Goal: Task Accomplishment & Management: Manage account settings

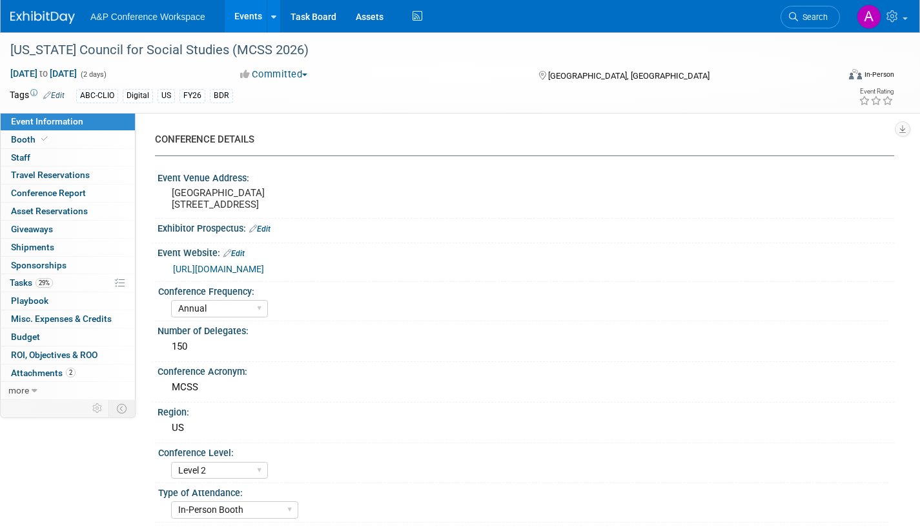
select select "Annual"
select select "Level 2"
select select "In-Person Booth"
select select "Schools"
select select "Bloomsbury Digital Resources"
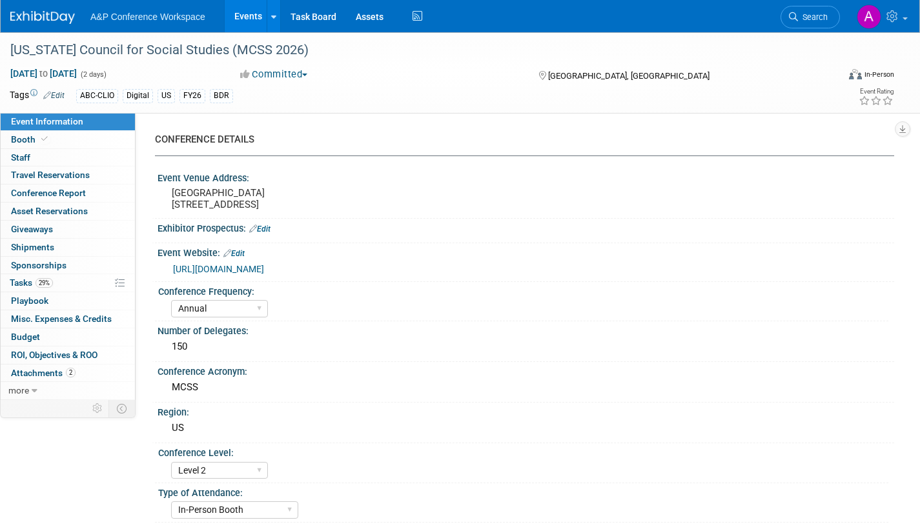
select select "[PERSON_NAME]"
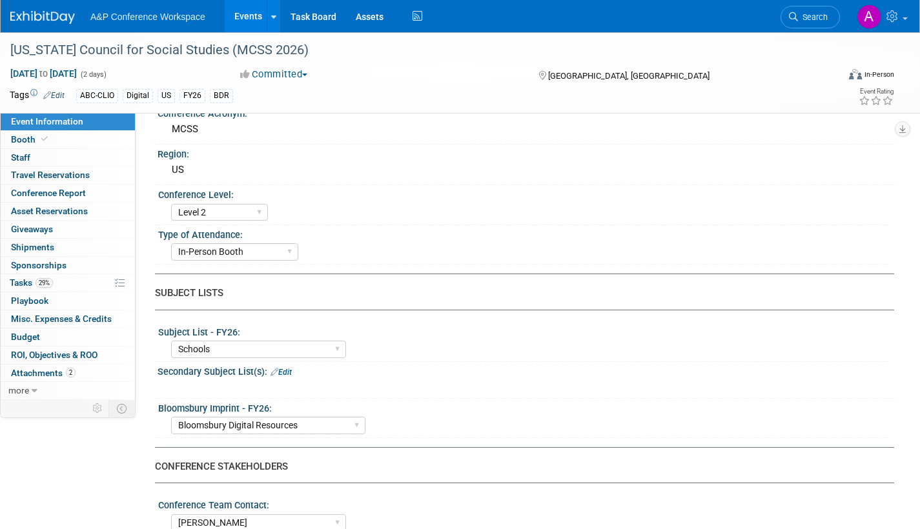
scroll to position [323, 0]
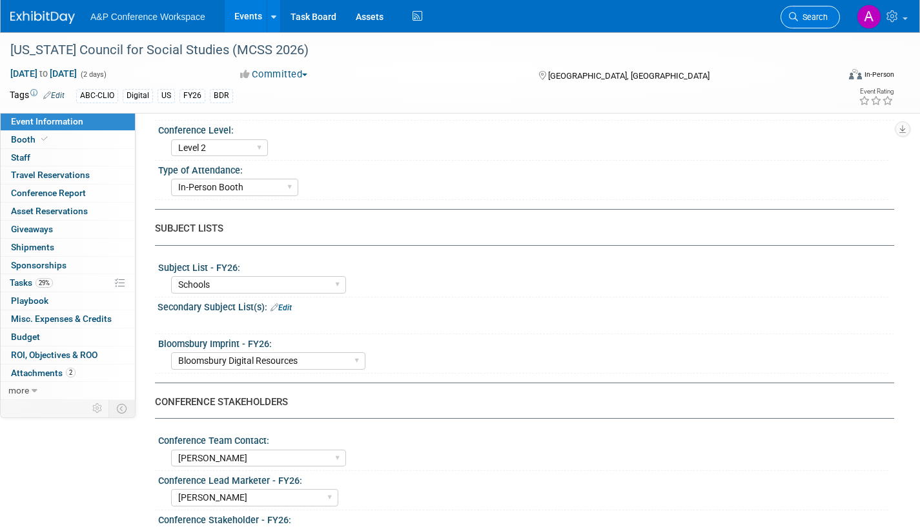
click at [823, 16] on span "Search" at bounding box center [813, 17] width 30 height 10
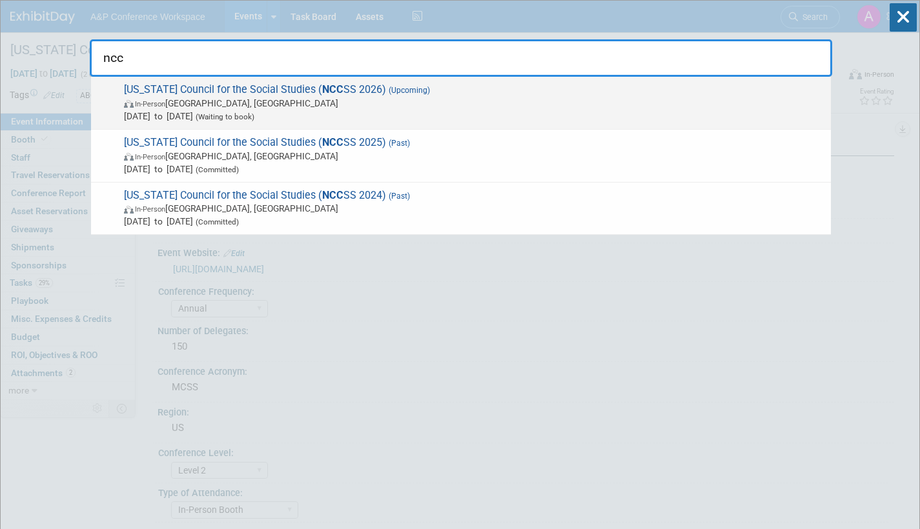
type input "ncc"
click at [350, 107] on span "In-Person Winston-Salem, NC" at bounding box center [474, 103] width 701 height 13
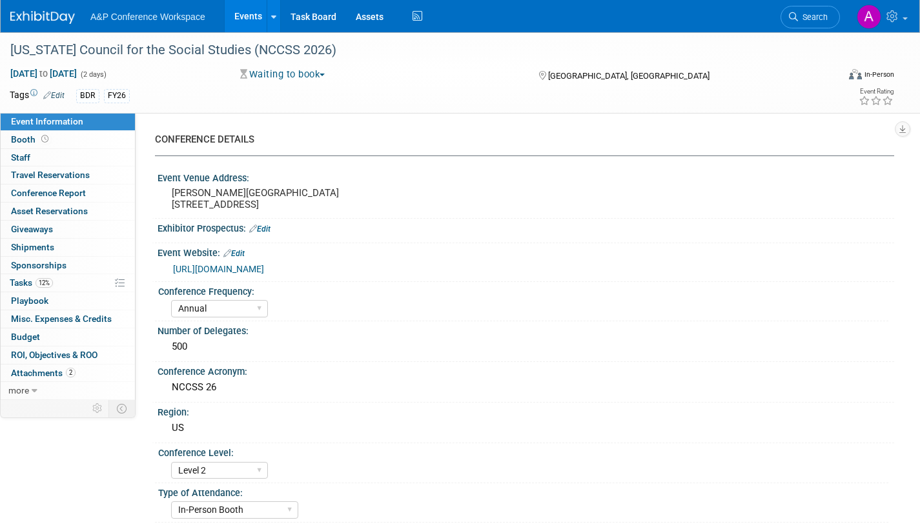
select select "Annual"
select select "Level 2"
select select "In-Person Booth"
select select "Schools"
select select "Bloomsbury Digital Resources"
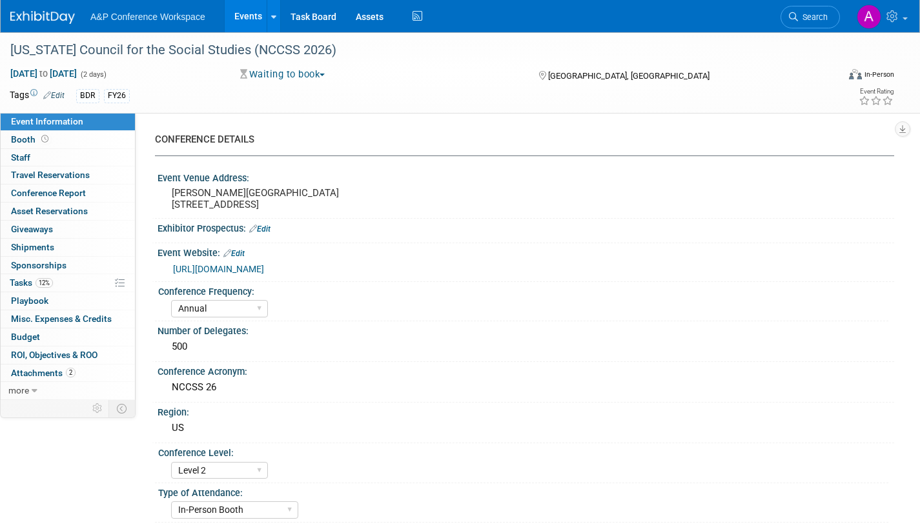
select select "[PERSON_NAME]"
select select "BDR Product Awareness and Trial Generation​"
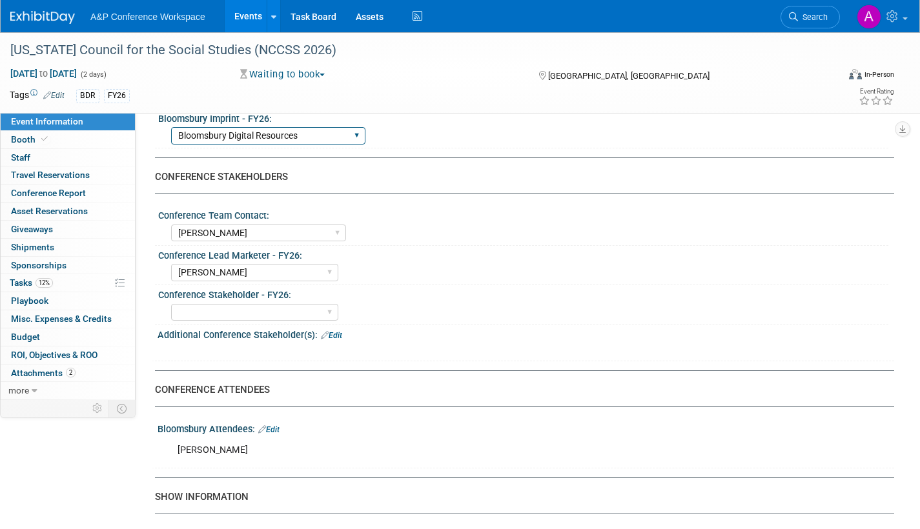
scroll to position [387, 0]
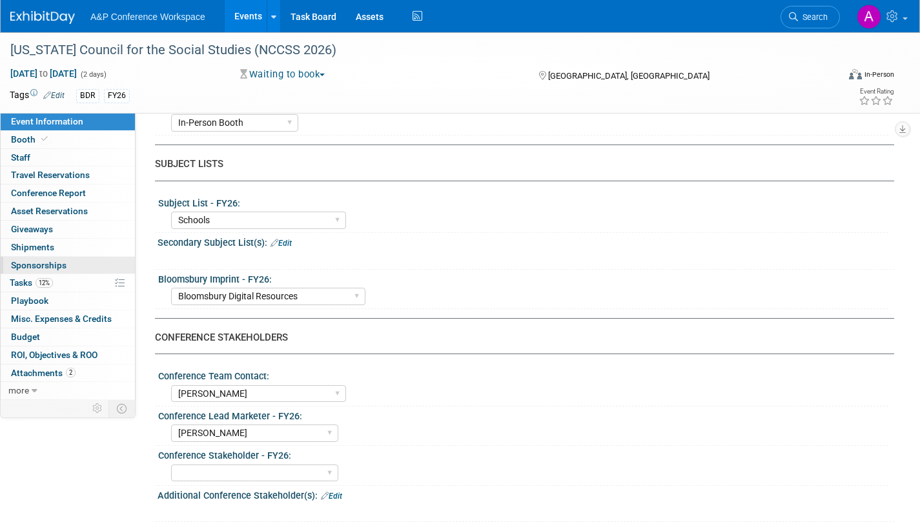
click at [9, 264] on link "0 Sponsorships 0" at bounding box center [68, 265] width 134 height 17
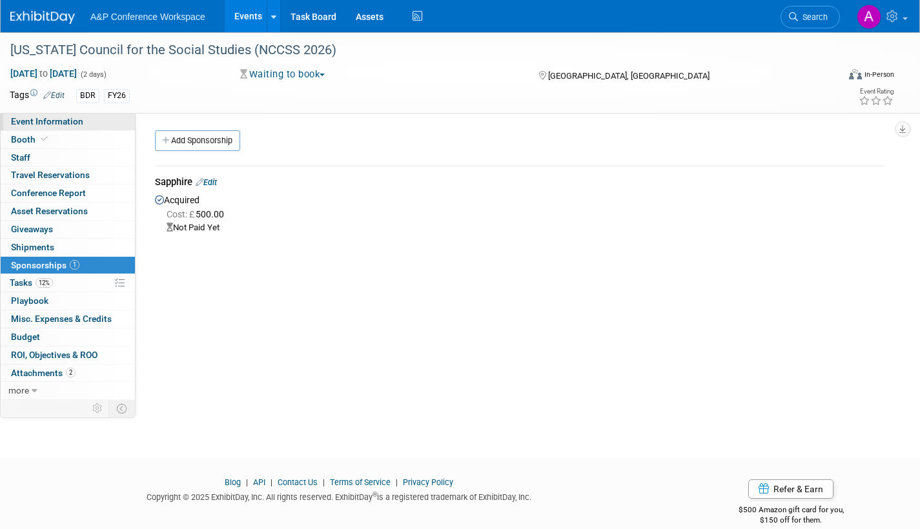
click at [27, 117] on span "Event Information" at bounding box center [47, 121] width 72 height 10
select select "Annual"
select select "Level 2"
select select "In-Person Booth"
select select "Schools"
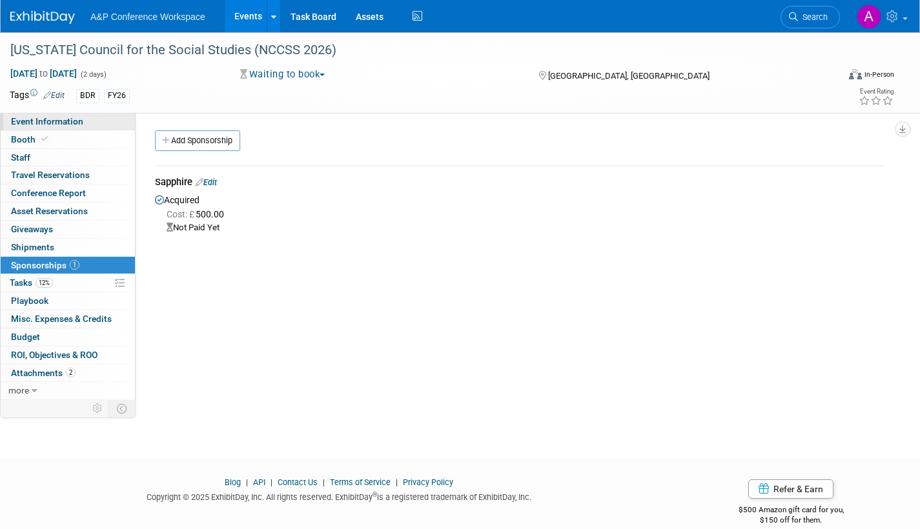
select select "Bloomsbury Digital Resources"
select select "[PERSON_NAME]"
select select "BDR Product Awareness and Trial Generation​"
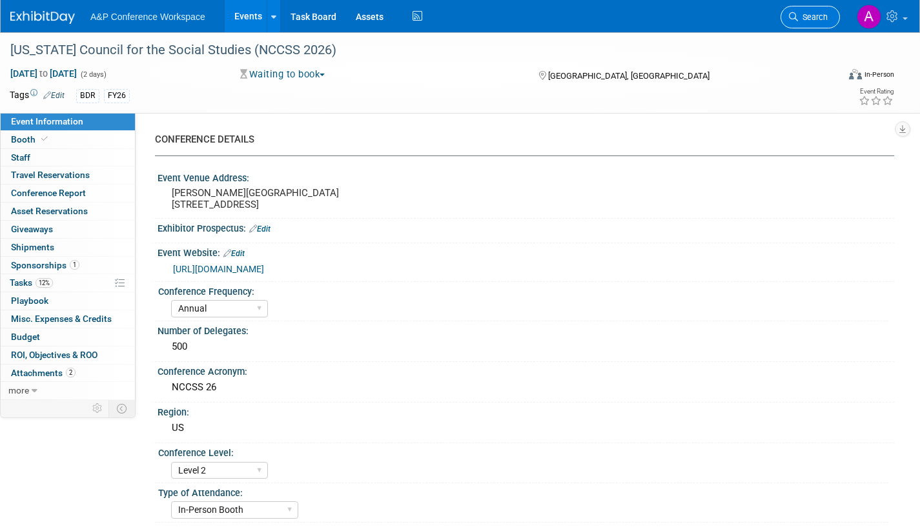
click at [831, 11] on link "Search" at bounding box center [810, 17] width 59 height 23
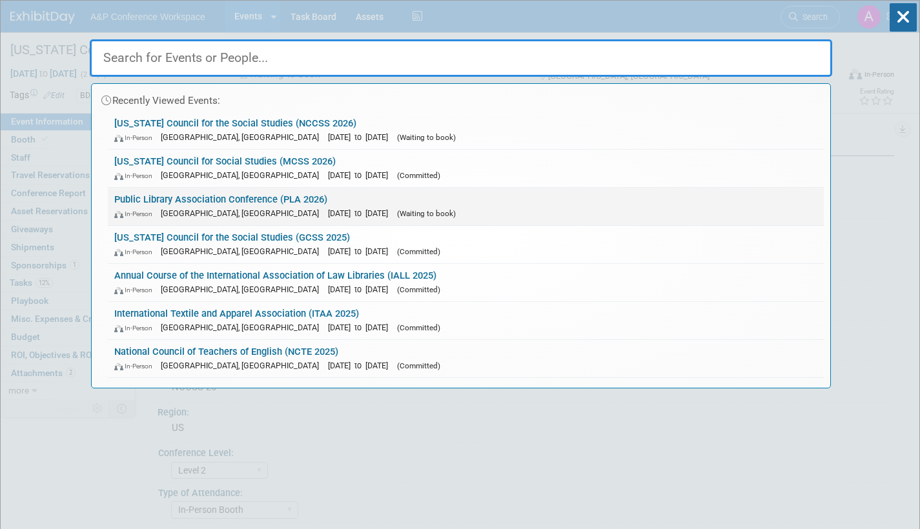
click at [335, 207] on div "In-Person Minneapolis, MN Apr 1, 2026 to Apr 3, 2026 (Waiting to book)" at bounding box center [465, 214] width 703 height 14
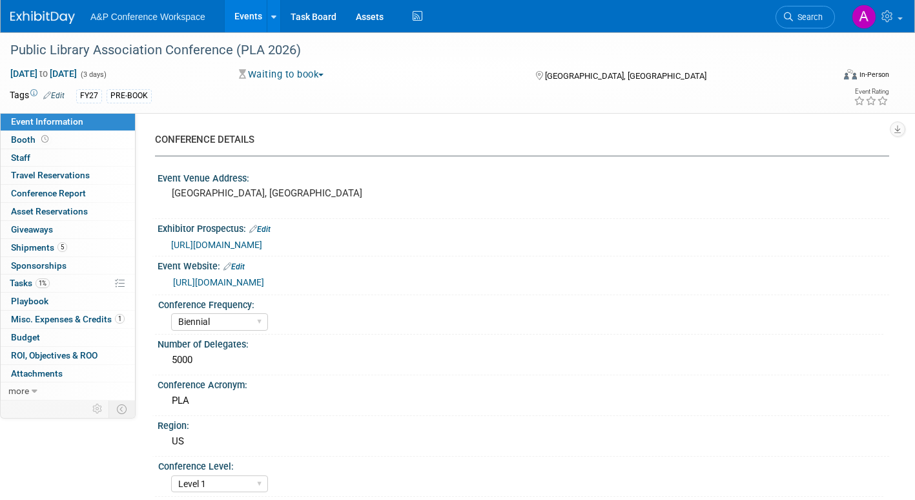
select select "Biennial"
select select "Level 1"
select select "In-Person Booth"
select select "Library & Information Science"
select select "Bloomsbury"
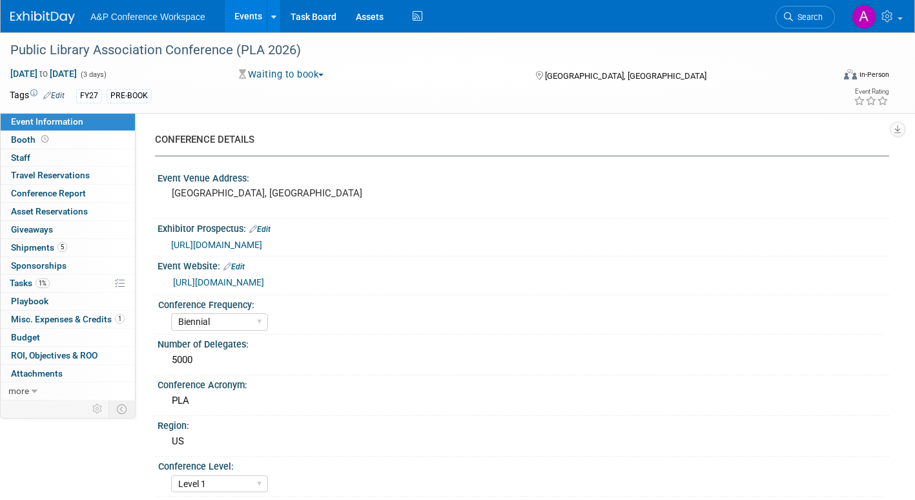
select select "[PERSON_NAME]"
select select "BDR Product Awareness and Trial Generation​"
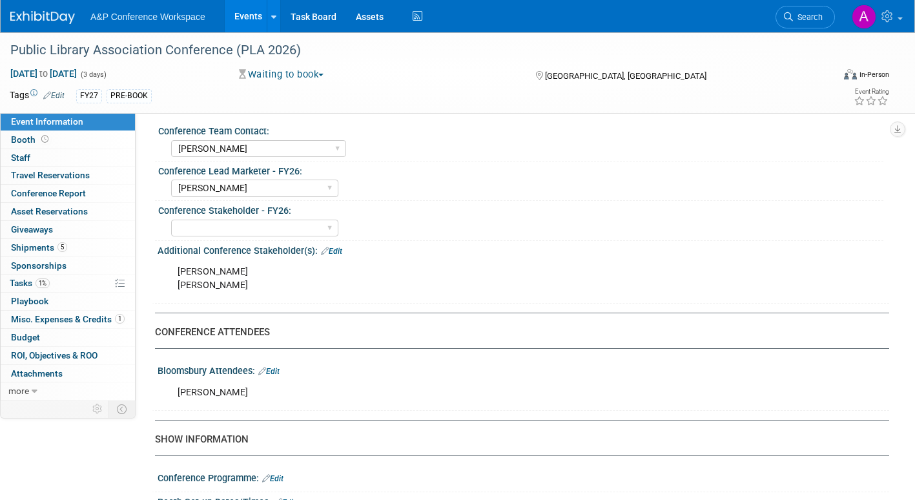
scroll to position [646, 0]
click at [797, 21] on span "Search" at bounding box center [808, 17] width 30 height 10
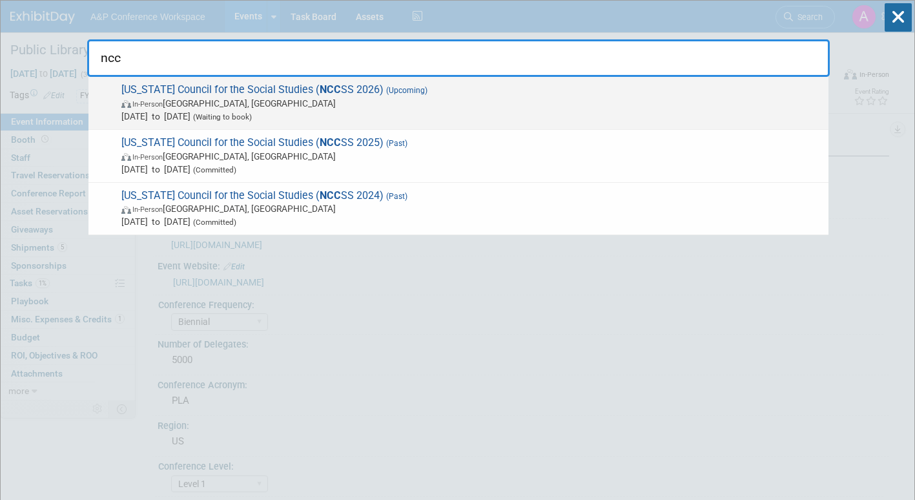
type input "ncc"
click at [433, 107] on span "In-Person Winston-Salem, NC" at bounding box center [471, 103] width 701 height 13
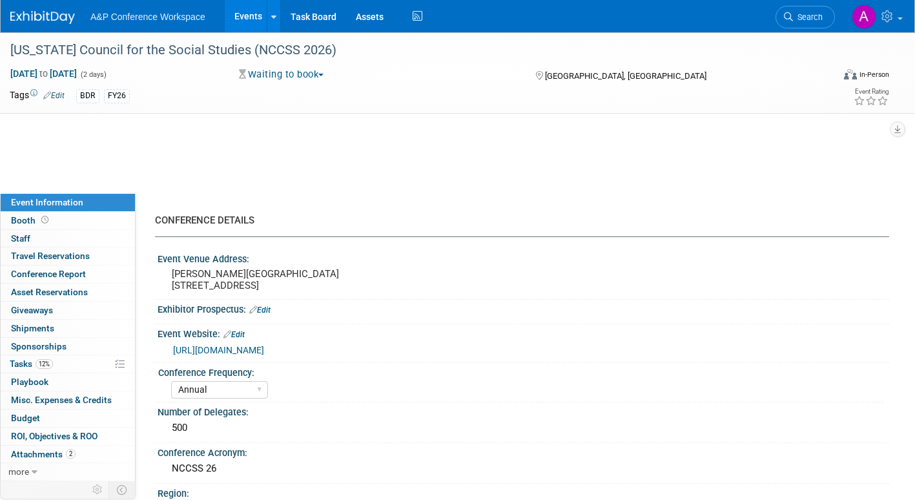
select select "Annual"
select select "Level 2"
select select "In-Person Booth"
select select "Schools"
select select "Bloomsbury Digital Resources"
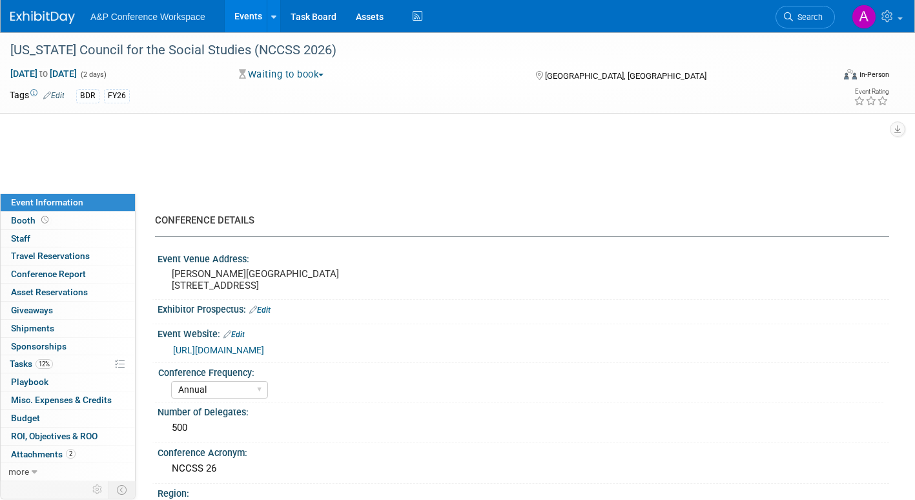
select select "[PERSON_NAME]"
select select "BDR Product Awareness and Trial Generation​"
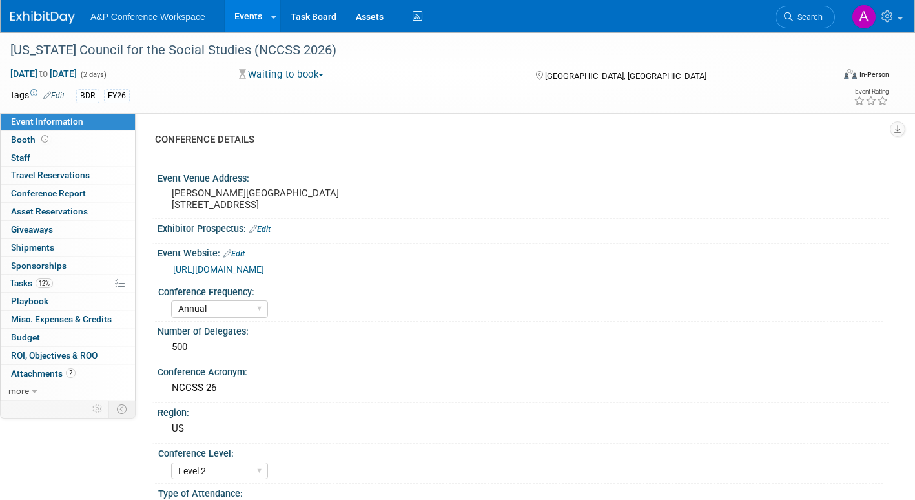
click at [323, 75] on span "button" at bounding box center [320, 75] width 5 height 3
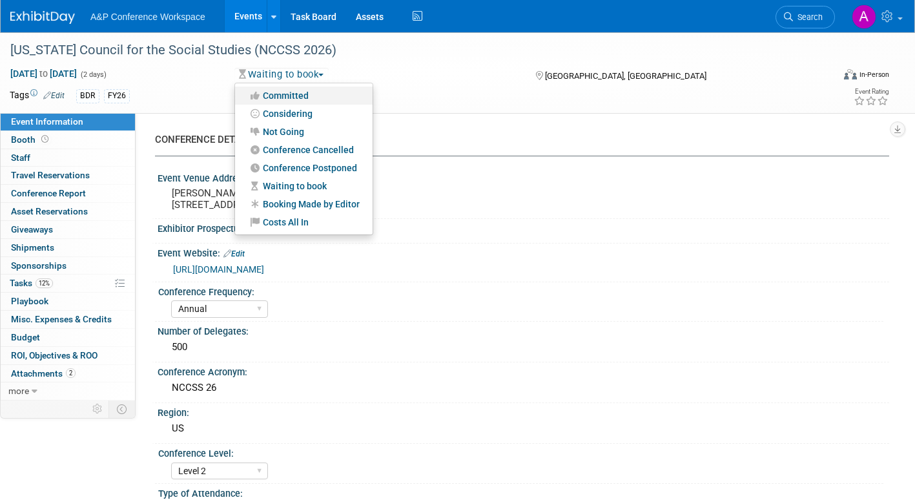
click at [308, 94] on link "Committed" at bounding box center [304, 96] width 138 height 18
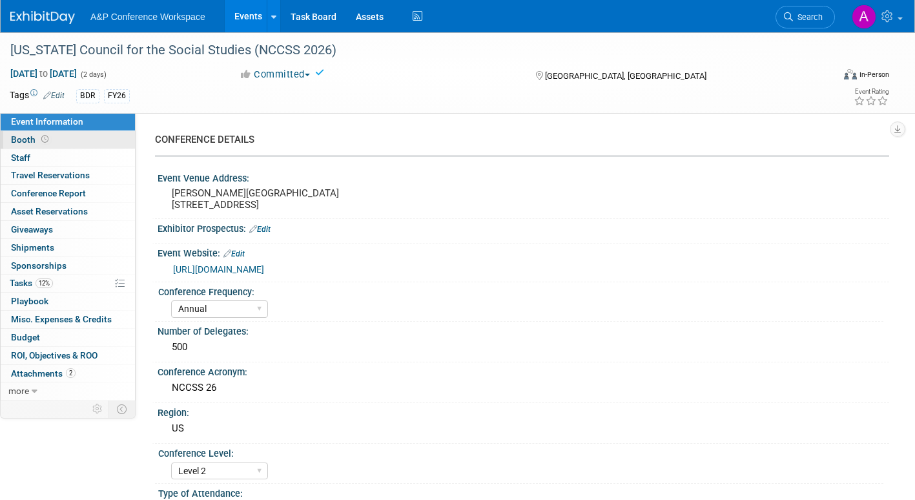
click at [21, 138] on span "Booth" at bounding box center [31, 139] width 40 height 10
select select "CLDC - Digital/BDR"
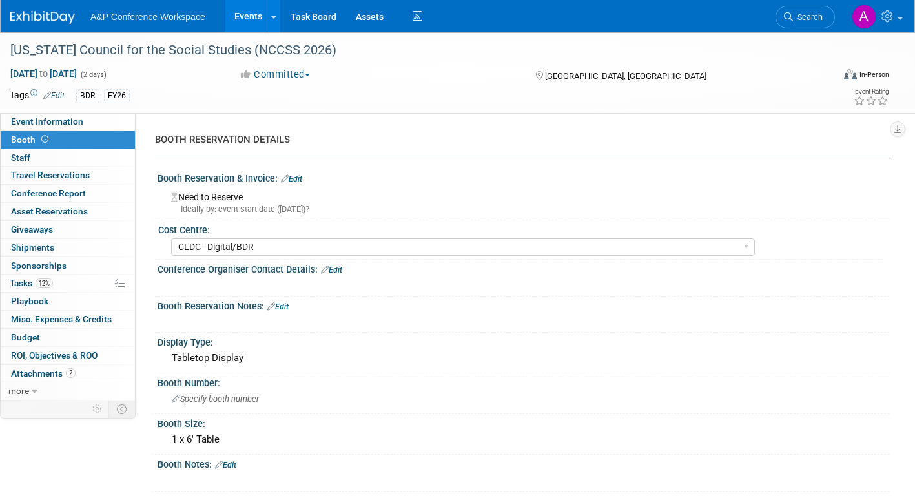
click at [293, 178] on link "Edit" at bounding box center [291, 178] width 21 height 9
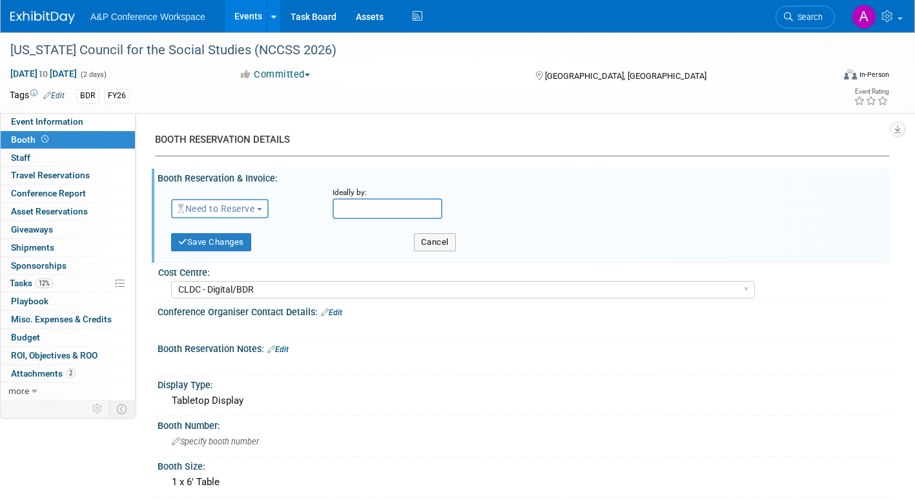
click at [254, 210] on span "Need to Reserve" at bounding box center [216, 208] width 77 height 10
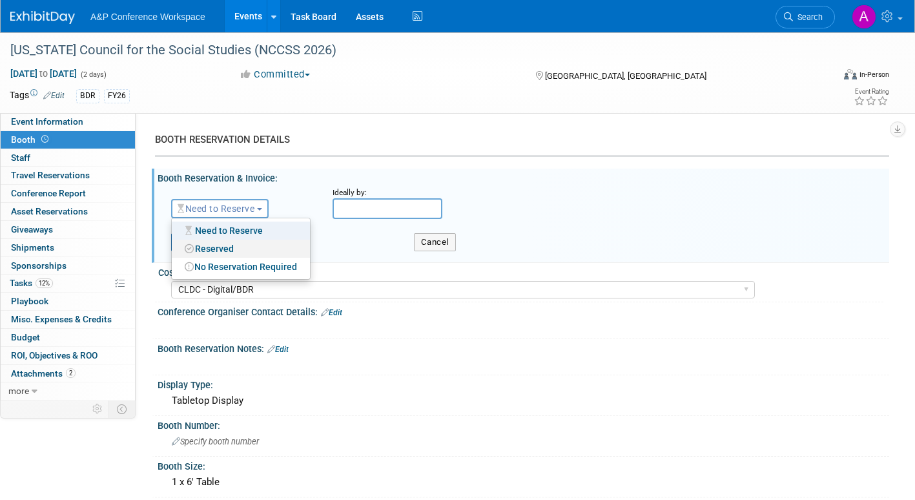
click at [229, 249] on link "Reserved" at bounding box center [241, 249] width 138 height 18
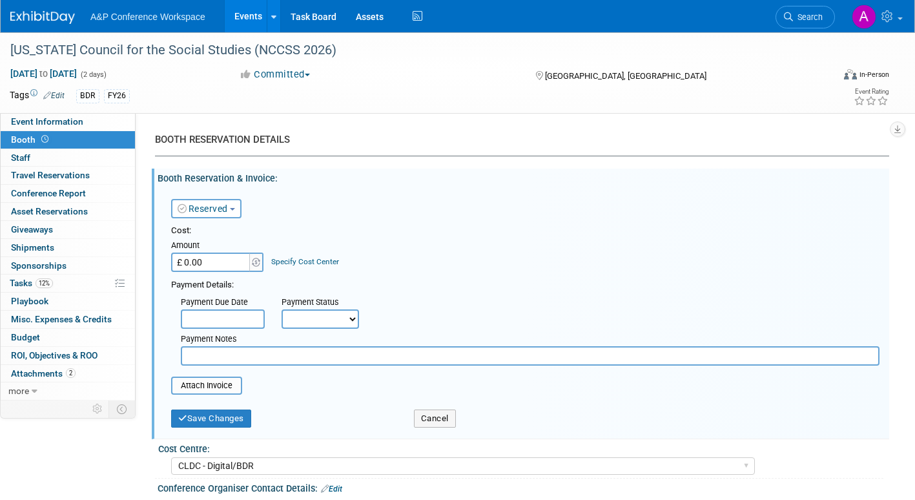
click at [322, 317] on select "Not Paid Yet Partially Paid Paid in Full" at bounding box center [320, 318] width 77 height 19
select select "1"
click at [282, 309] on select "Not Paid Yet Partially Paid Paid in Full" at bounding box center [320, 318] width 77 height 19
click at [239, 418] on button "Save Changes" at bounding box center [211, 418] width 80 height 18
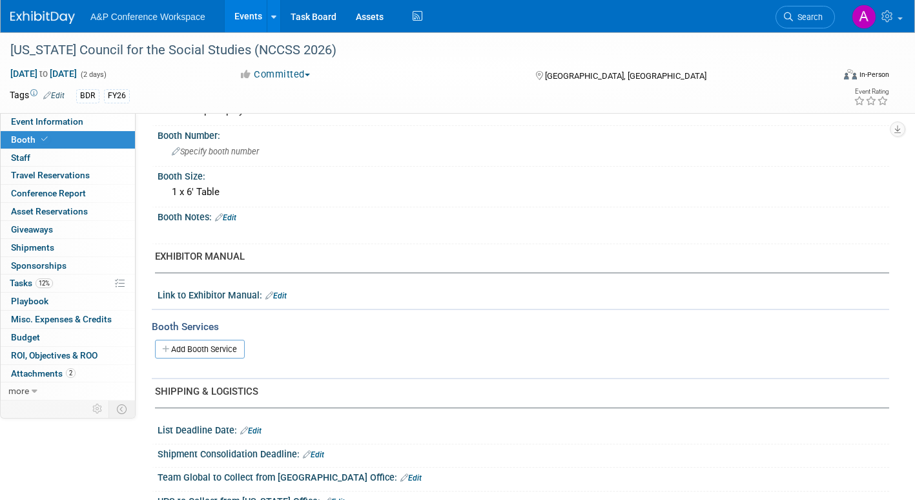
scroll to position [258, 0]
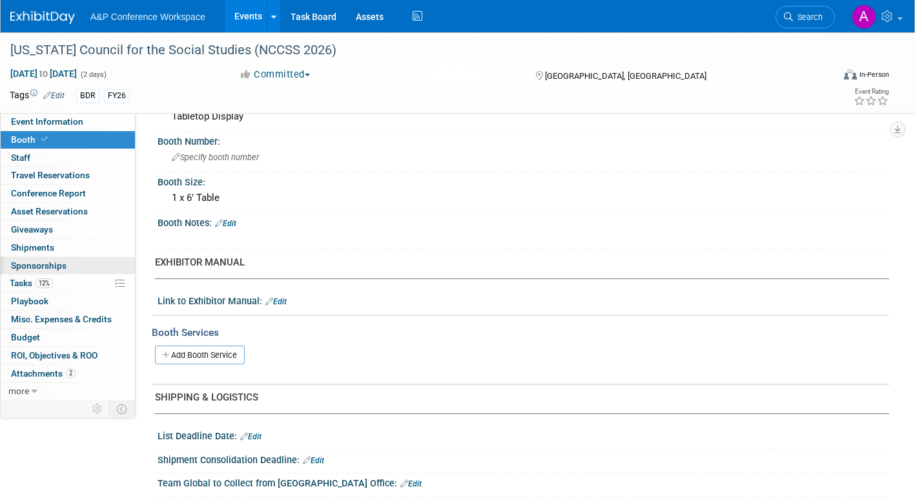
click at [45, 267] on span "Sponsorships 0" at bounding box center [39, 265] width 56 height 10
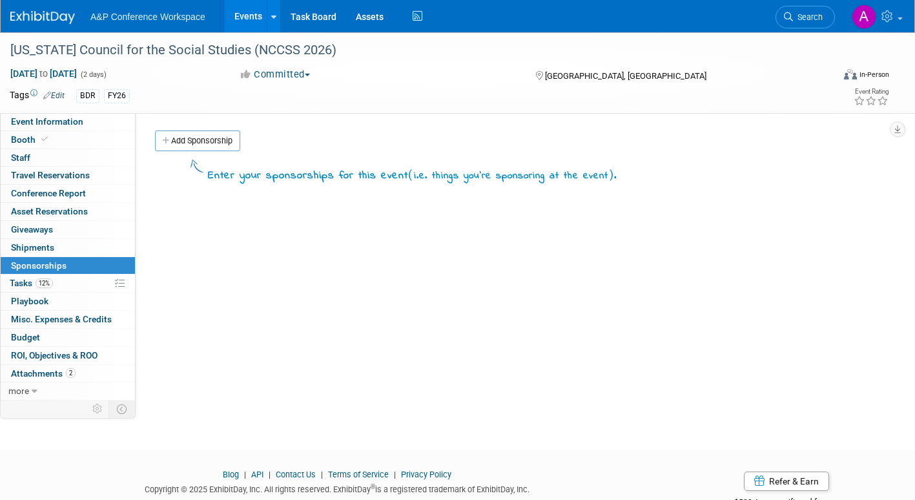
click at [184, 140] on link "Add Sponsorship" at bounding box center [197, 140] width 85 height 21
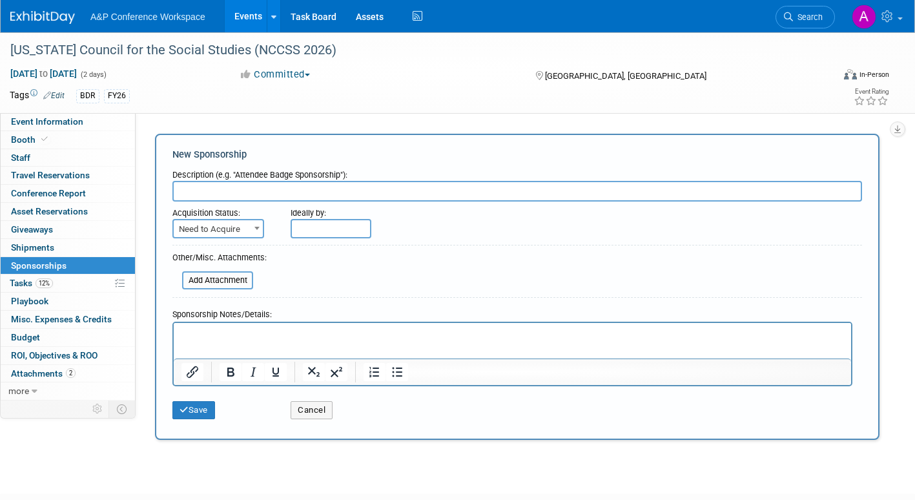
click at [203, 192] on input "text" at bounding box center [517, 191] width 690 height 21
paste input "Sapphire"
type input "Sapphire"
click at [258, 229] on b at bounding box center [256, 228] width 5 height 3
select select "2"
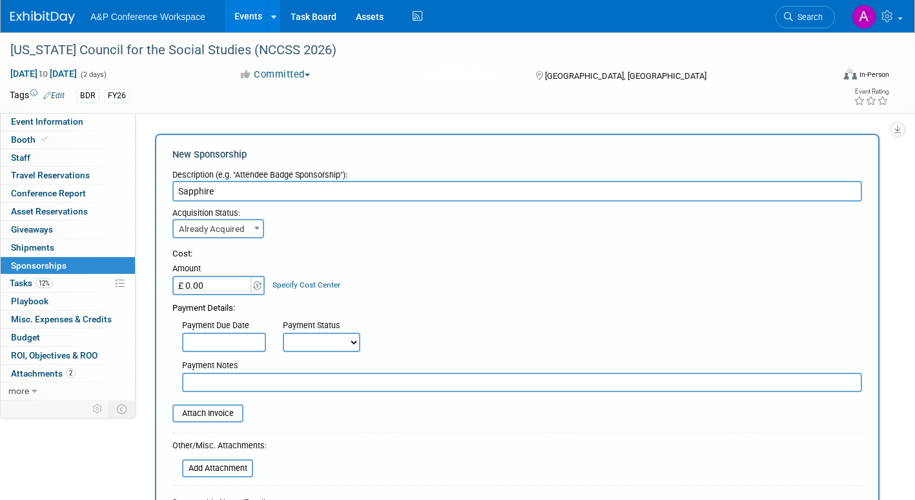
click at [307, 349] on select "Not Paid Yet Partially Paid Paid in Full" at bounding box center [321, 342] width 77 height 19
select select "3"
click at [283, 333] on select "Not Paid Yet Partially Paid Paid in Full" at bounding box center [321, 342] width 77 height 19
click at [212, 284] on input "£ 0.00" at bounding box center [212, 285] width 81 height 19
type input "£ 500.00"
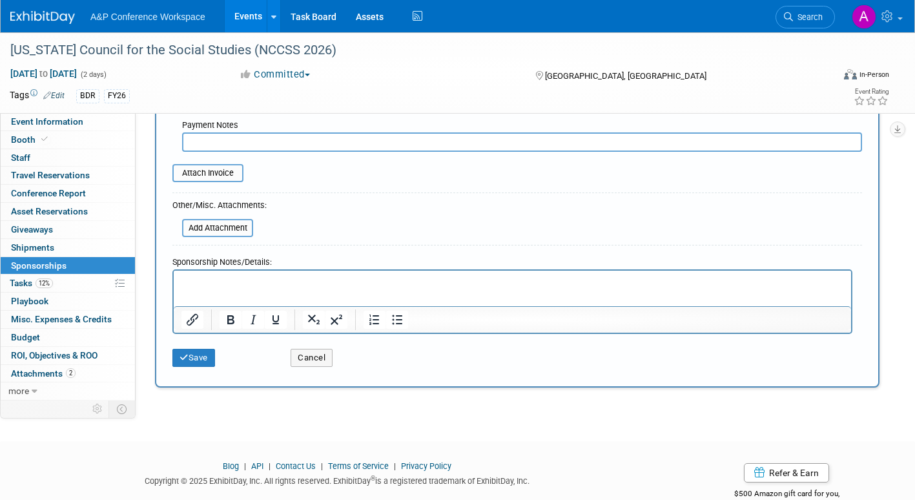
scroll to position [258, 0]
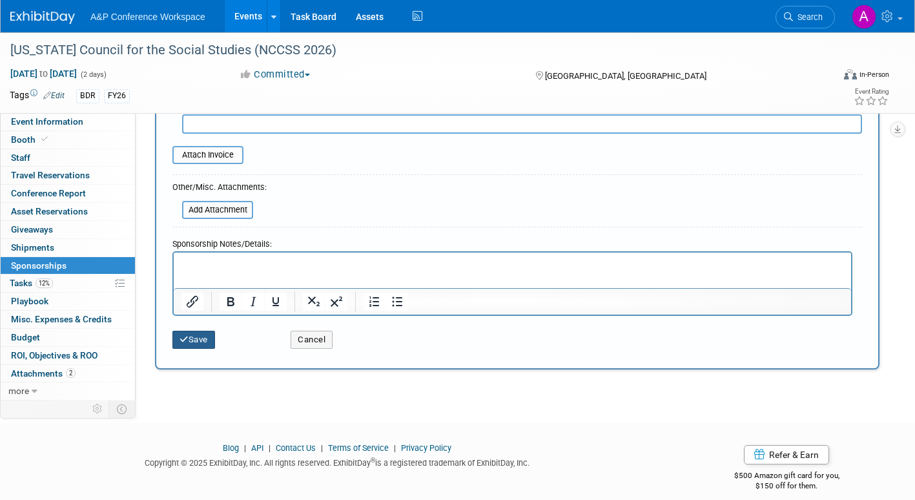
drag, startPoint x: 198, startPoint y: 337, endPoint x: 211, endPoint y: 340, distance: 13.9
click at [199, 337] on button "Save" at bounding box center [193, 340] width 43 height 18
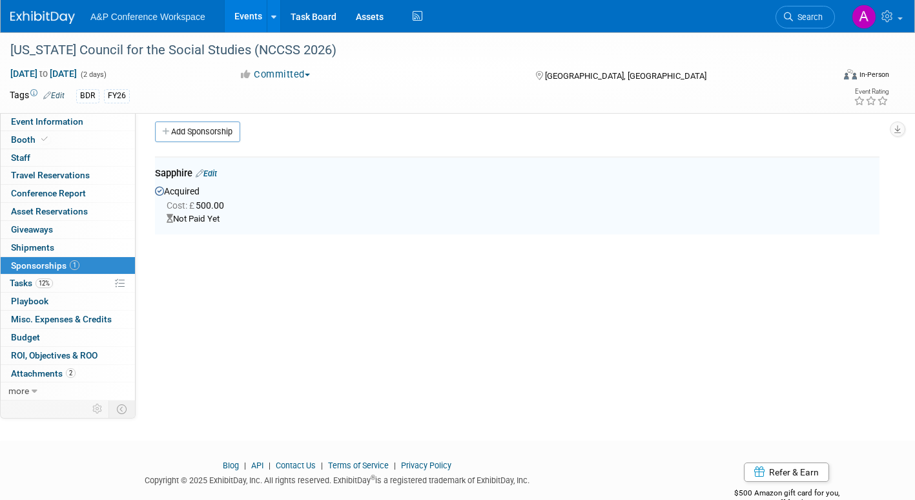
scroll to position [0, 0]
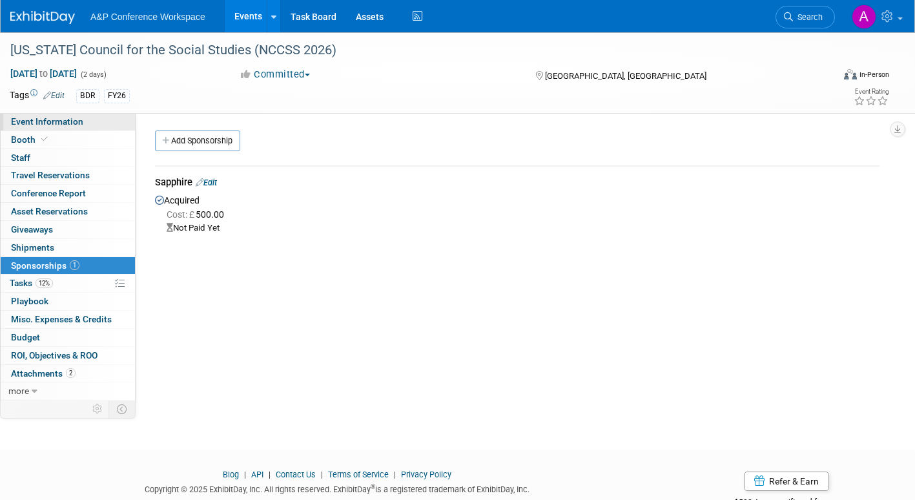
click at [47, 123] on span "Event Information" at bounding box center [47, 121] width 72 height 10
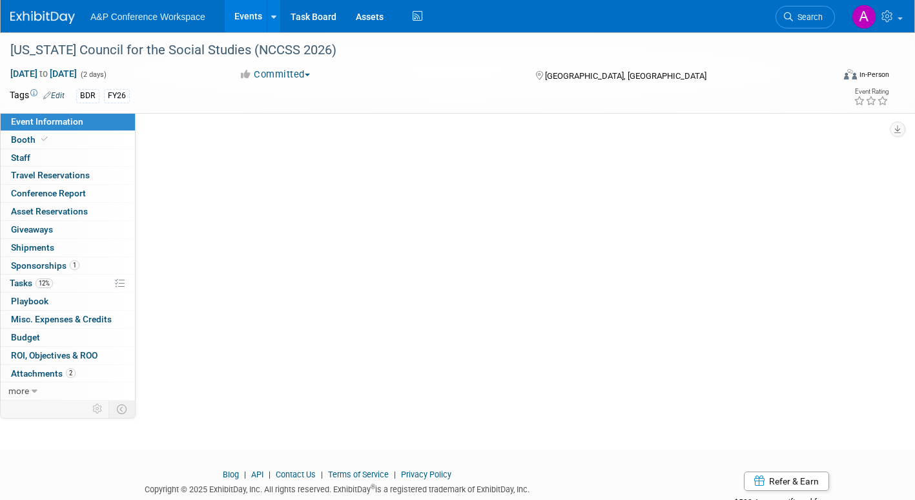
select select "Annual"
select select "Level 2"
select select "In-Person Booth"
select select "Schools"
select select "Bloomsbury Digital Resources"
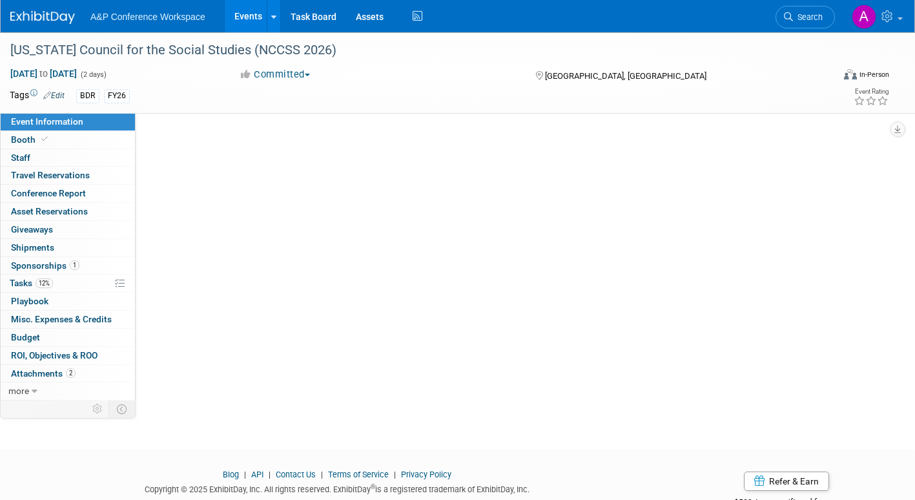
select select "[PERSON_NAME]"
select select "BDR Product Awareness and Trial Generation​"
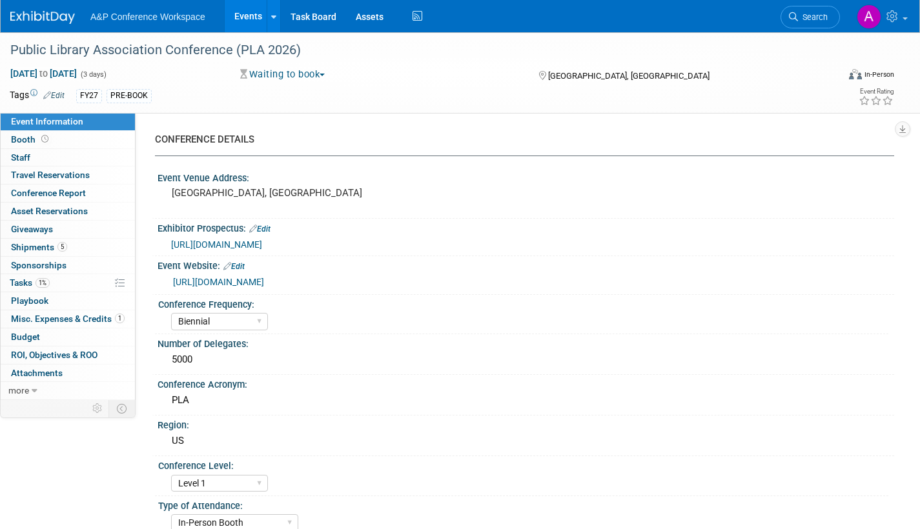
select select "Biennial"
select select "Level 1"
select select "In-Person Booth"
select select "Library & Information Science"
select select "Bloomsbury"
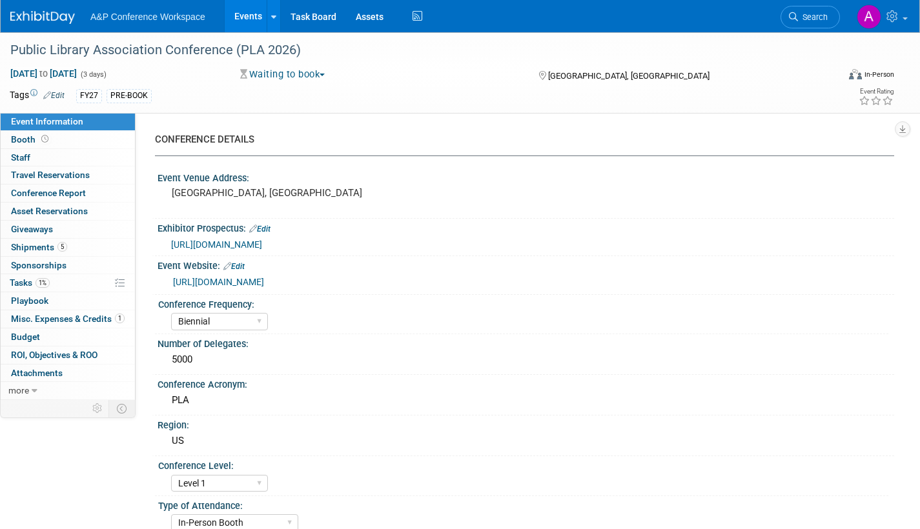
select select "[PERSON_NAME]"
select select "BDR Product Awareness and Trial Generation​"
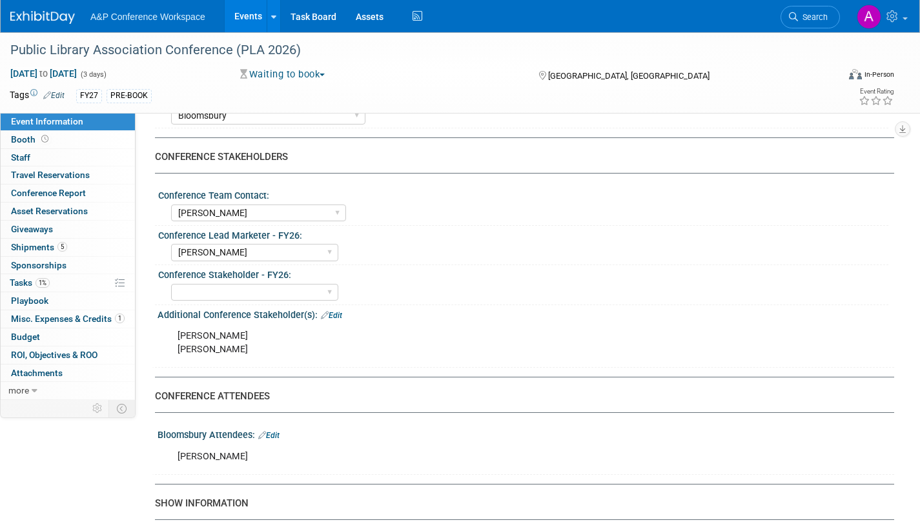
scroll to position [775, 0]
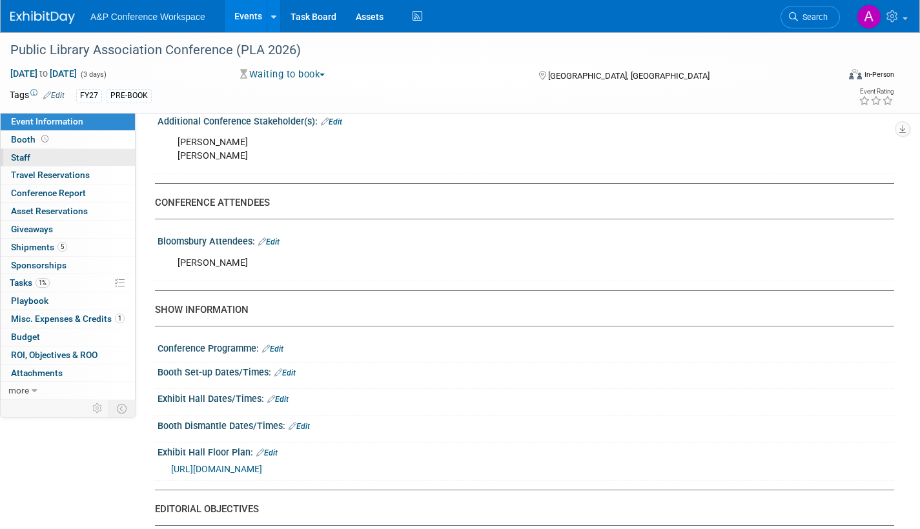
drag, startPoint x: 16, startPoint y: 138, endPoint x: 30, endPoint y: 151, distance: 19.6
click at [16, 138] on span "Booth" at bounding box center [31, 139] width 40 height 10
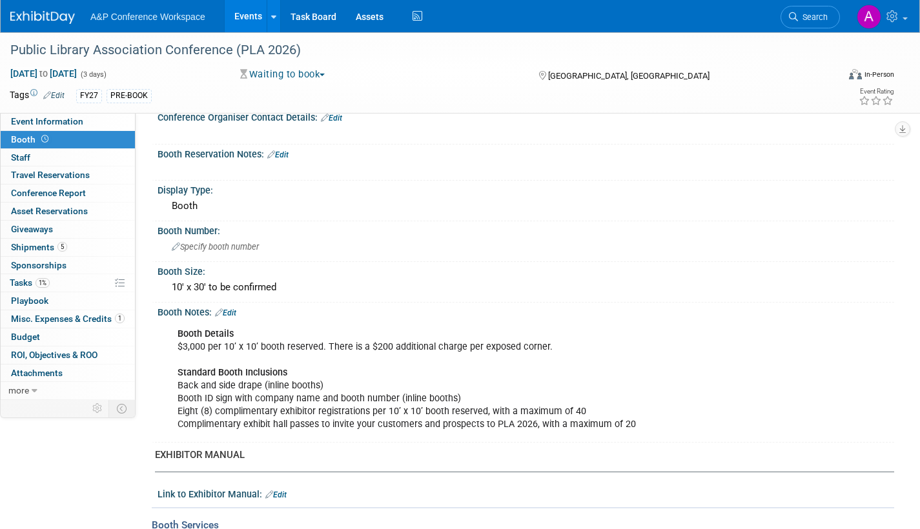
scroll to position [129, 0]
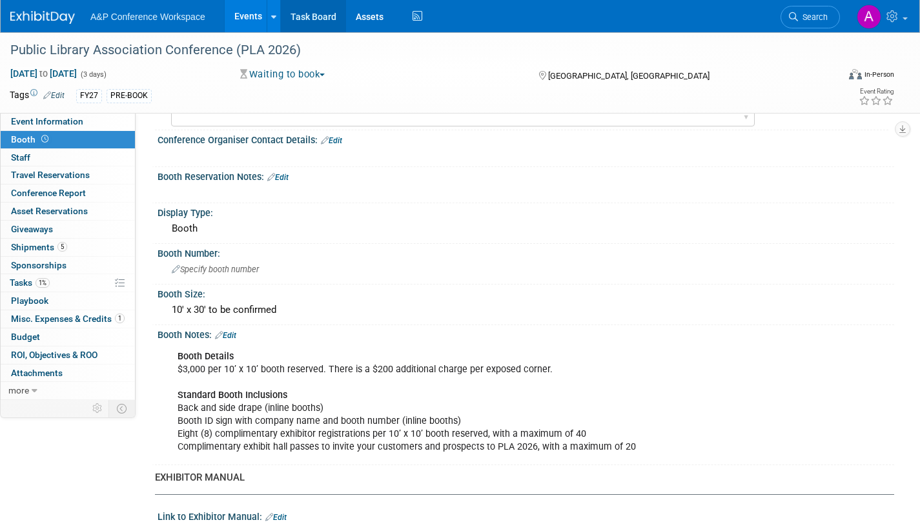
click at [320, 14] on link "Task Board" at bounding box center [313, 16] width 65 height 32
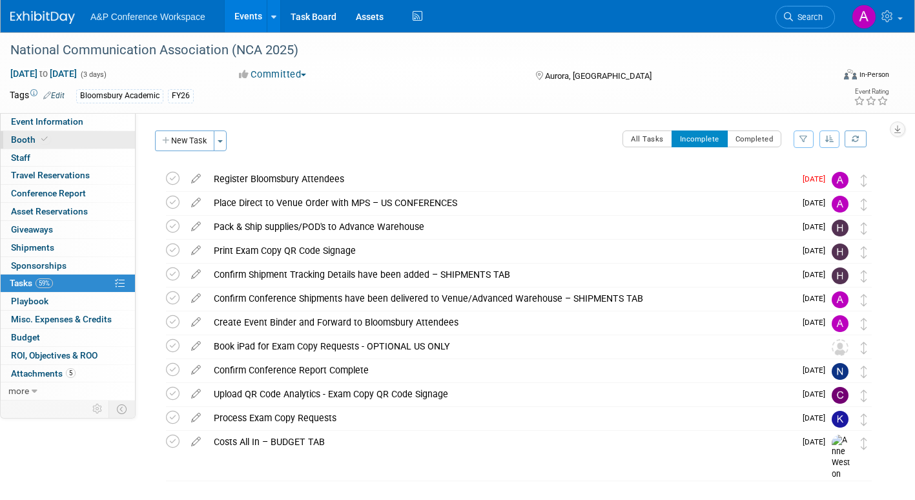
click at [26, 138] on span "Booth" at bounding box center [30, 139] width 39 height 10
select select "RLKP"
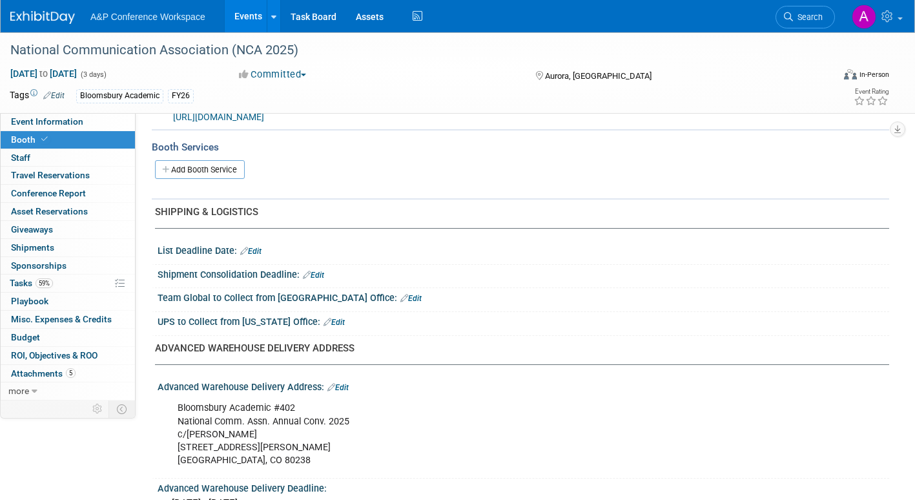
scroll to position [517, 0]
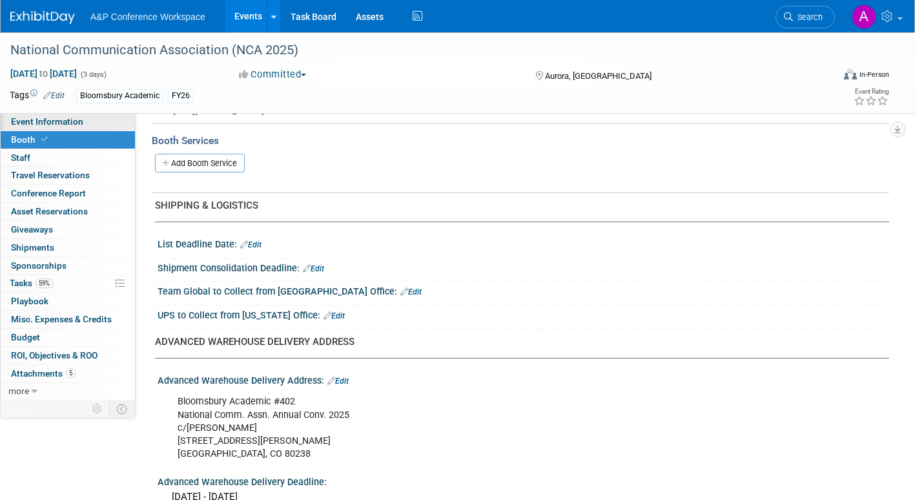
click at [89, 121] on link "Event Information" at bounding box center [68, 121] width 134 height 17
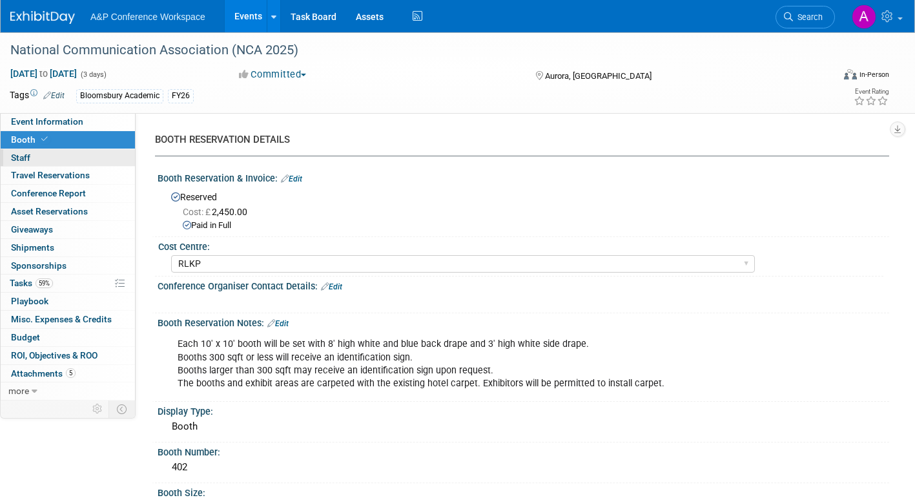
select select "Annual"
select select "Level 2"
select select "In-Person Booth"
select select "Communication"
select select "Bloomsbury Academic"
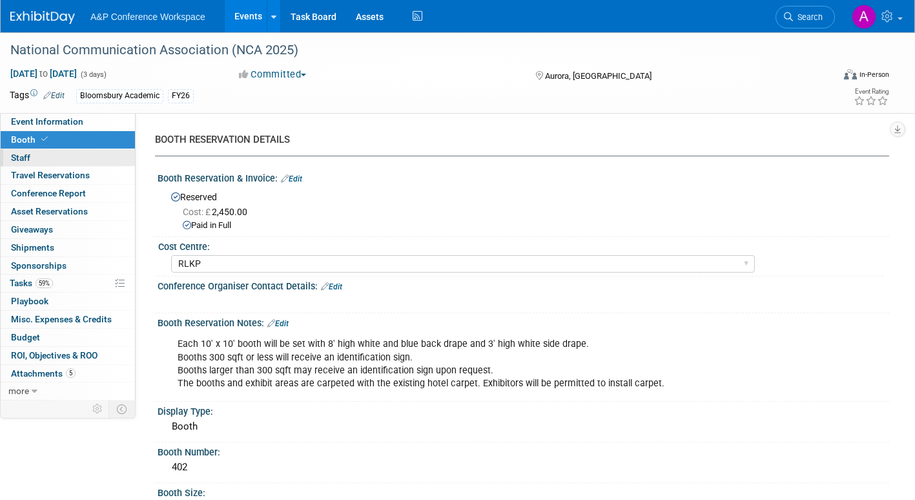
select select "Amanda Oney"
select select "[PERSON_NAME]"
select select "Networking/Commissioning"
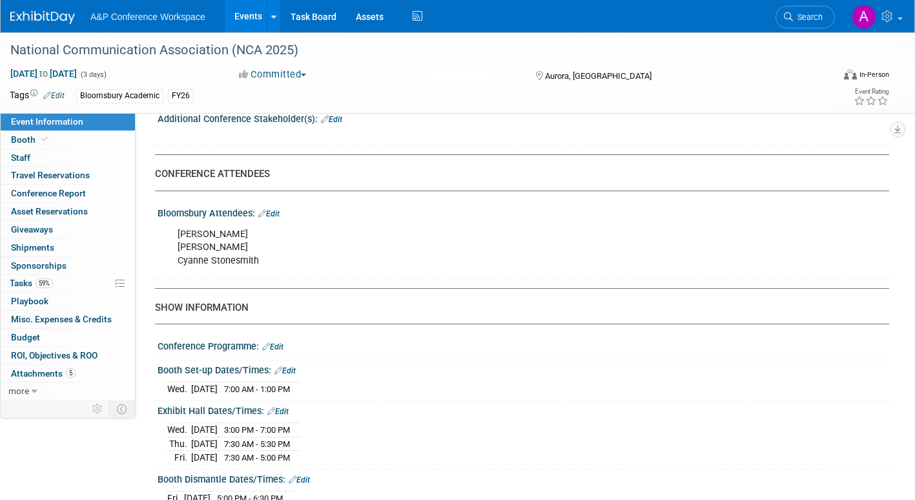
scroll to position [775, 0]
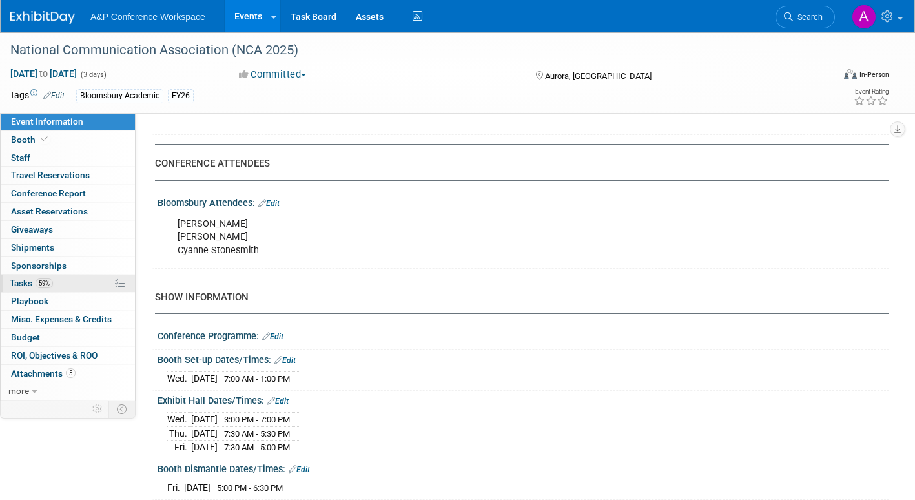
click at [21, 280] on span "Tasks 59%" at bounding box center [31, 283] width 43 height 10
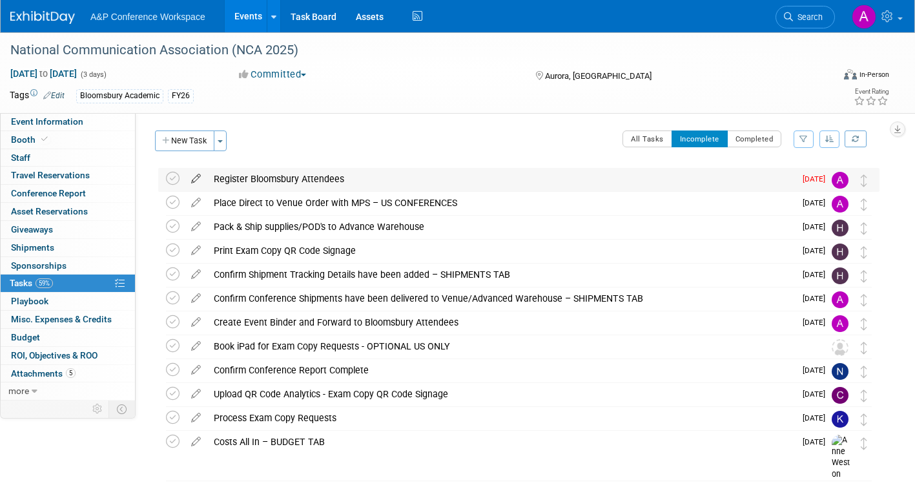
click at [196, 176] on icon at bounding box center [196, 176] width 23 height 16
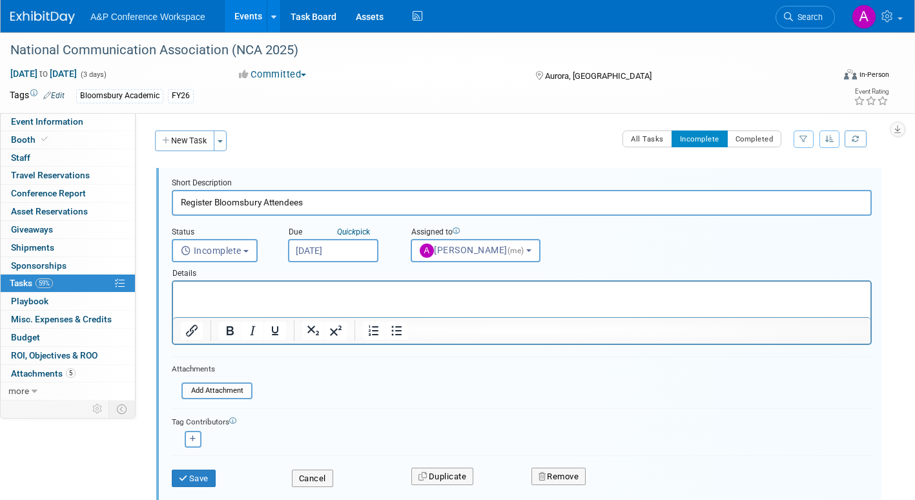
click at [356, 249] on input "[DATE]" at bounding box center [333, 250] width 90 height 23
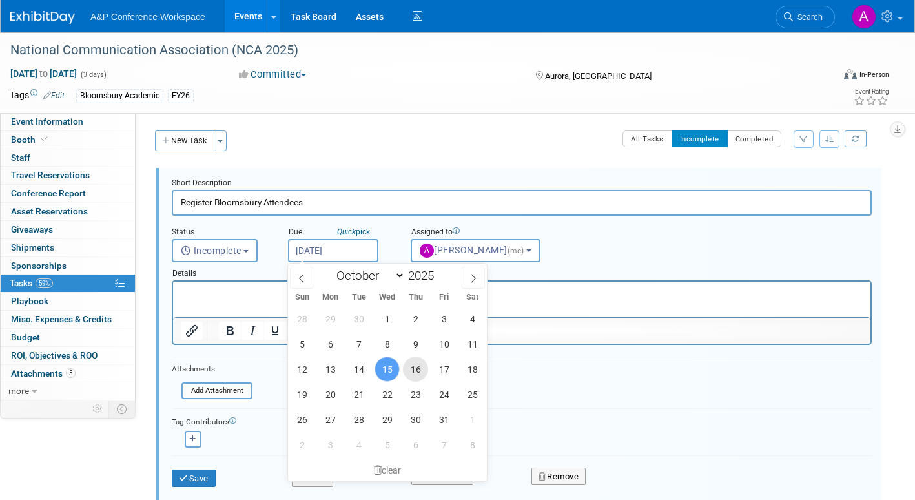
click at [422, 368] on span "16" at bounding box center [415, 368] width 25 height 25
type input "Oct 16, 2025"
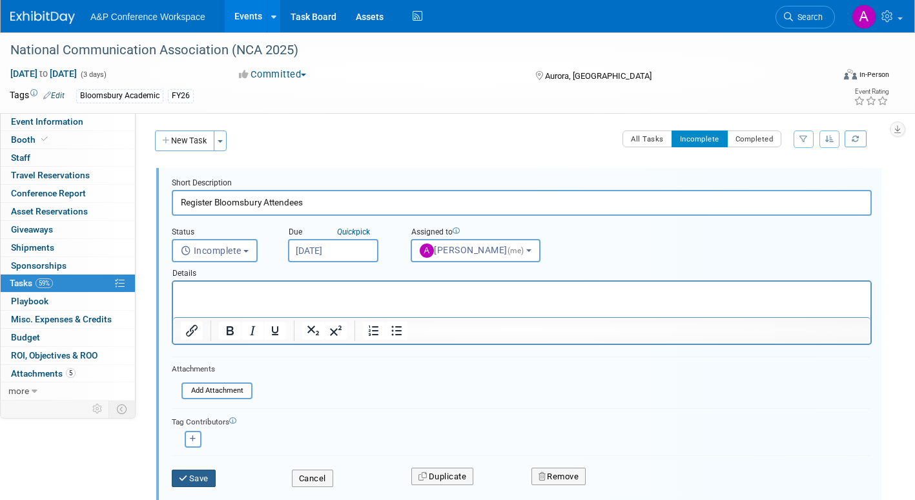
click at [209, 475] on button "Save" at bounding box center [194, 478] width 44 height 18
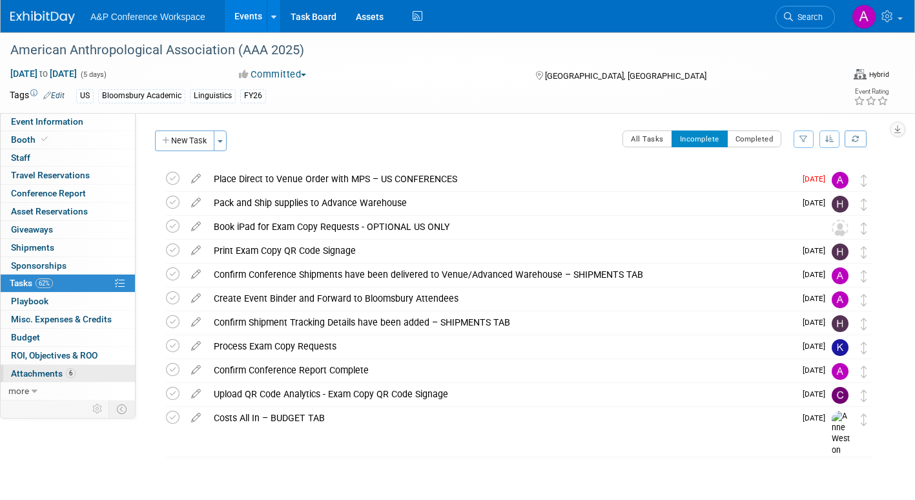
click at [28, 373] on span "Attachments 6" at bounding box center [43, 373] width 65 height 10
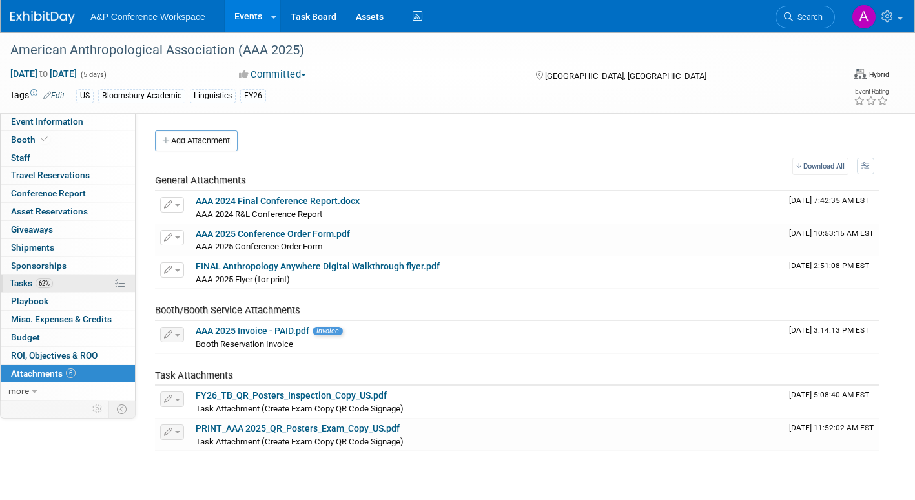
click at [25, 284] on span "Tasks 62%" at bounding box center [31, 283] width 43 height 10
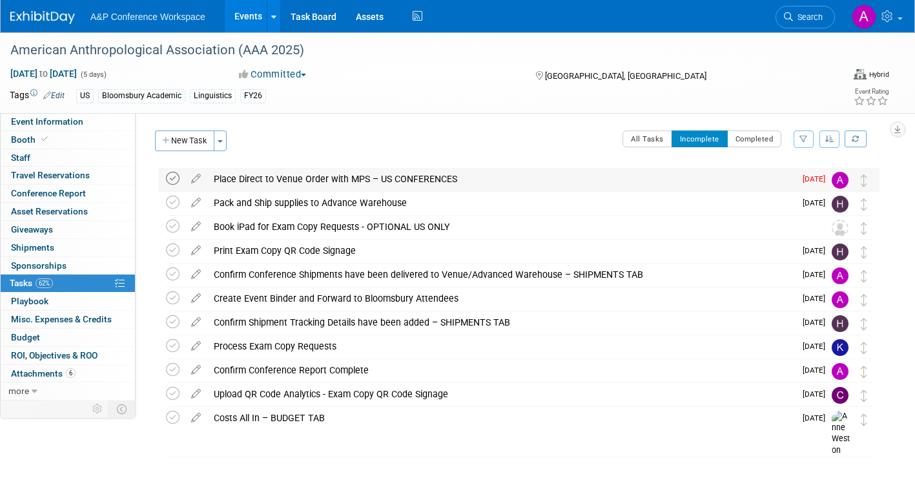
click at [170, 174] on icon at bounding box center [173, 179] width 14 height 14
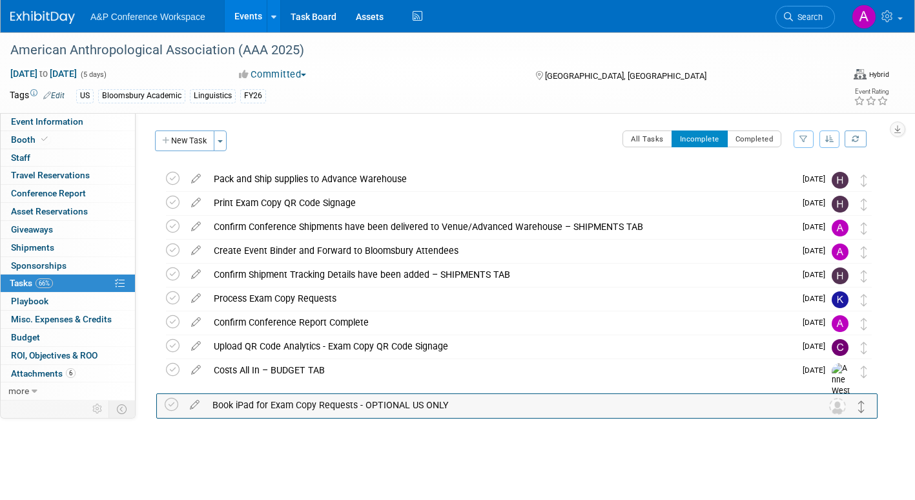
drag, startPoint x: 866, startPoint y: 205, endPoint x: 864, endPoint y: 405, distance: 200.2
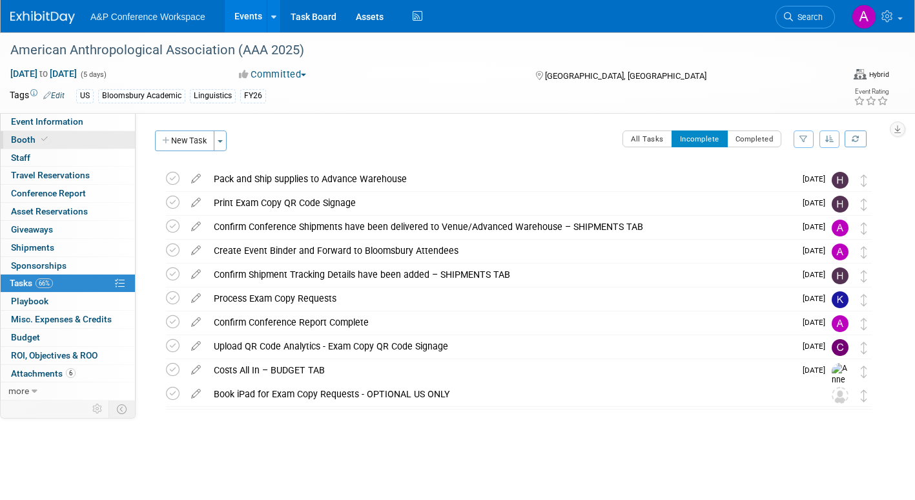
click at [30, 139] on span "Booth" at bounding box center [30, 139] width 39 height 10
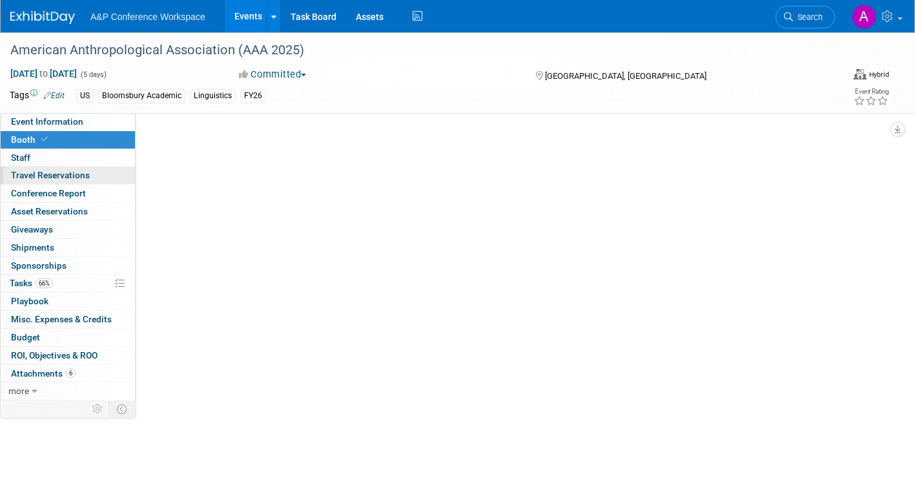
select select "RLKP"
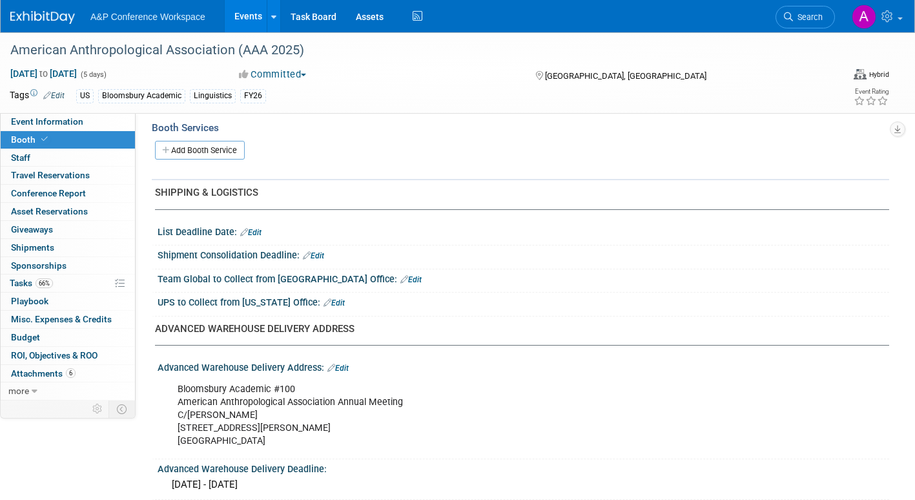
scroll to position [581, 0]
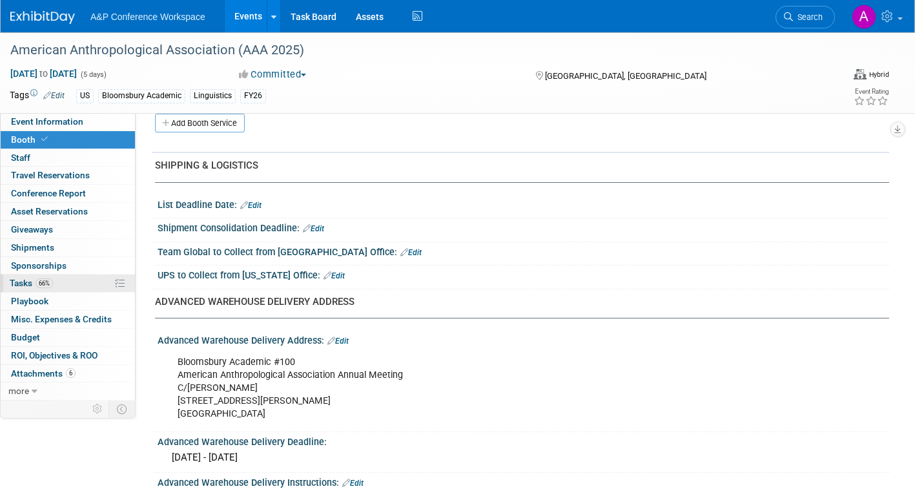
click at [16, 280] on span "Tasks 66%" at bounding box center [31, 283] width 43 height 10
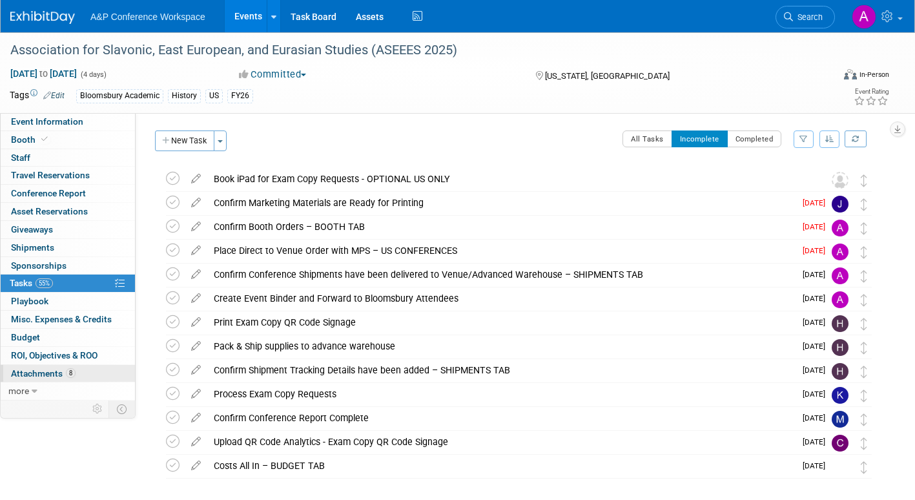
click at [28, 369] on span "Attachments 8" at bounding box center [43, 373] width 65 height 10
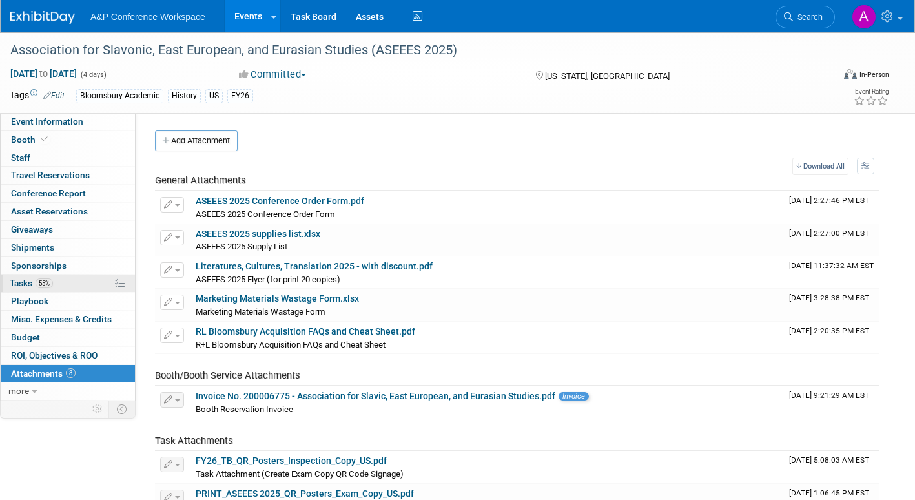
click at [17, 285] on span "Tasks 55%" at bounding box center [31, 283] width 43 height 10
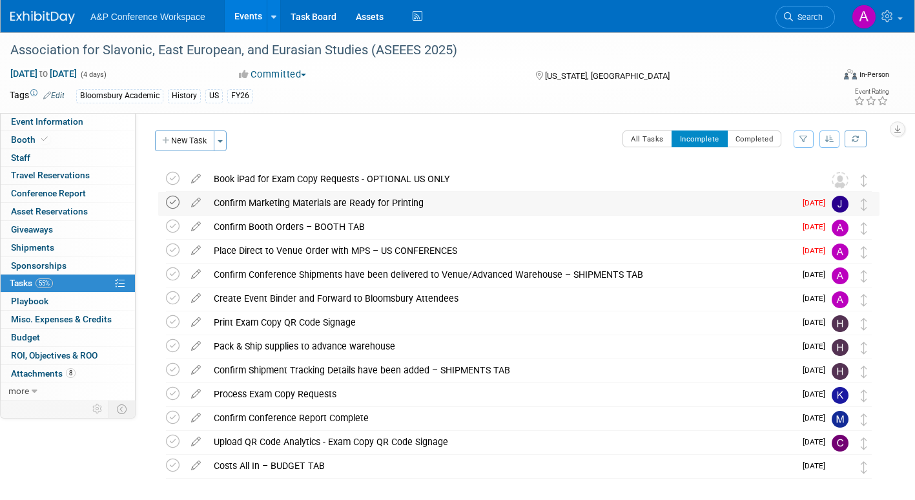
click at [174, 201] on icon at bounding box center [173, 203] width 14 height 14
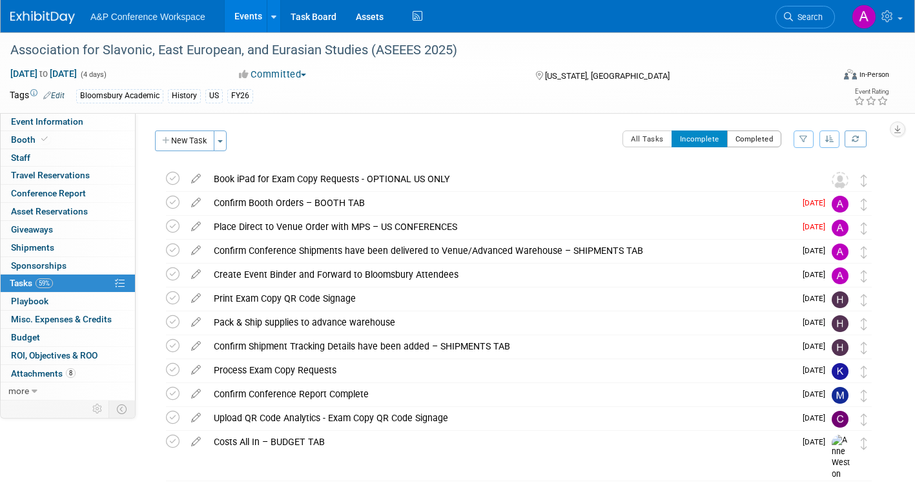
click at [757, 132] on button "Completed" at bounding box center [754, 138] width 55 height 17
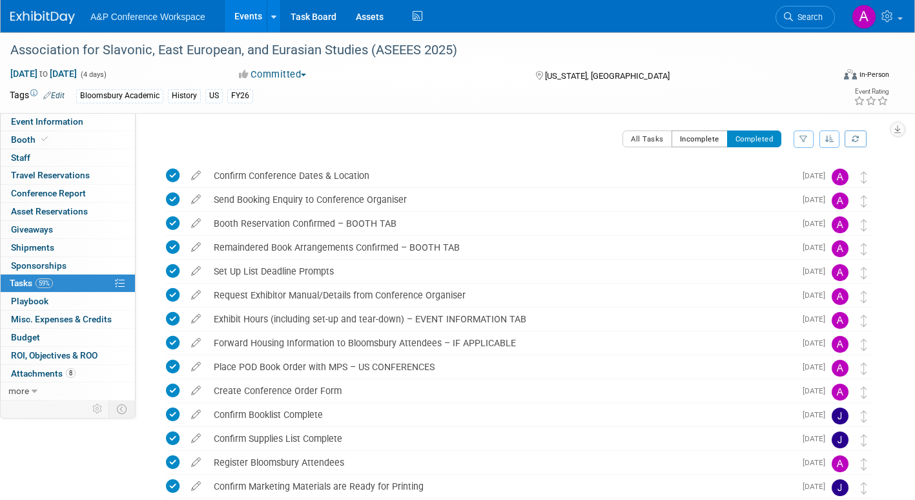
click at [701, 138] on button "Incomplete" at bounding box center [700, 138] width 56 height 17
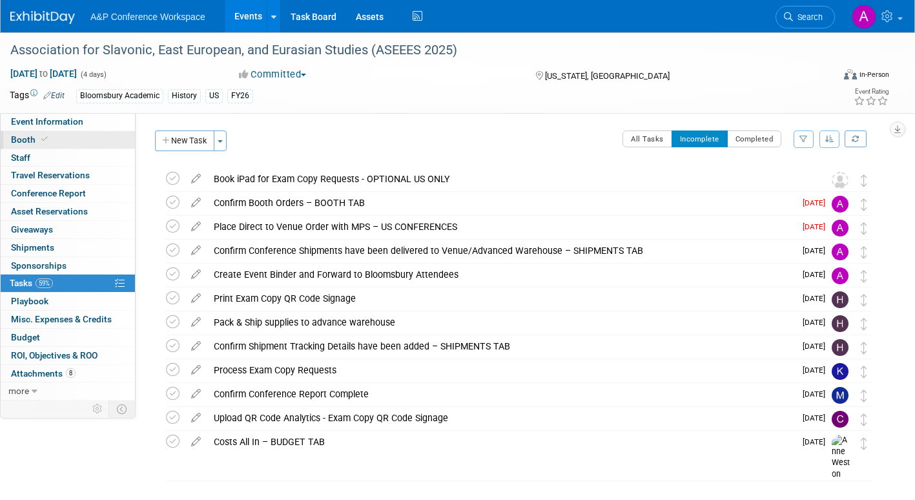
click at [30, 139] on span "Booth" at bounding box center [30, 139] width 39 height 10
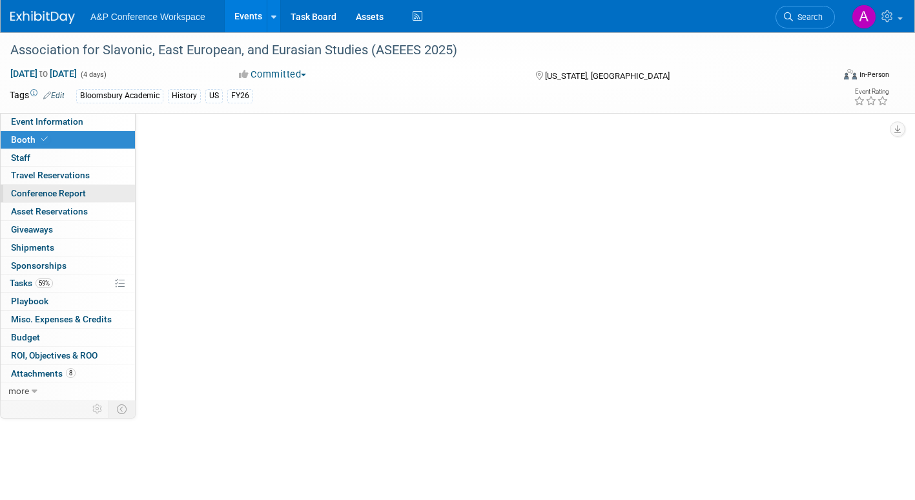
select select "CUAP"
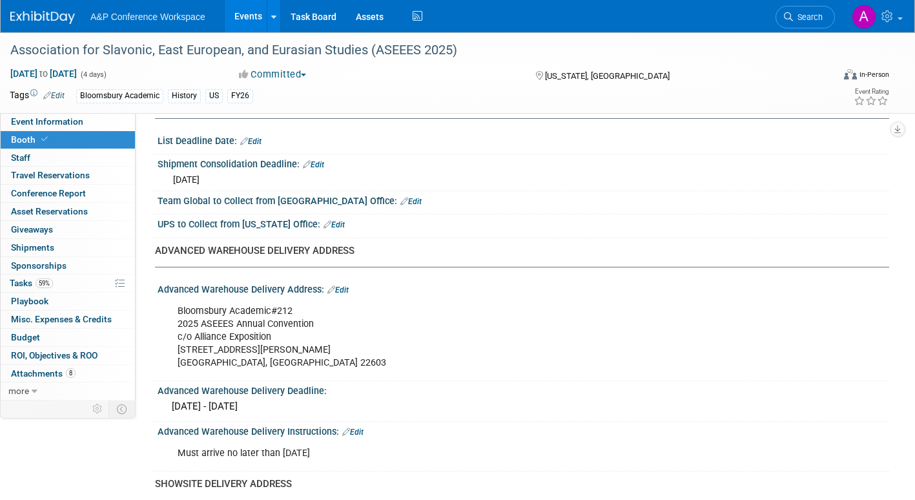
scroll to position [710, 0]
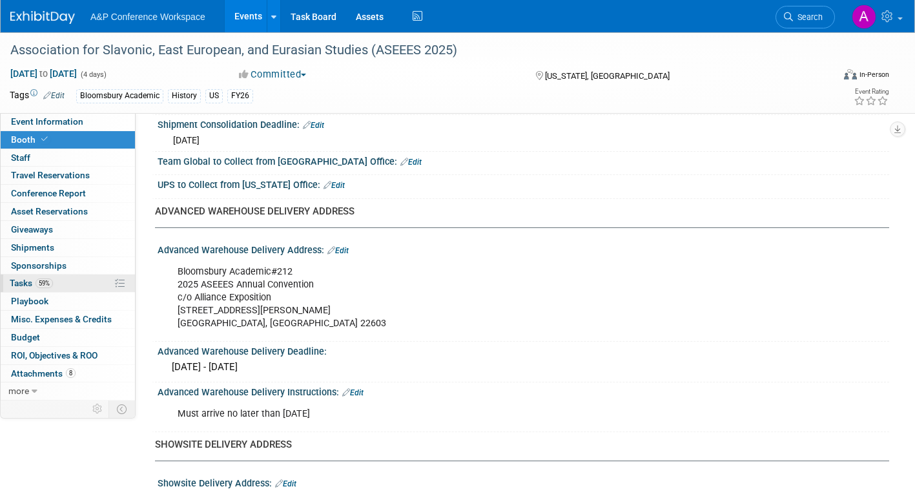
click at [19, 281] on span "Tasks 59%" at bounding box center [31, 283] width 43 height 10
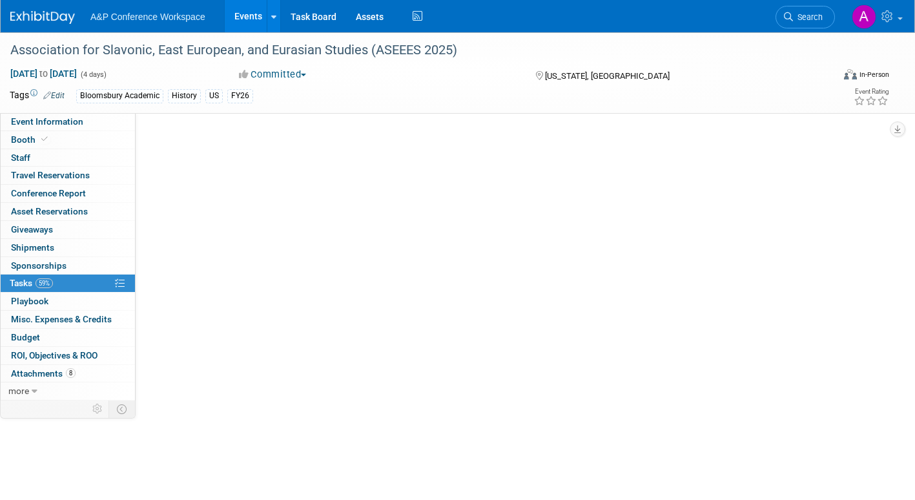
scroll to position [0, 0]
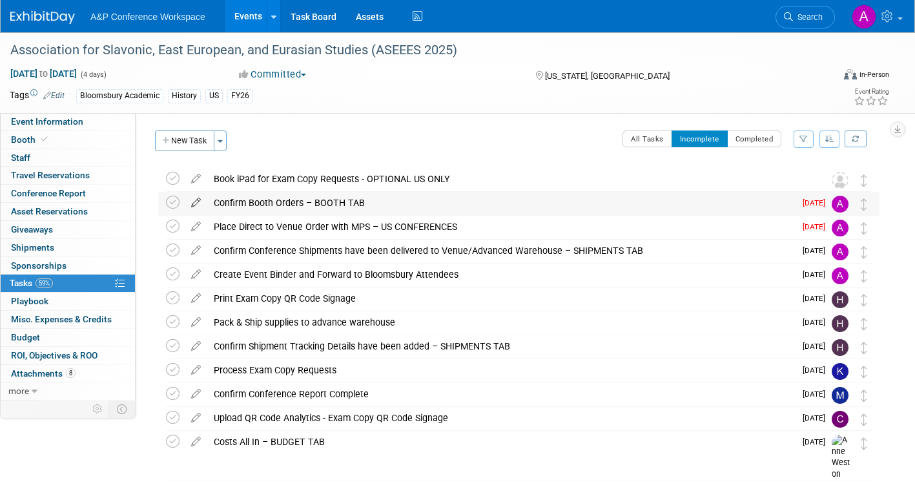
click at [195, 201] on icon at bounding box center [196, 200] width 23 height 16
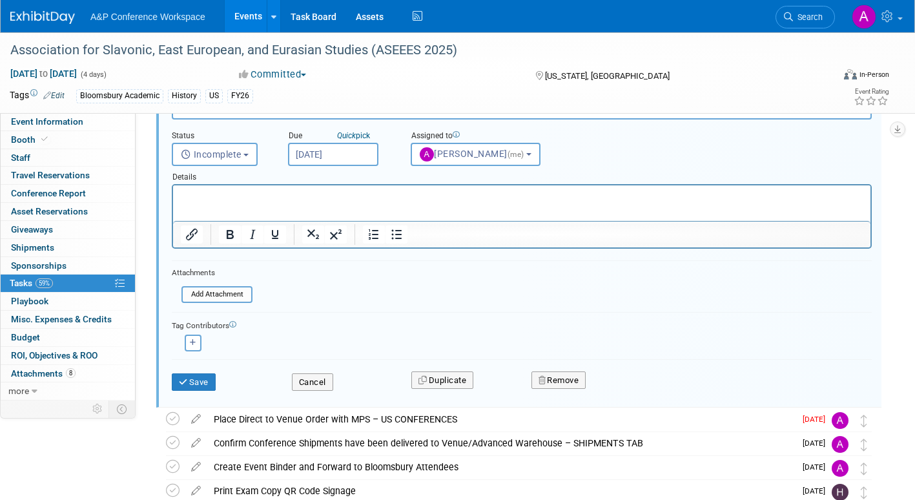
scroll to position [132, 0]
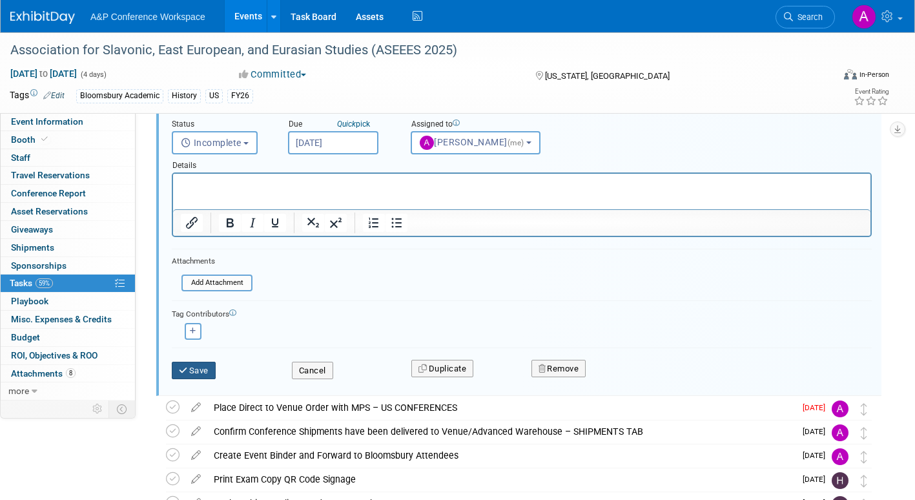
click at [198, 371] on button "Save" at bounding box center [194, 371] width 44 height 18
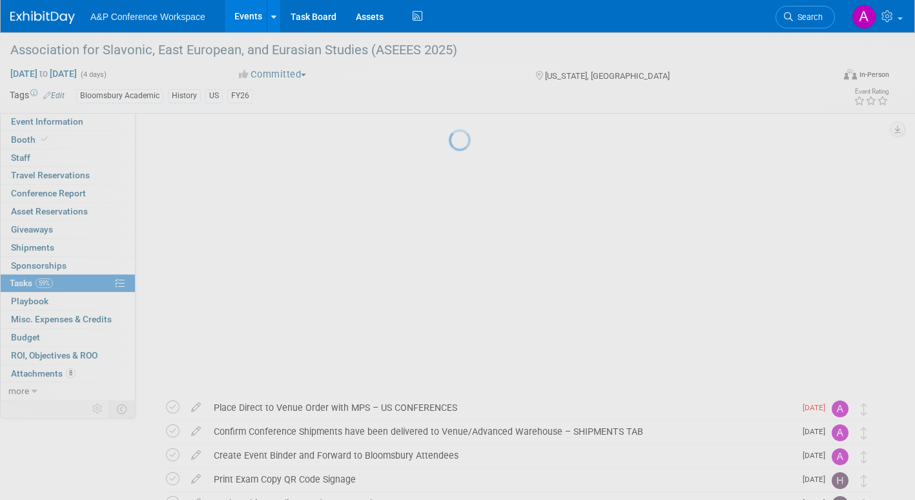
scroll to position [34, 0]
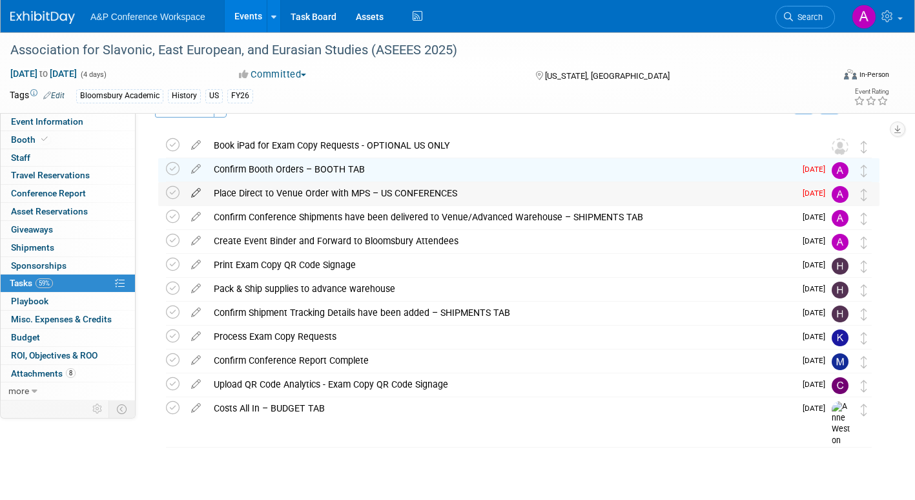
click at [198, 188] on icon at bounding box center [196, 190] width 23 height 16
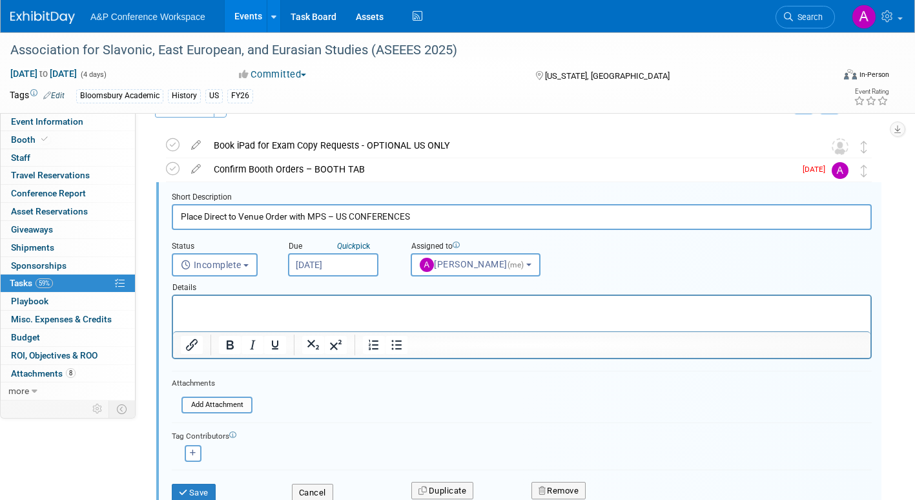
scroll to position [26, 0]
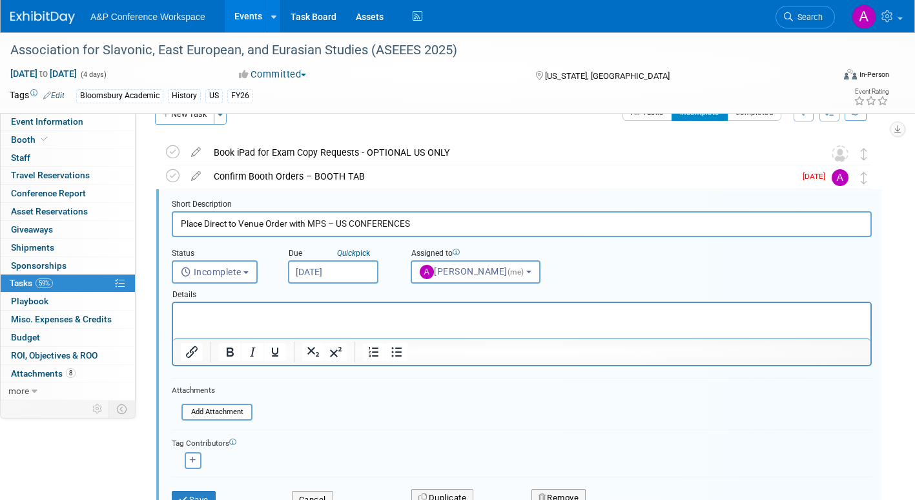
click at [373, 269] on input "Oct 15, 2025" at bounding box center [333, 271] width 90 height 23
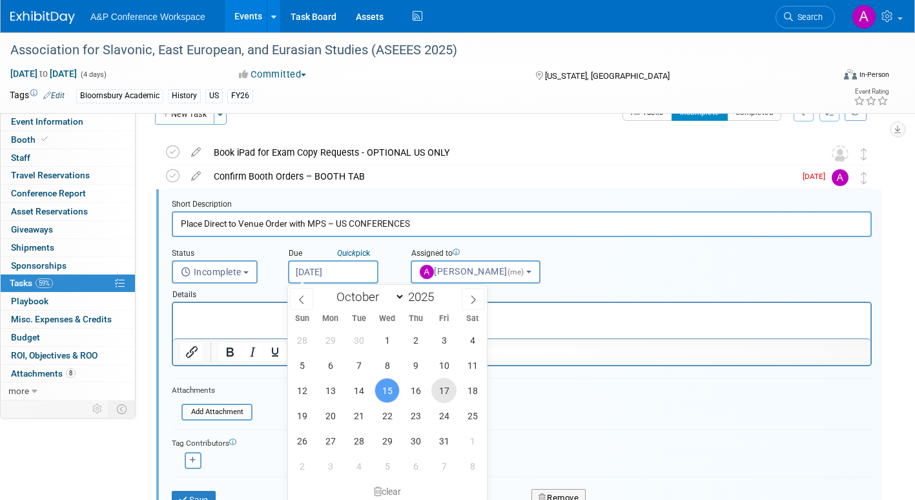
click at [444, 387] on span "17" at bounding box center [443, 390] width 25 height 25
type input "Oct 17, 2025"
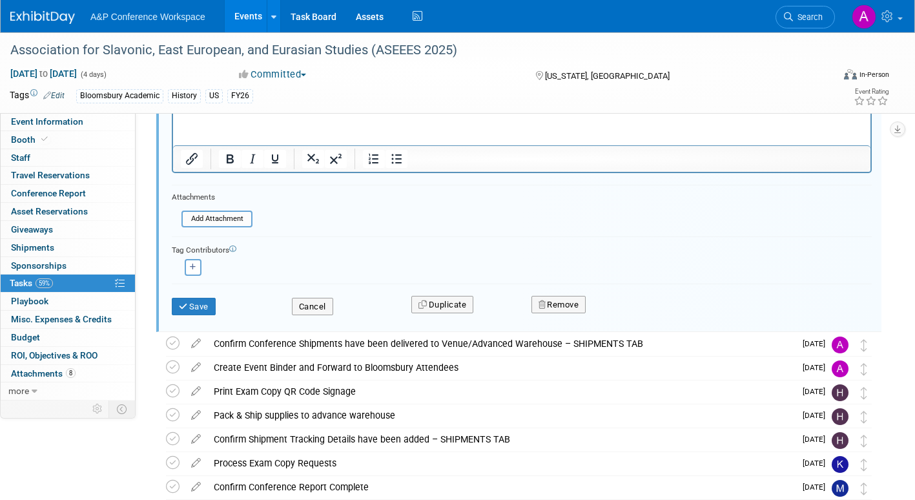
scroll to position [220, 0]
click at [198, 303] on button "Save" at bounding box center [194, 306] width 44 height 18
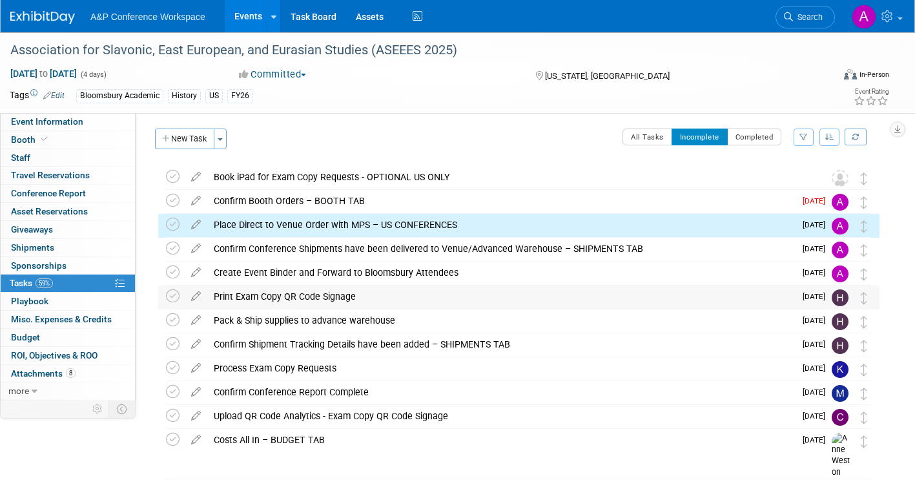
scroll to position [0, 0]
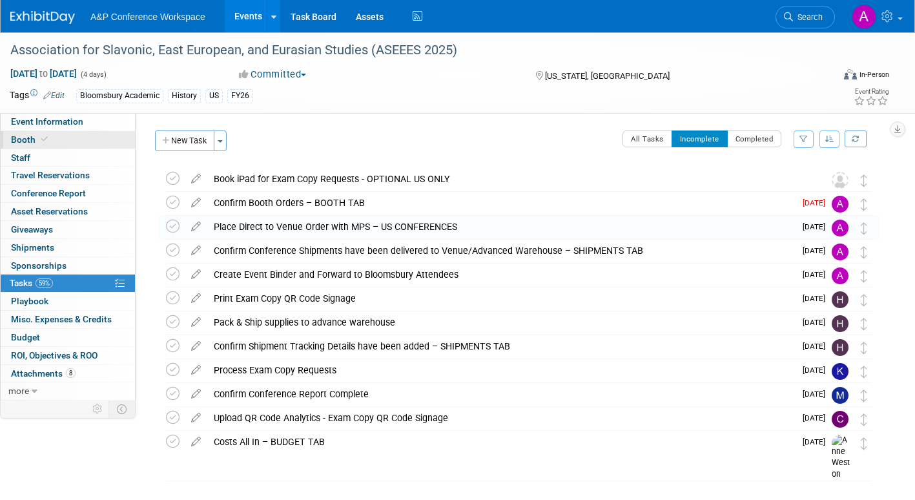
click at [17, 137] on span "Booth" at bounding box center [30, 139] width 39 height 10
select select "CUAP"
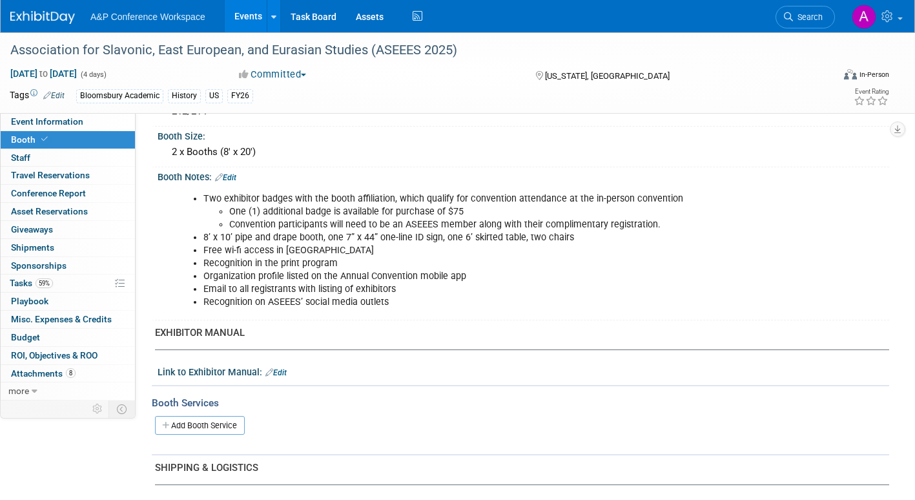
scroll to position [129, 0]
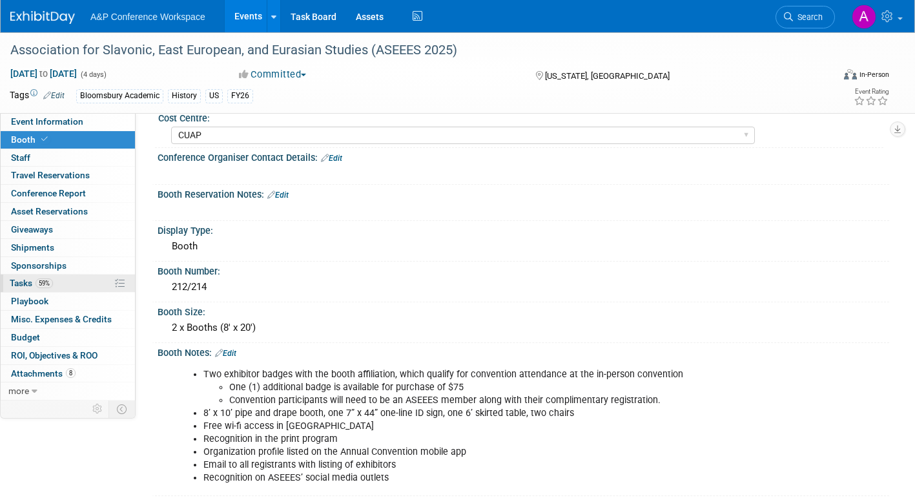
click at [17, 280] on span "Tasks 59%" at bounding box center [31, 283] width 43 height 10
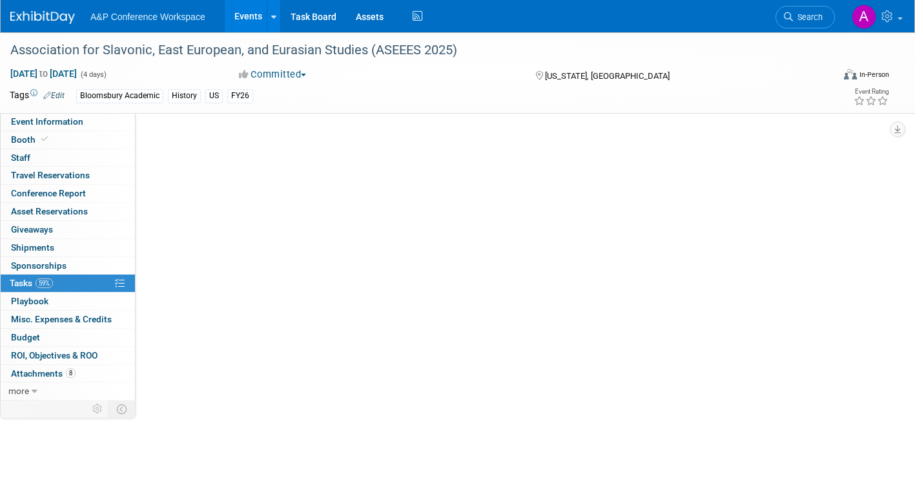
scroll to position [0, 0]
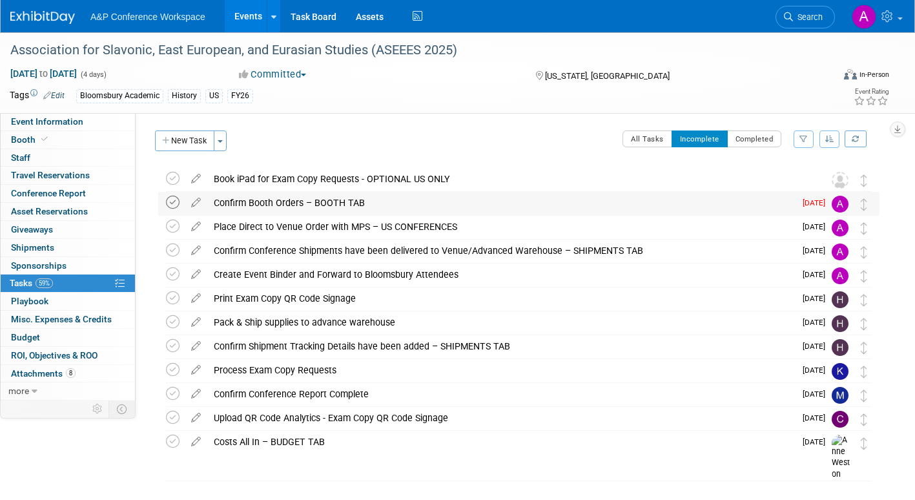
click at [170, 206] on icon at bounding box center [173, 203] width 14 height 14
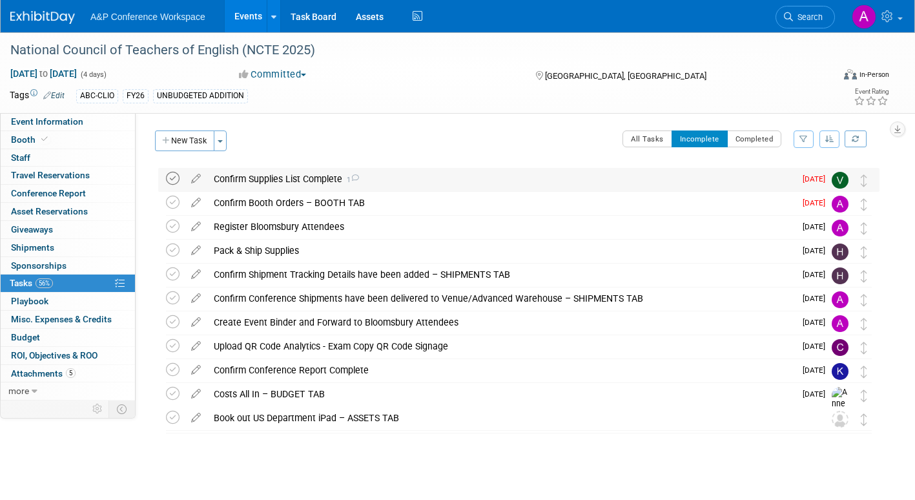
click at [176, 178] on icon at bounding box center [173, 179] width 14 height 14
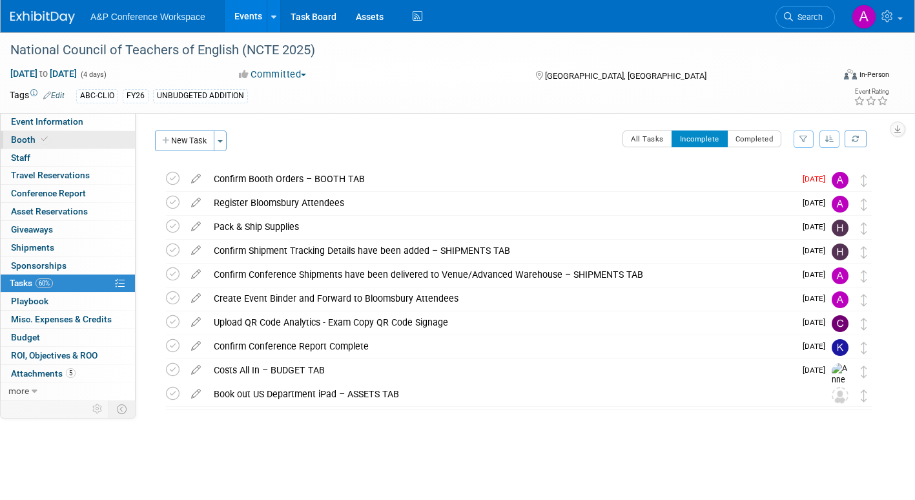
click at [15, 138] on span "Booth" at bounding box center [30, 139] width 39 height 10
select select "CLDC - Digital/BDR"
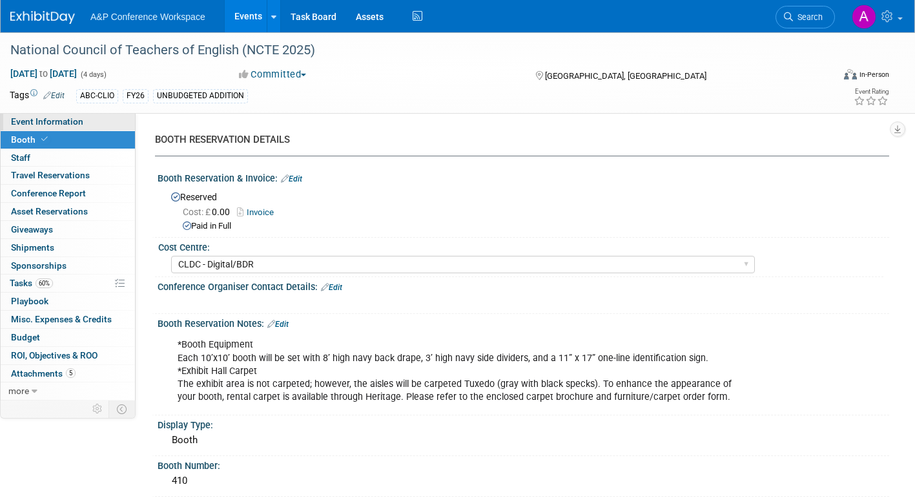
click at [67, 118] on span "Event Information" at bounding box center [47, 121] width 72 height 10
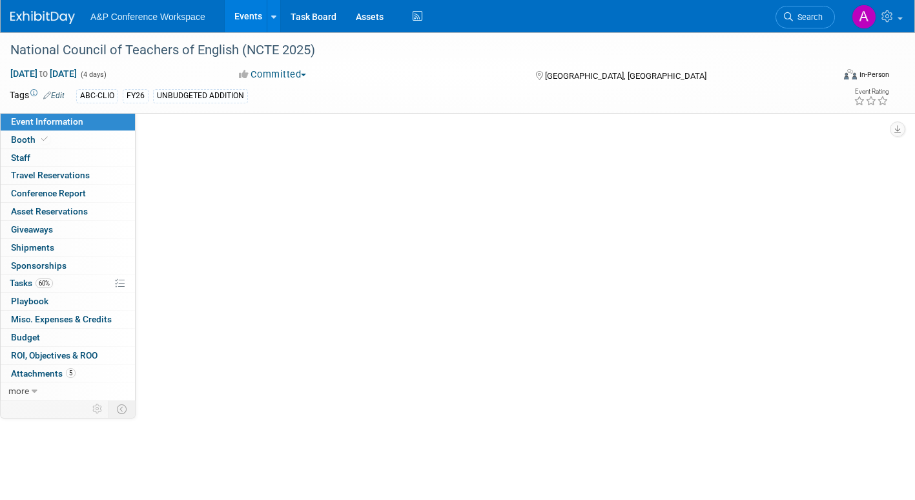
select select "Annual"
select select "Level 2"
select select "In-Person Booth"
select select "Schools"
select select "Bloomsbury Digital Resources"
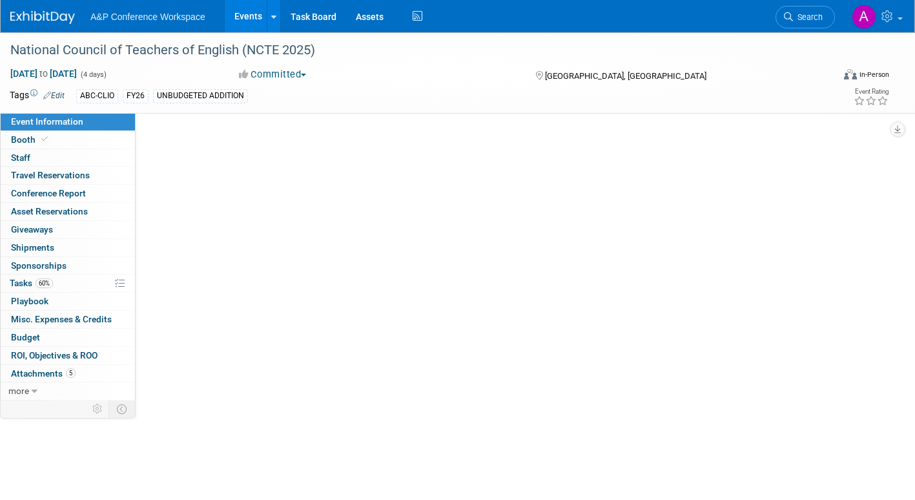
select select "[PERSON_NAME]"
select select "Brand/Subject Presence​"
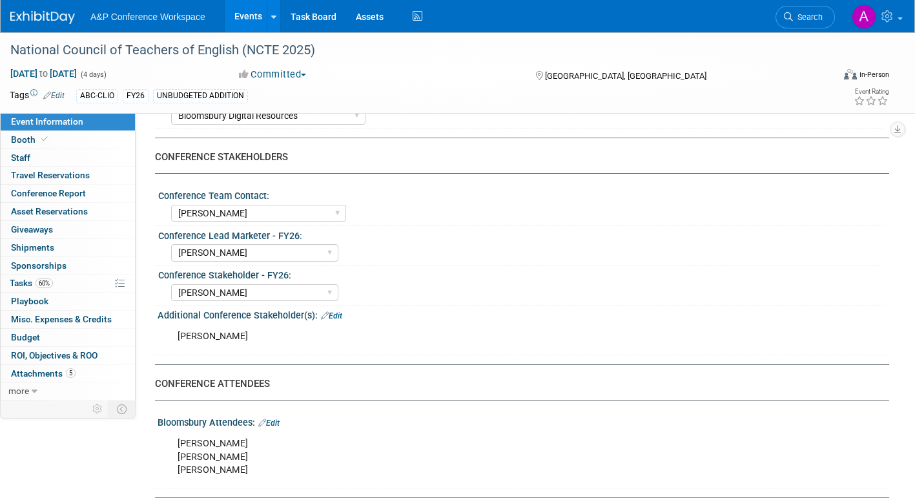
scroll to position [581, 0]
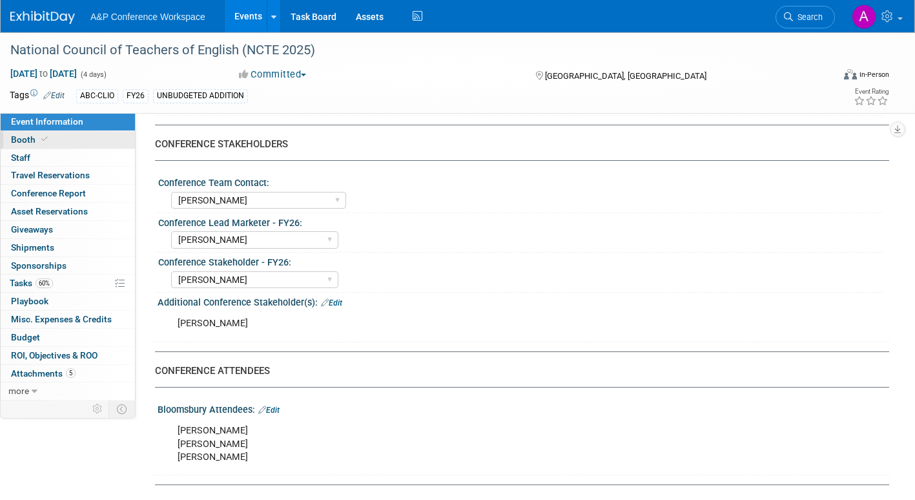
click at [32, 133] on link "Booth" at bounding box center [68, 139] width 134 height 17
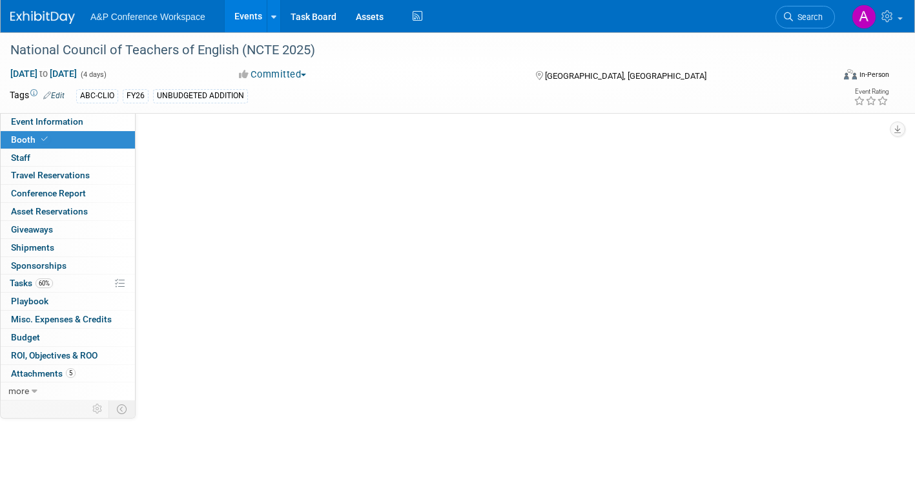
scroll to position [0, 0]
select select "CLDC - Digital/BDR"
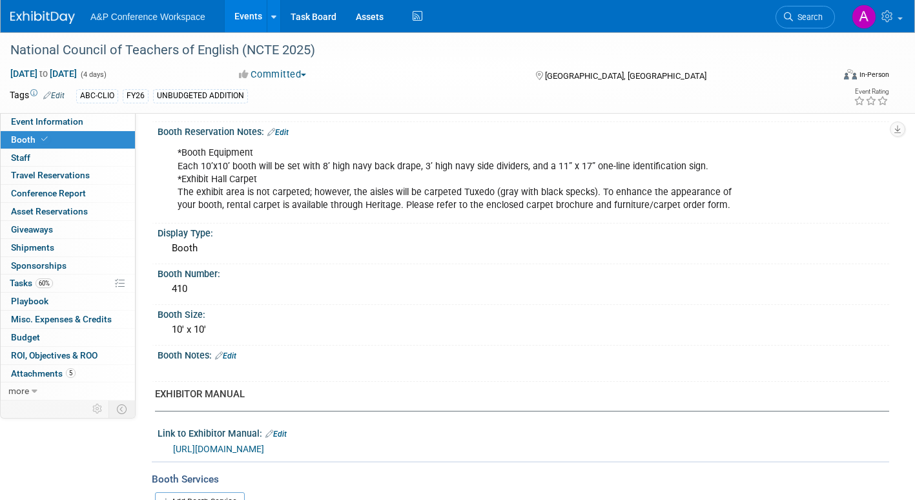
scroll to position [194, 0]
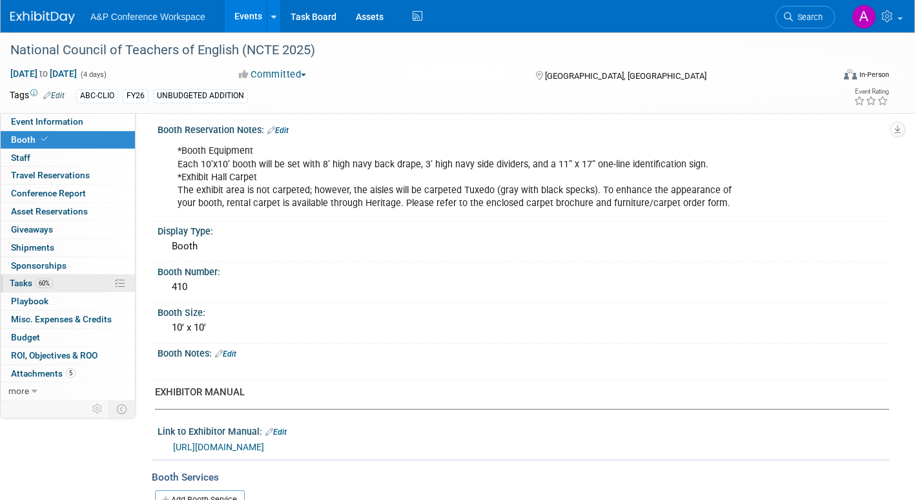
click at [15, 283] on span "Tasks 60%" at bounding box center [31, 283] width 43 height 10
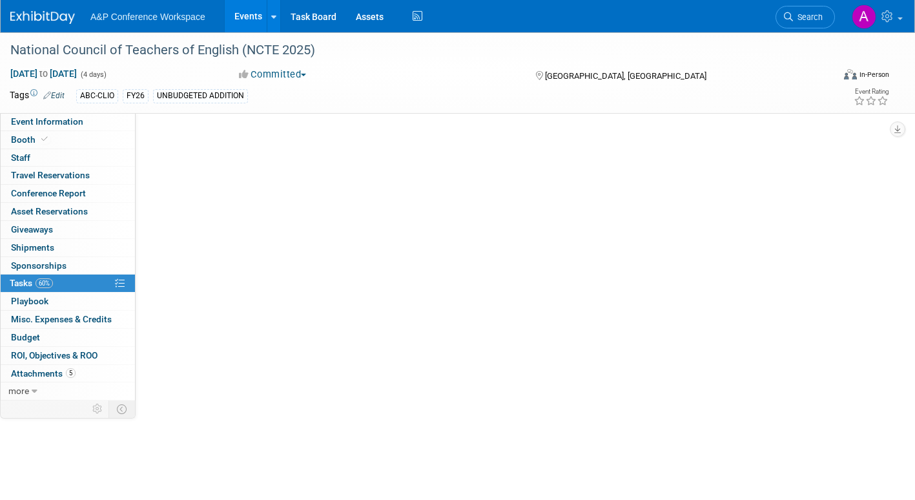
scroll to position [0, 0]
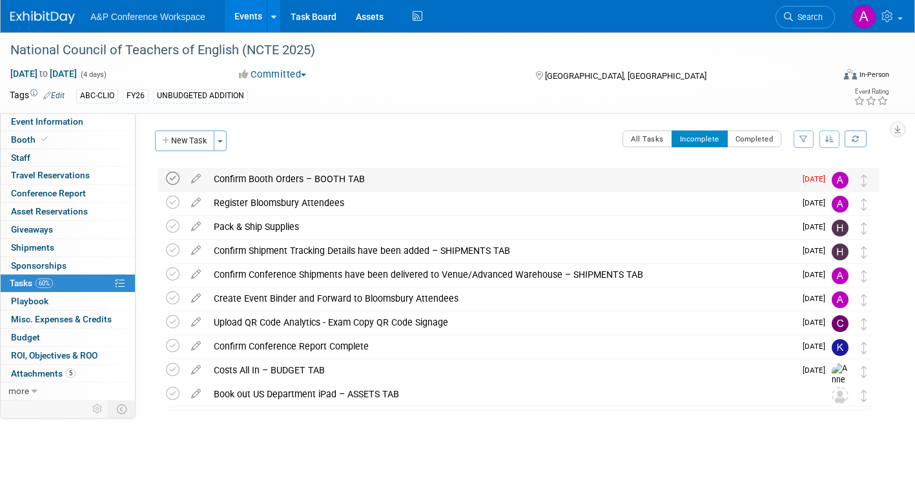
click at [169, 178] on icon at bounding box center [173, 179] width 14 height 14
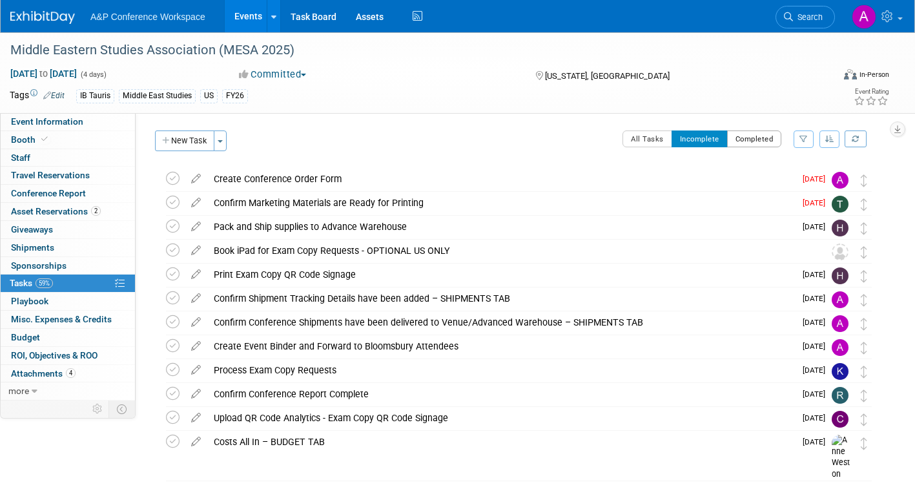
click at [749, 142] on button "Completed" at bounding box center [754, 138] width 55 height 17
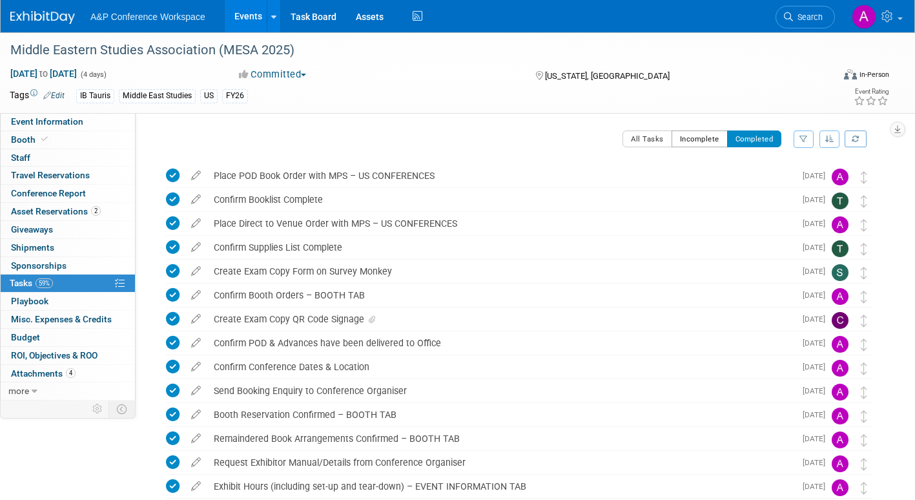
click at [703, 137] on button "Incomplete" at bounding box center [700, 138] width 56 height 17
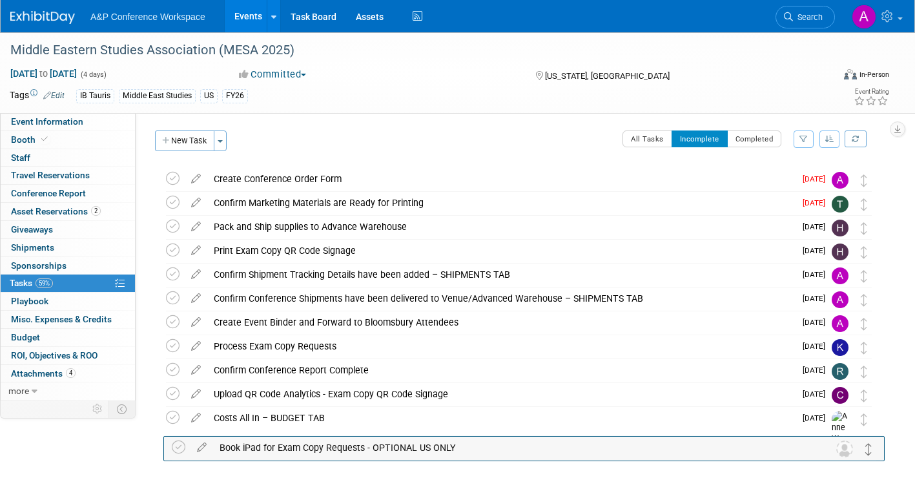
drag, startPoint x: 865, startPoint y: 252, endPoint x: 870, endPoint y: 450, distance: 197.6
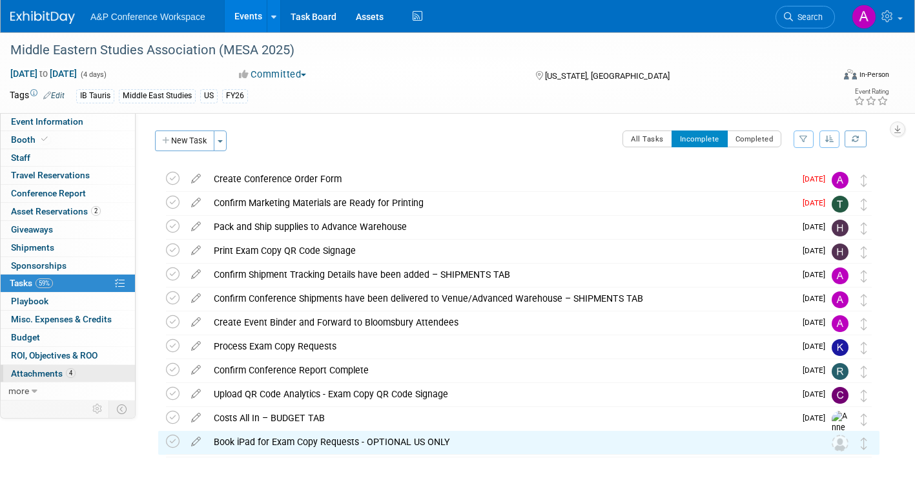
click at [42, 374] on span "Attachments 4" at bounding box center [43, 373] width 65 height 10
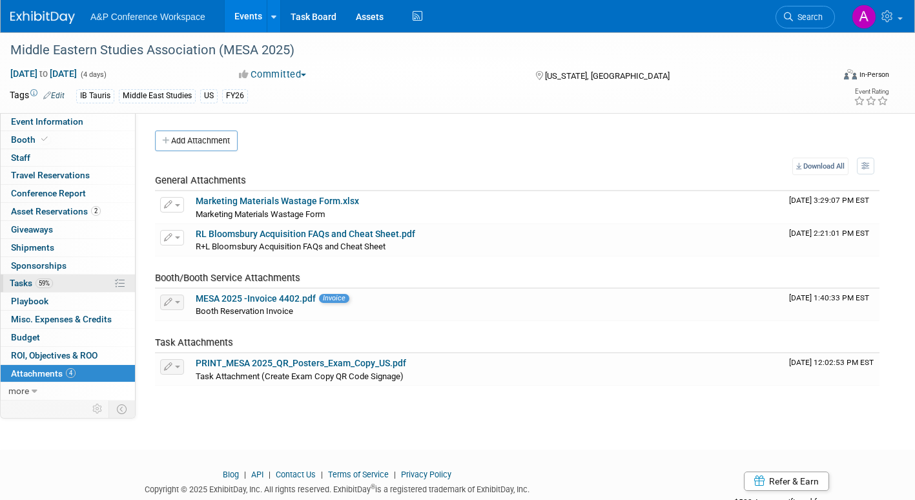
click at [22, 280] on span "Tasks 59%" at bounding box center [31, 283] width 43 height 10
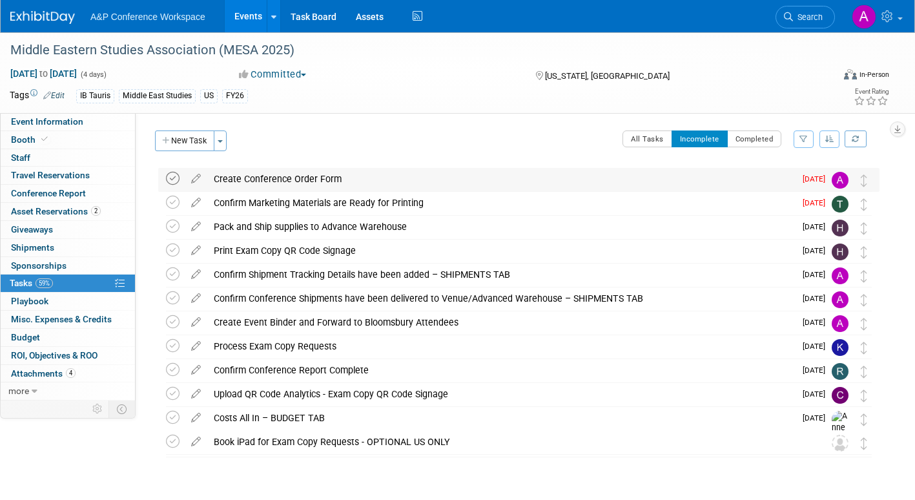
click at [169, 180] on icon at bounding box center [173, 179] width 14 height 14
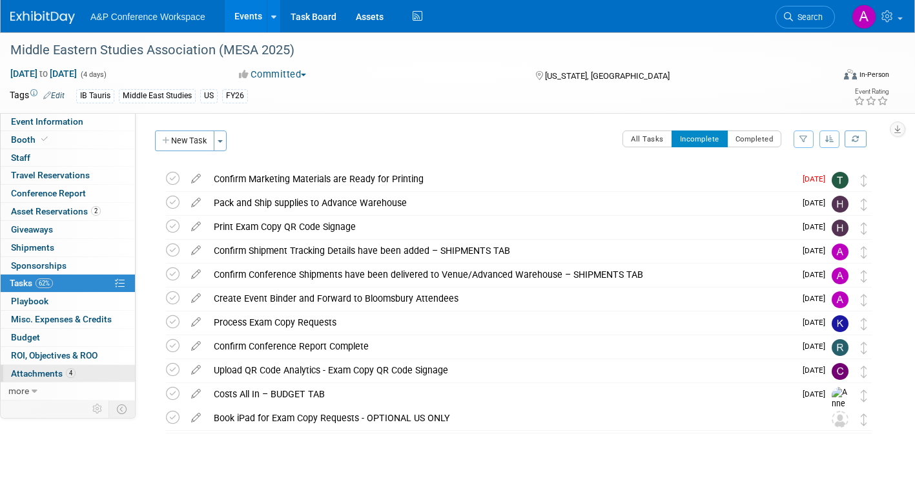
click at [38, 369] on span "Attachments 4" at bounding box center [43, 373] width 65 height 10
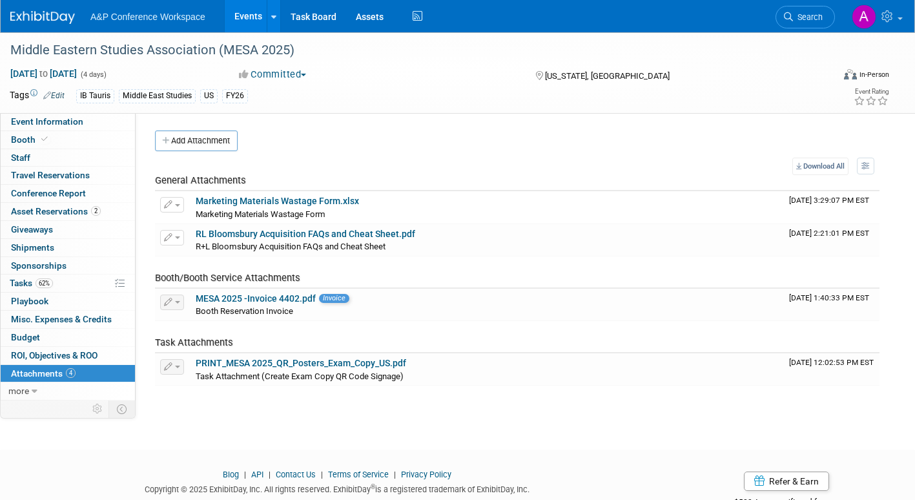
click at [216, 139] on button "Add Attachment" at bounding box center [196, 140] width 83 height 21
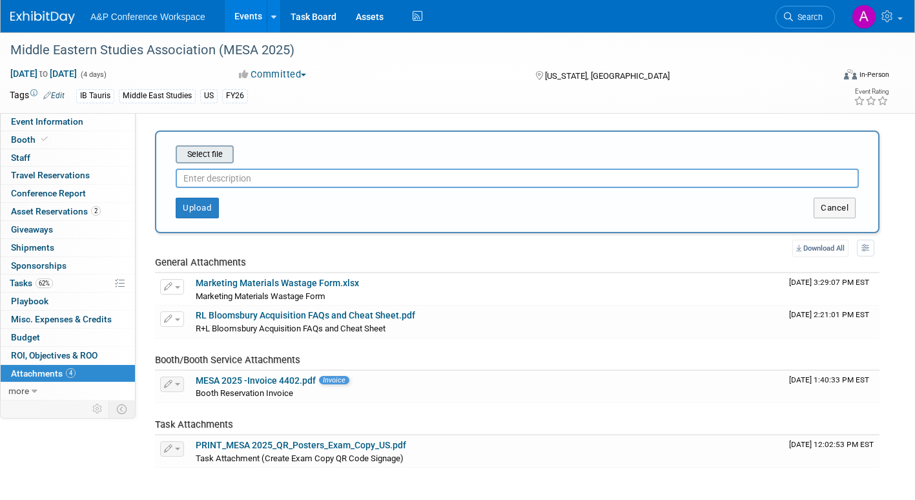
click at [215, 154] on input "file" at bounding box center [156, 154] width 154 height 15
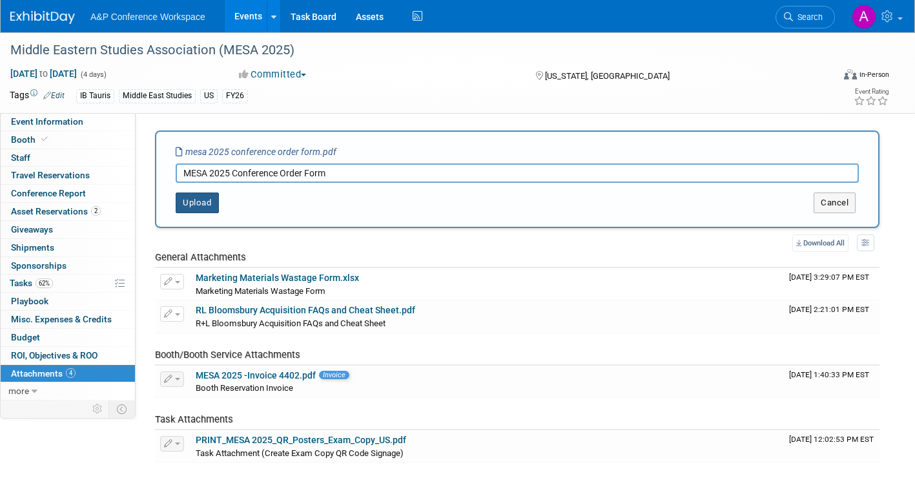
type input "MESA 2025 Conference Order Form"
click at [199, 201] on button "Upload" at bounding box center [197, 202] width 43 height 21
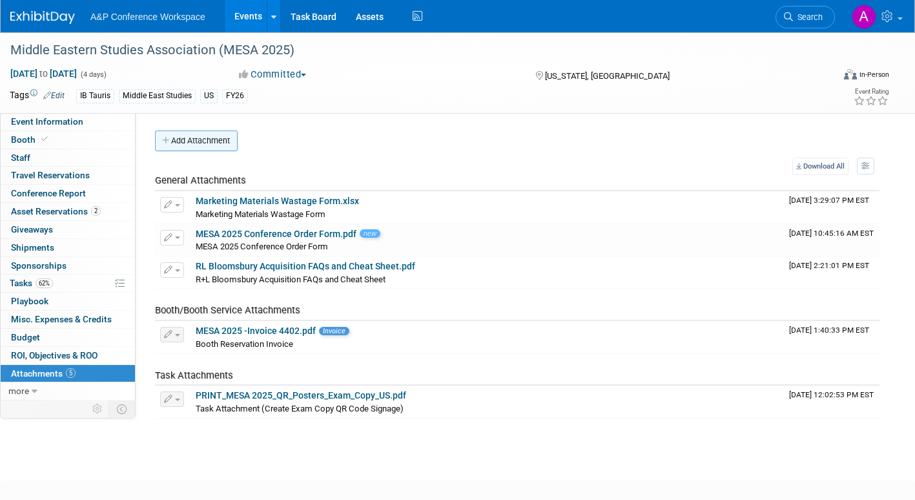
click at [221, 143] on button "Add Attachment" at bounding box center [196, 140] width 83 height 21
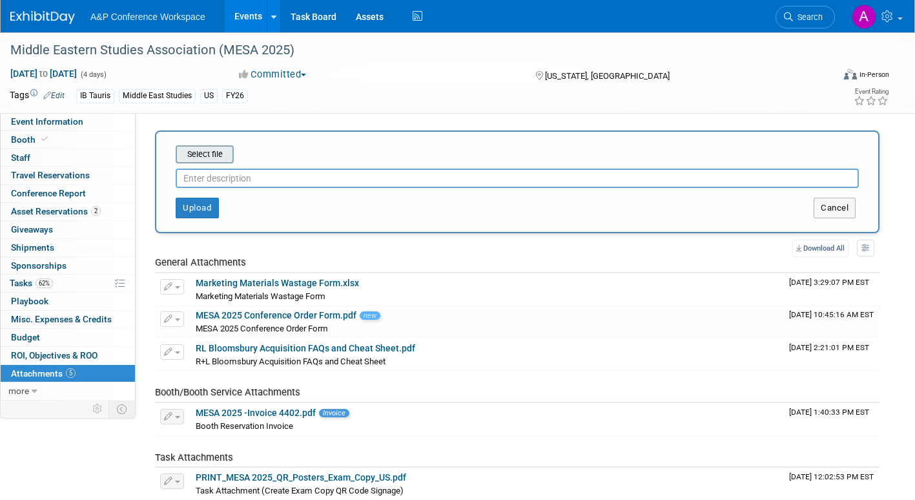
click at [217, 154] on input "file" at bounding box center [156, 154] width 154 height 15
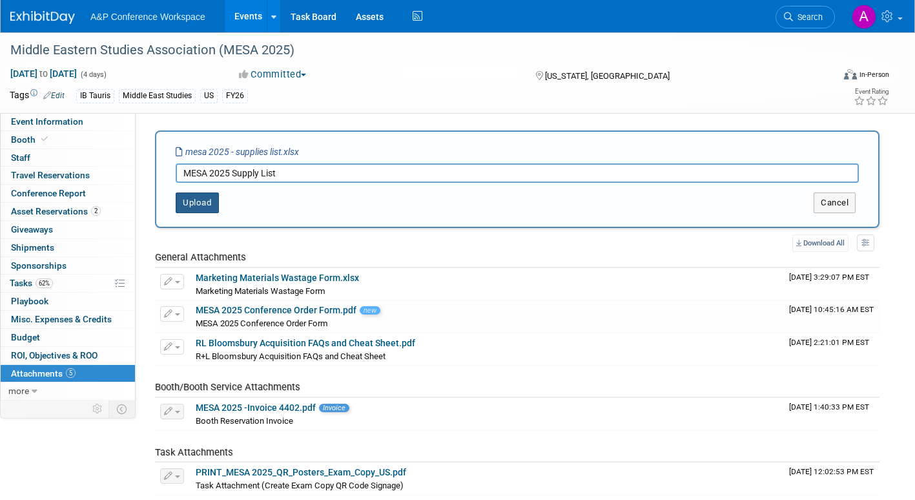
type input "MESA 2025 Supply List"
click at [209, 202] on button "Upload" at bounding box center [197, 202] width 43 height 21
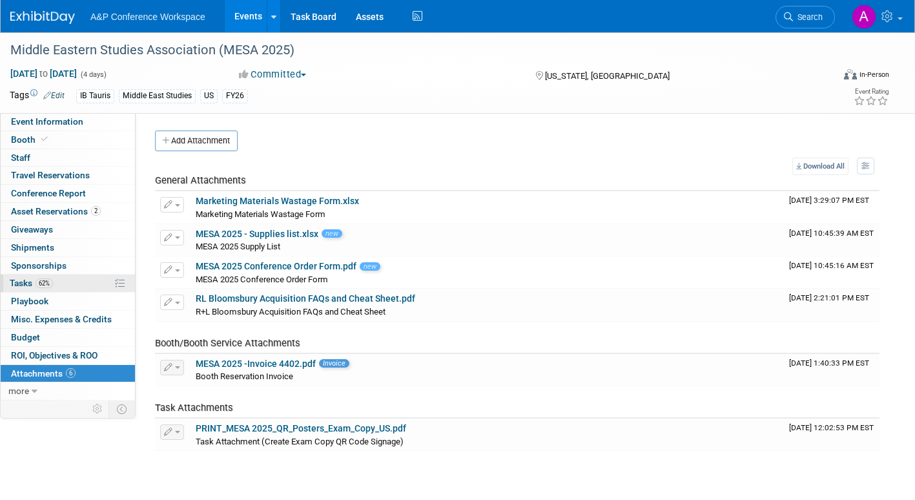
click at [22, 280] on span "Tasks 62%" at bounding box center [31, 283] width 43 height 10
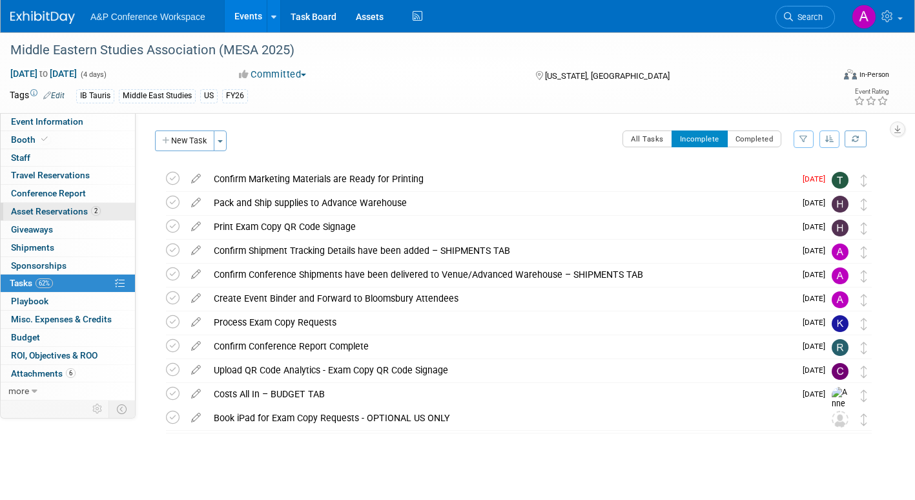
click at [57, 211] on span "Asset Reservations 2" at bounding box center [56, 211] width 90 height 10
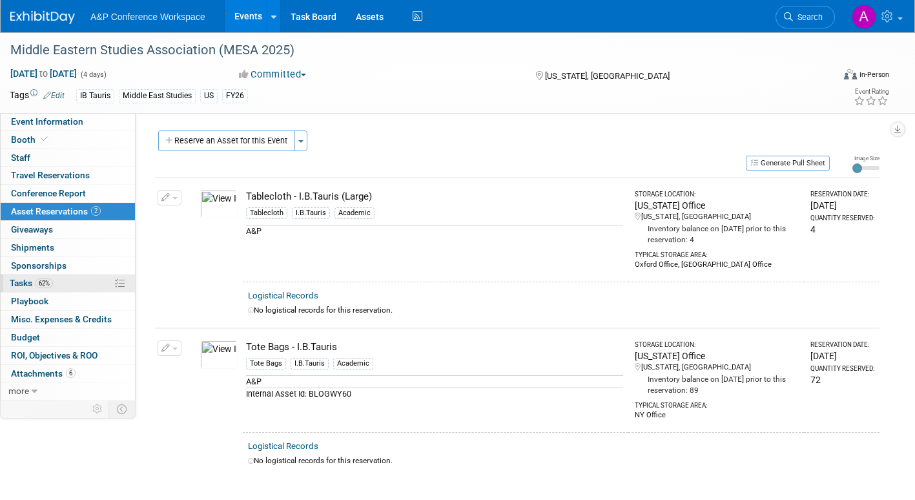
click at [23, 277] on link "62% Tasks 62%" at bounding box center [68, 282] width 134 height 17
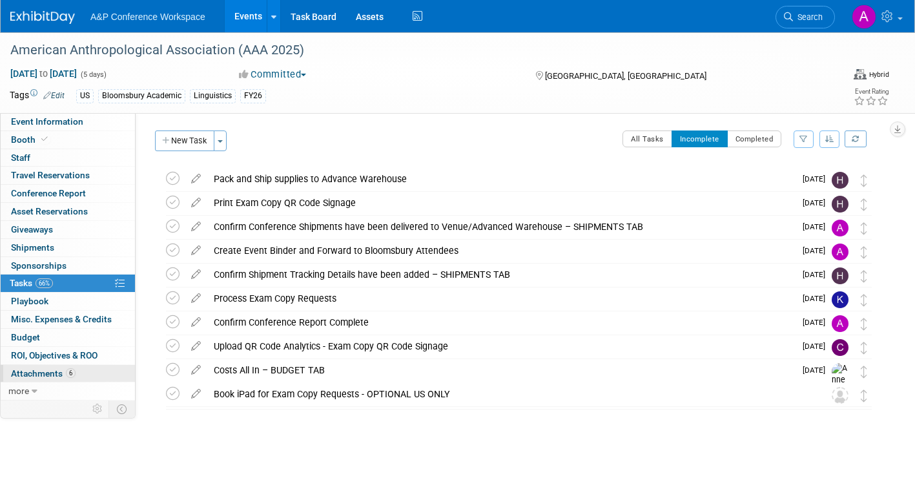
click at [30, 370] on span "Attachments 6" at bounding box center [43, 373] width 65 height 10
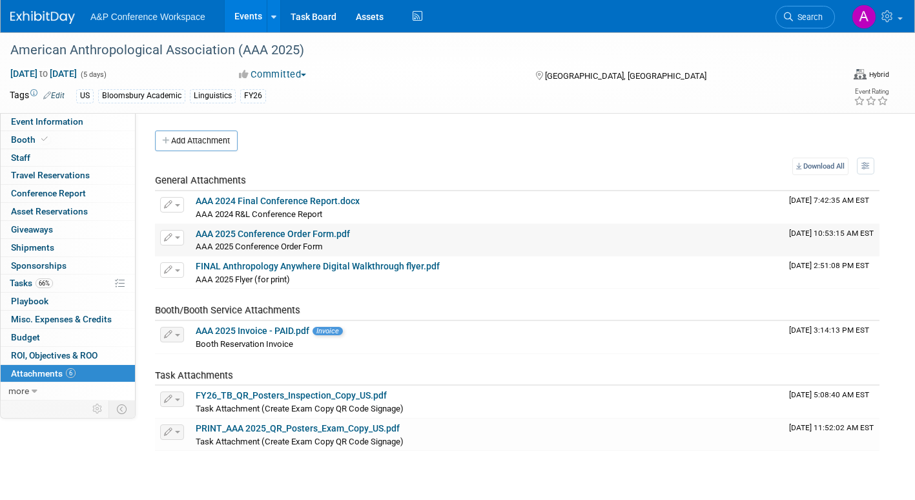
click at [323, 234] on link "AAA 2025 Conference Order Form.pdf" at bounding box center [273, 234] width 154 height 10
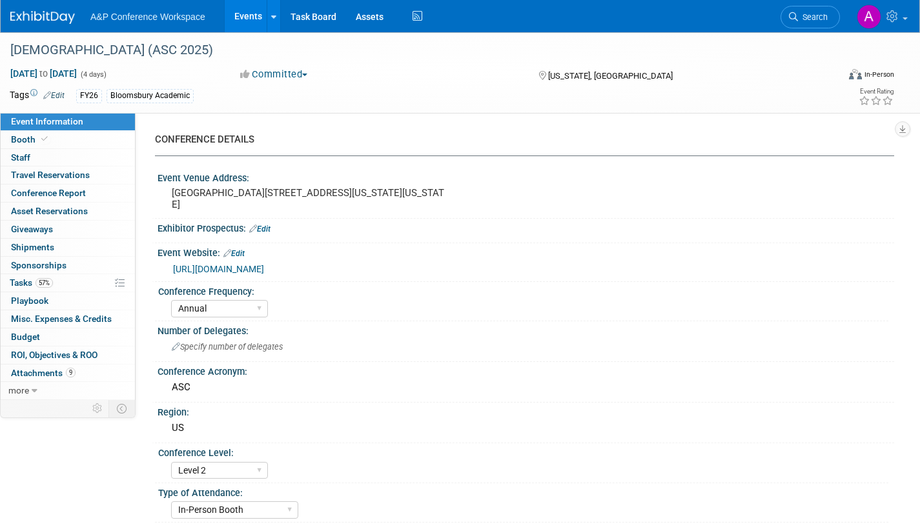
select select "Annual"
select select "Level 2"
select select "In-Person Booth"
select select "Criminology"
select select "Bloomsbury Academic"
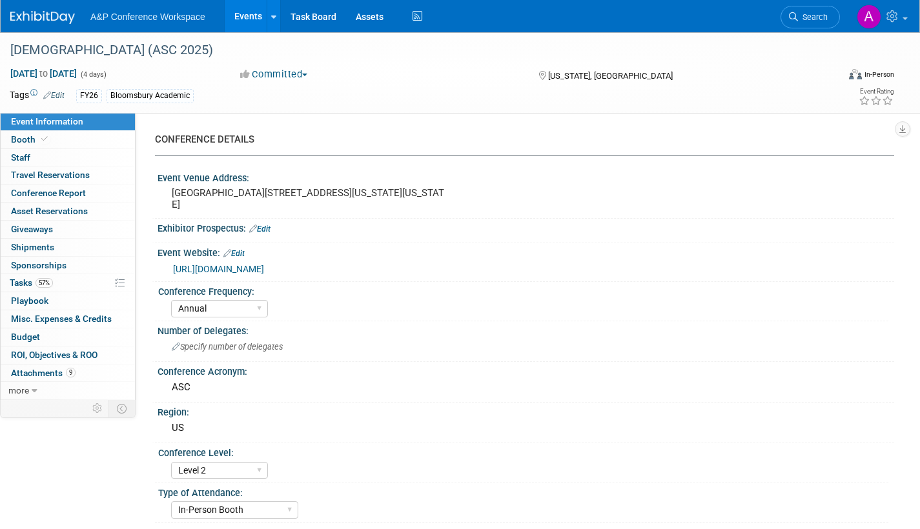
select select "[PERSON_NAME]"
select select "Networking/Commissioning"
click at [27, 282] on span "Tasks 57%" at bounding box center [31, 283] width 43 height 10
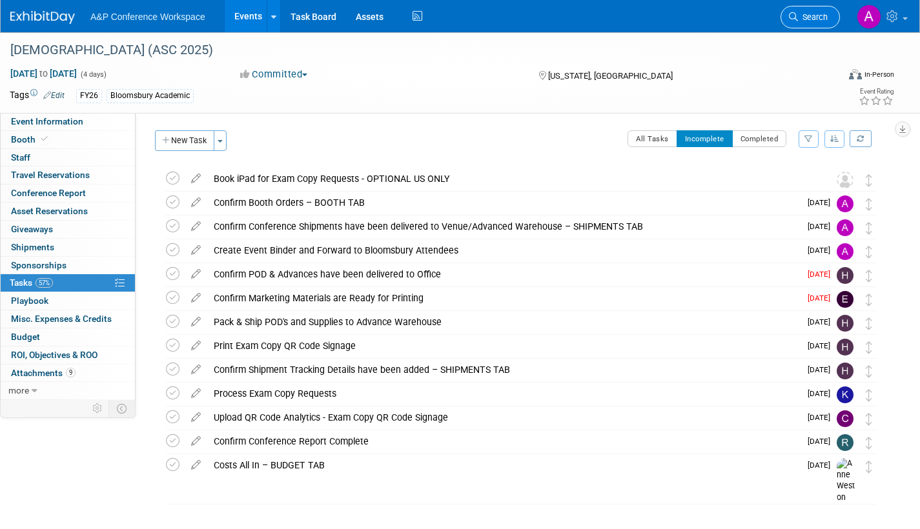
click at [821, 15] on span "Search" at bounding box center [813, 17] width 30 height 10
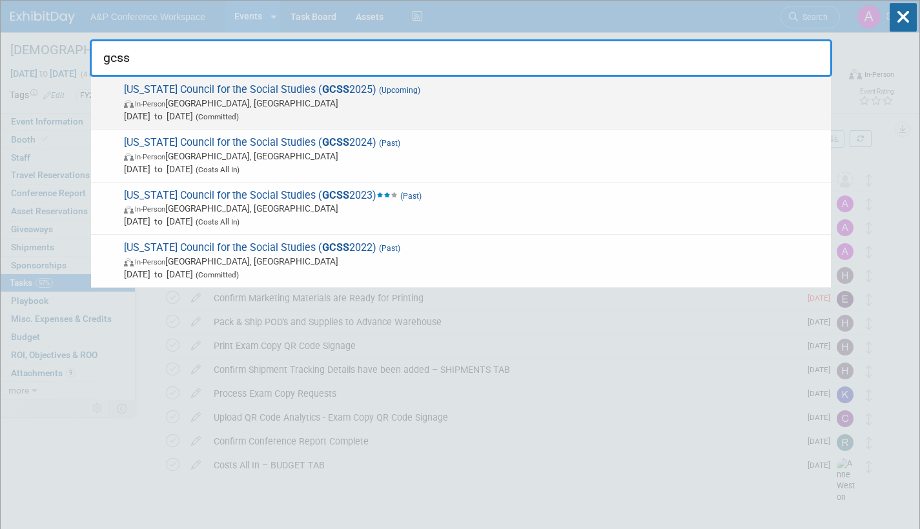
type input "gcss"
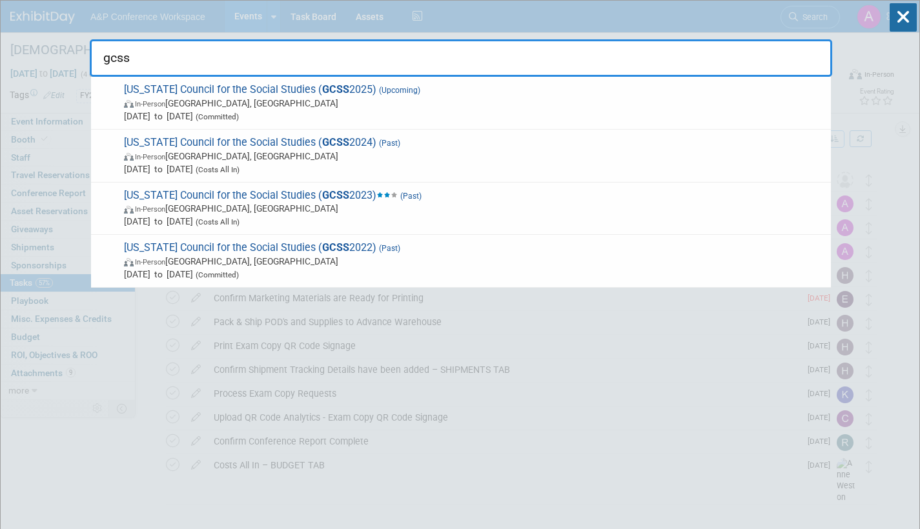
click at [323, 99] on span "In-Person Athens, GA" at bounding box center [474, 103] width 701 height 13
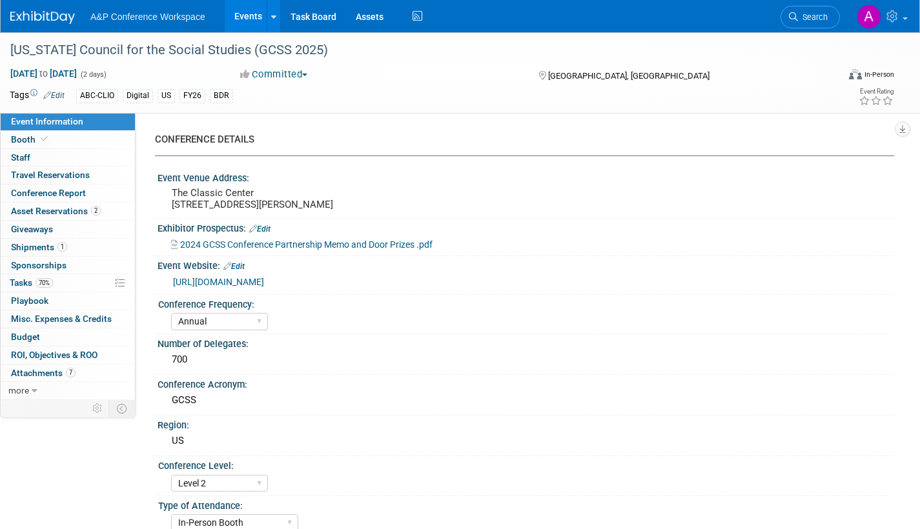
select select "Annual"
select select "Level 2"
select select "In-Person Booth"
select select "Schools"
select select "Bloomsbury Digital Resources"
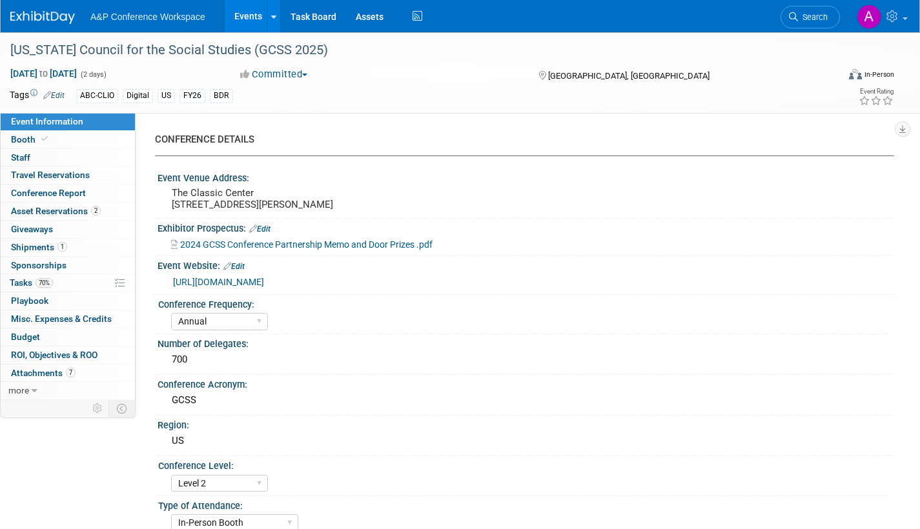
select select "[PERSON_NAME]"
select select "BDR Product Awareness and Trial Generation​"
click at [31, 139] on span "Booth" at bounding box center [30, 139] width 39 height 10
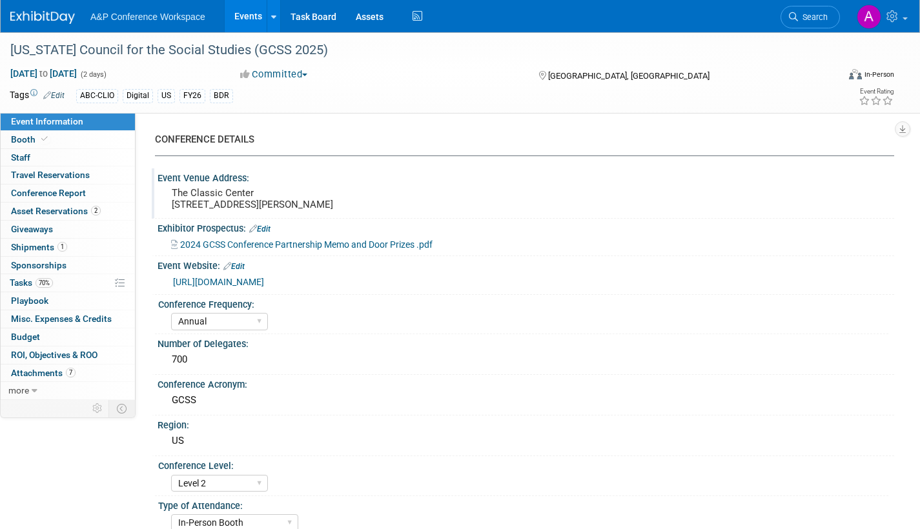
select select "CLDC - Digital/BDR"
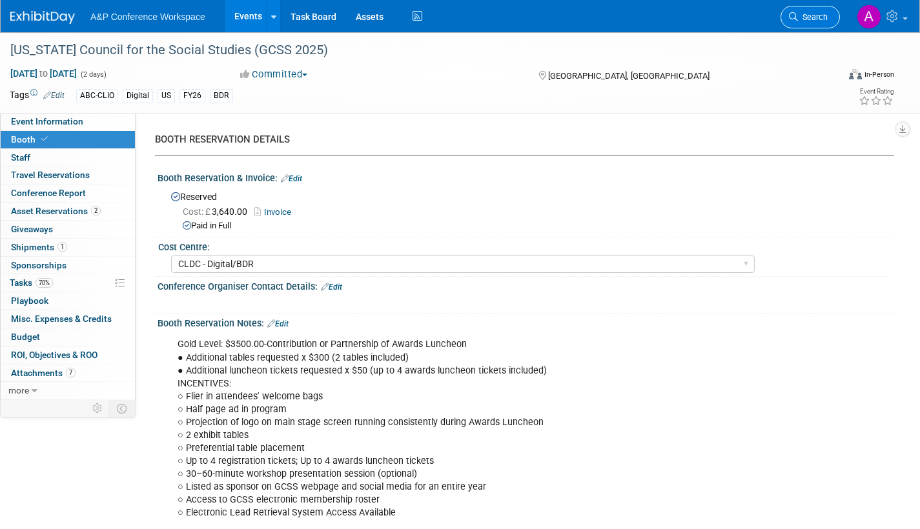
click at [806, 17] on span "Search" at bounding box center [813, 17] width 30 height 10
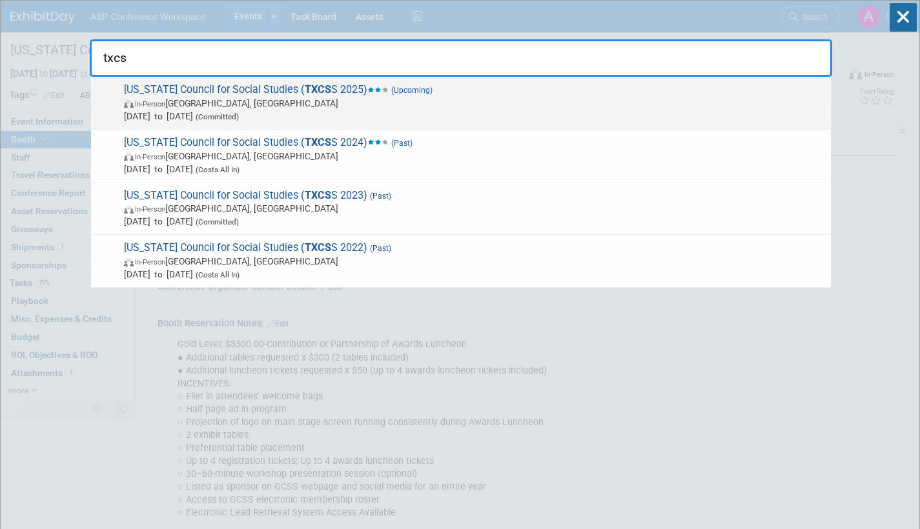
type input "txcs"
click at [239, 113] on span "(Committed)" at bounding box center [216, 116] width 46 height 9
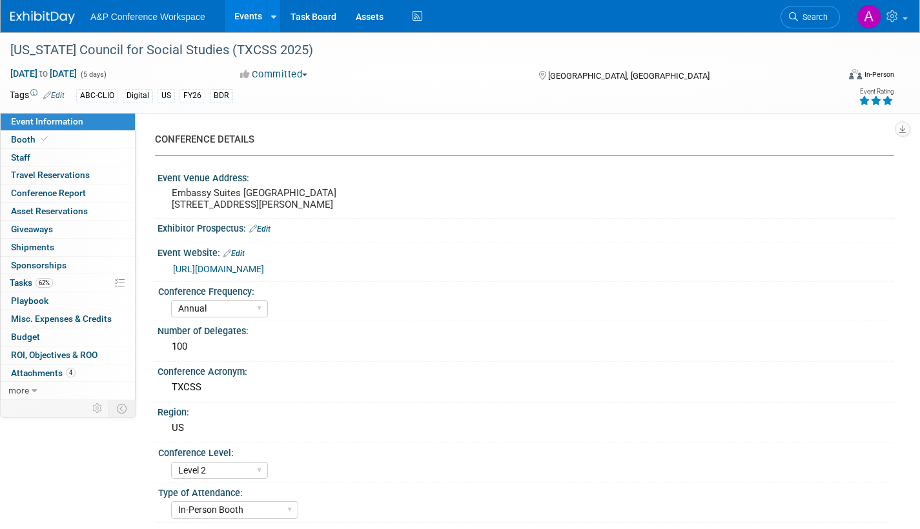
select select "Annual"
select select "Level 2"
select select "In-Person Booth"
select select "Schools"
select select "Bloomsbury Digital Resources"
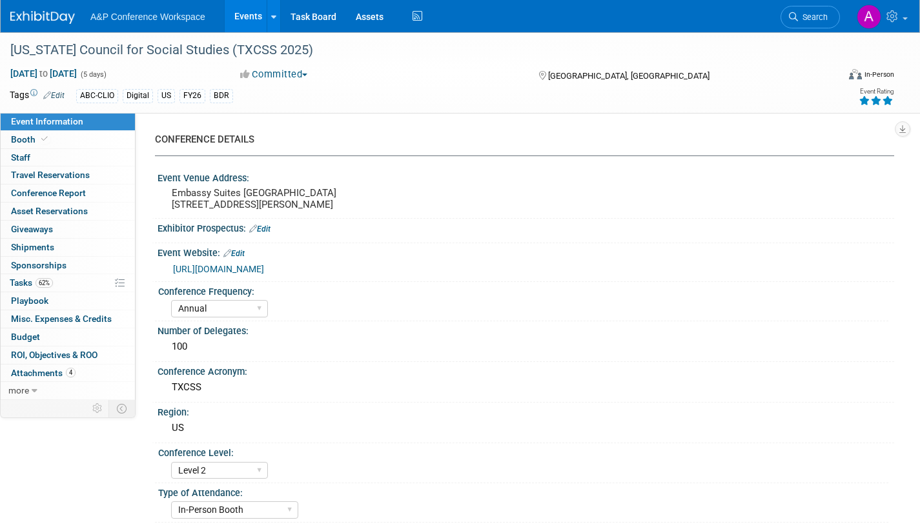
select select "Amanda Oney"
select select "[PERSON_NAME]"
select select "BDR Product Awareness and Trial Generation​"
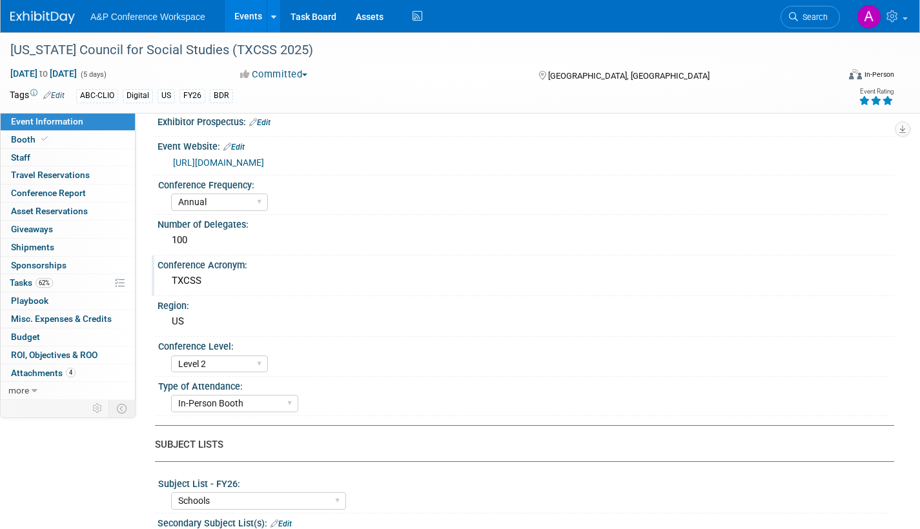
scroll to position [194, 0]
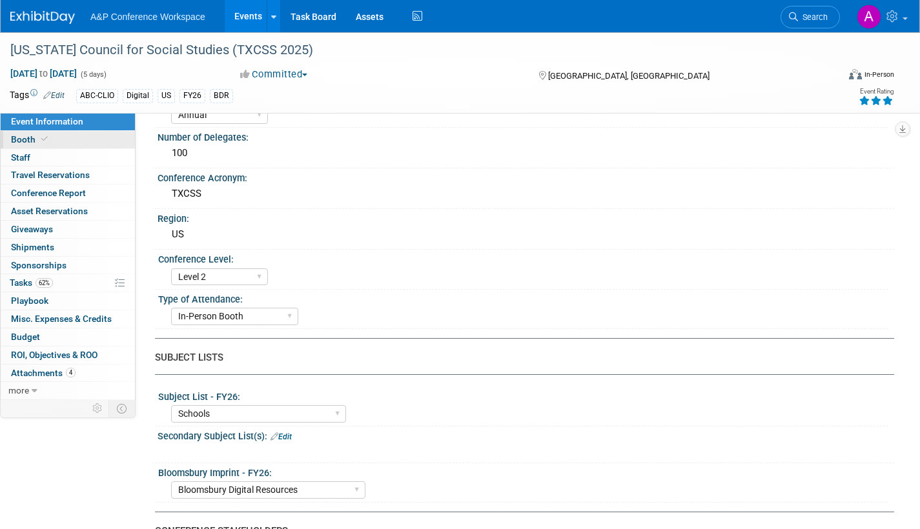
click at [17, 139] on span "Booth" at bounding box center [30, 139] width 39 height 10
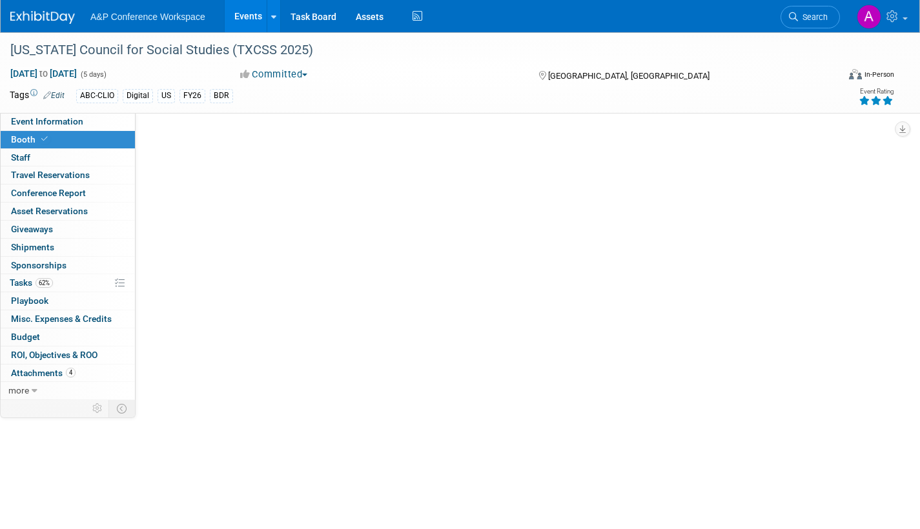
scroll to position [0, 0]
select select "CLDC - Digital/BDR"
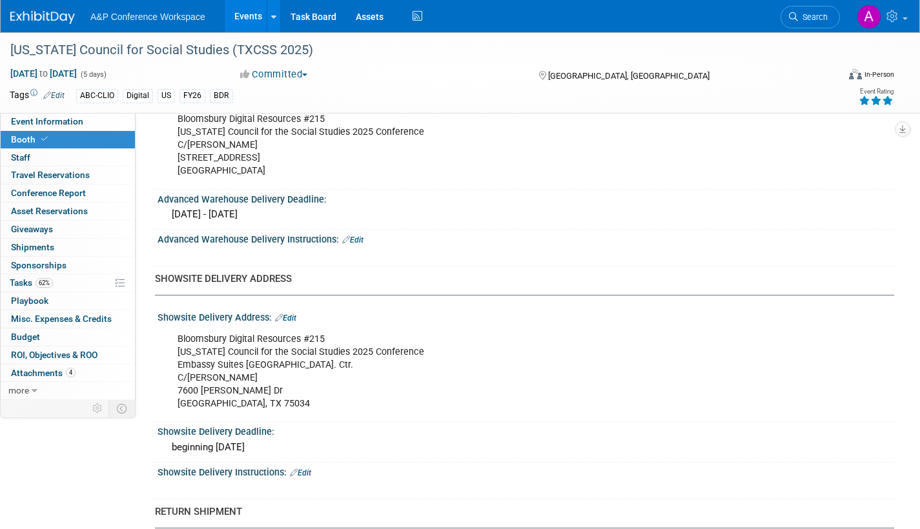
scroll to position [710, 0]
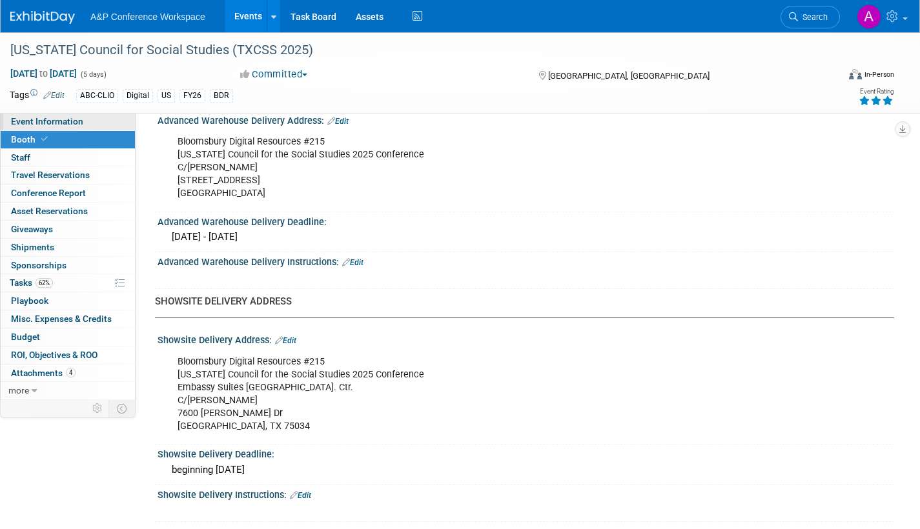
click at [77, 121] on span "Event Information" at bounding box center [47, 121] width 72 height 10
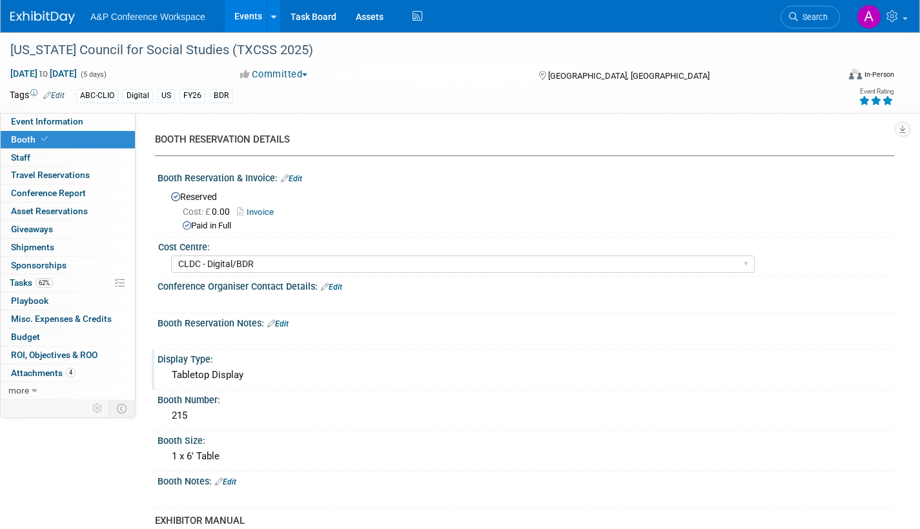
select select "Annual"
select select "Level 2"
select select "In-Person Booth"
select select "Schools"
select select "Bloomsbury Digital Resources"
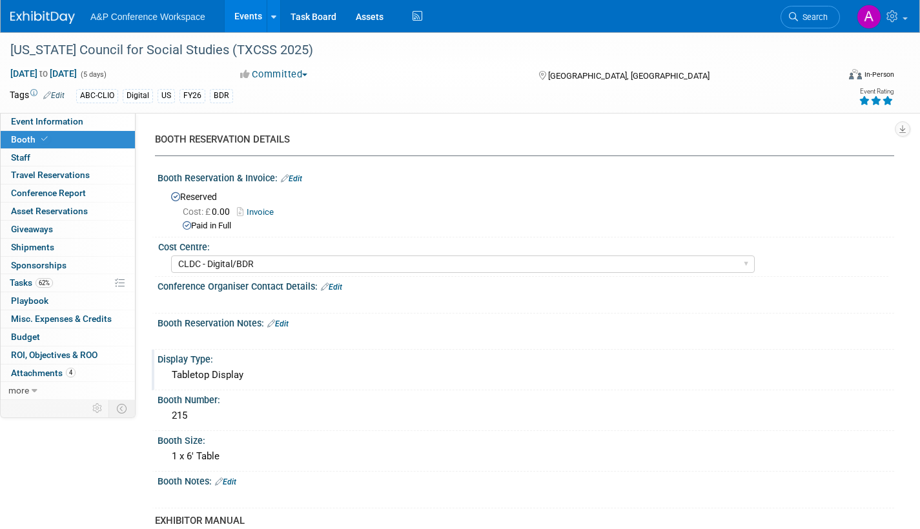
select select "Amanda Oney"
select select "[PERSON_NAME]"
select select "BDR Product Awareness and Trial Generation​"
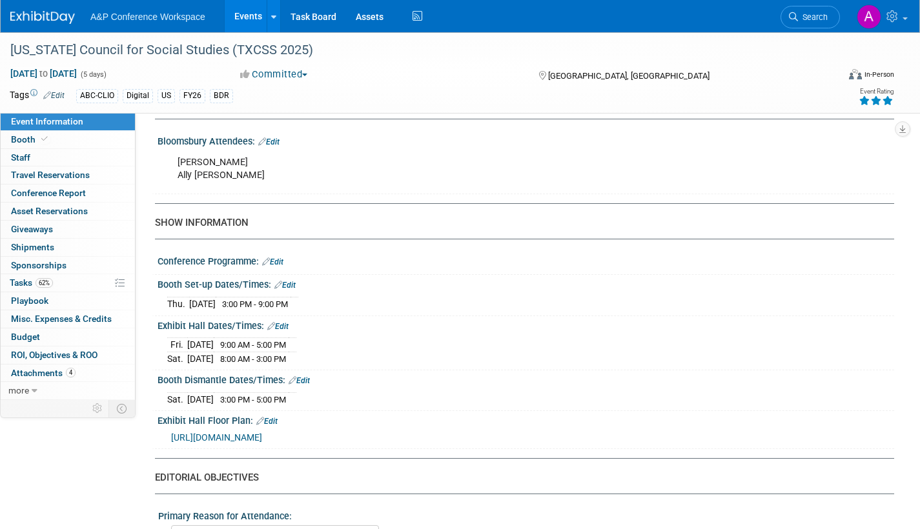
scroll to position [839, 0]
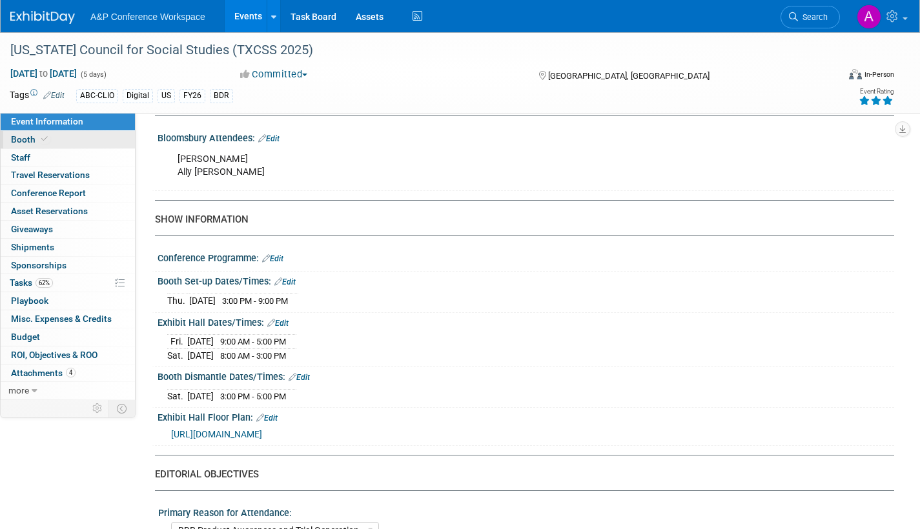
click at [14, 138] on span "Booth" at bounding box center [30, 139] width 39 height 10
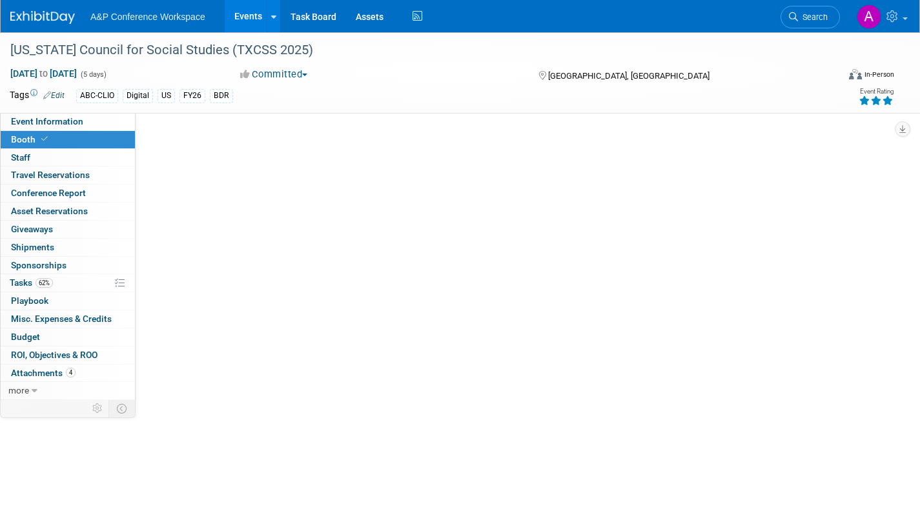
scroll to position [0, 0]
select select "CLDC - Digital/BDR"
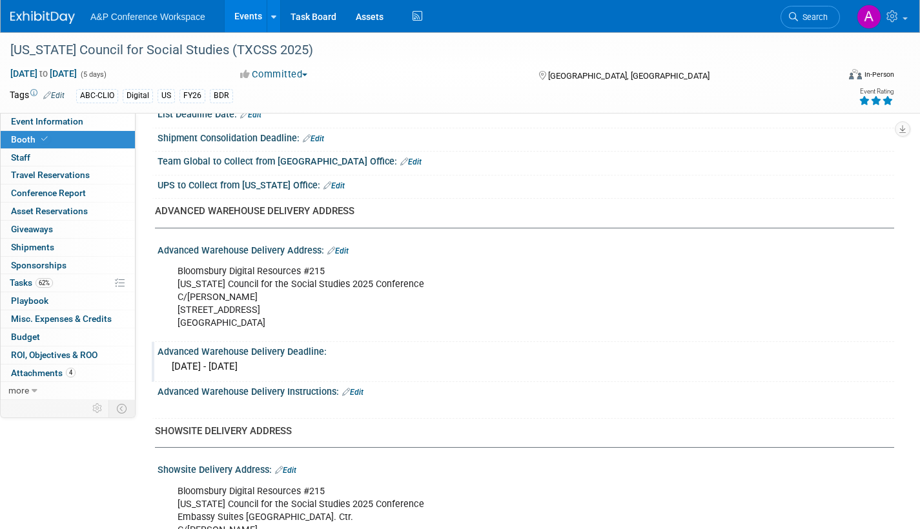
scroll to position [581, 0]
click at [802, 17] on span "Search" at bounding box center [813, 17] width 30 height 10
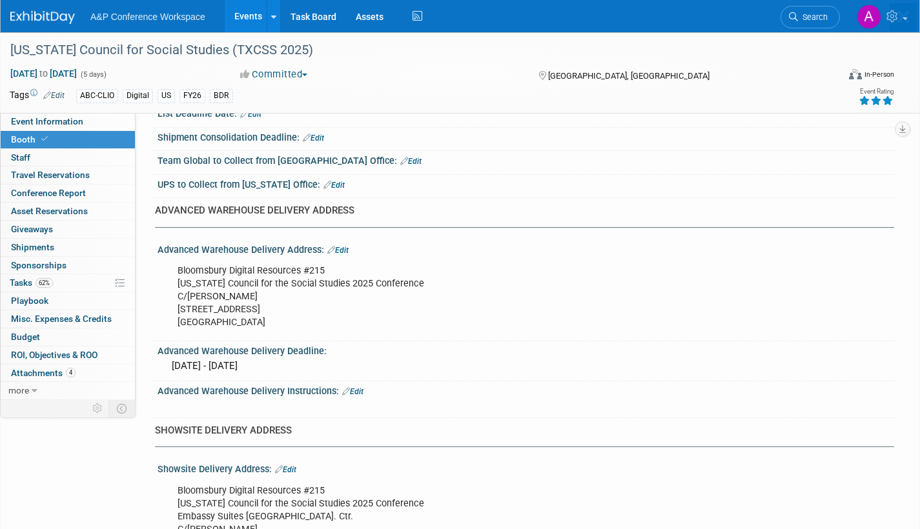
scroll to position [0, 0]
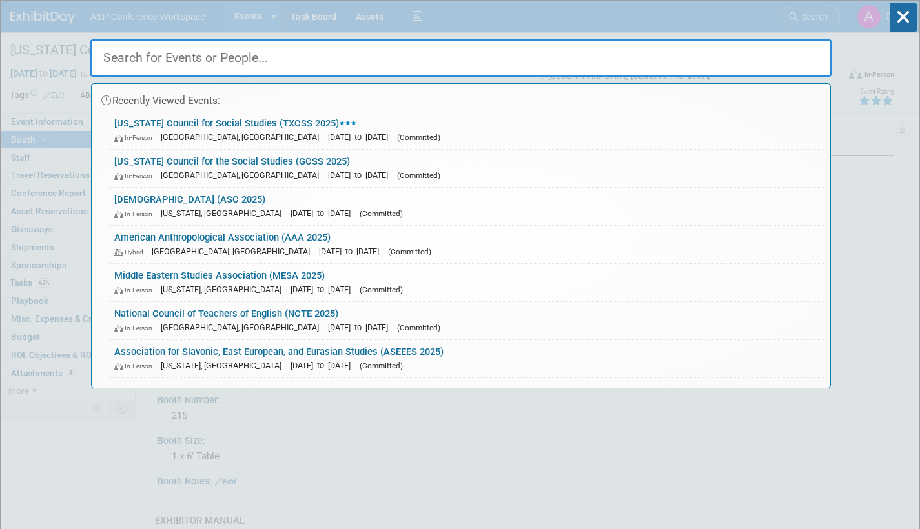
click at [378, 170] on div "In-Person Athens, GA Oct 23, 2025 to Oct 24, 2025 (Committed)" at bounding box center [465, 176] width 703 height 14
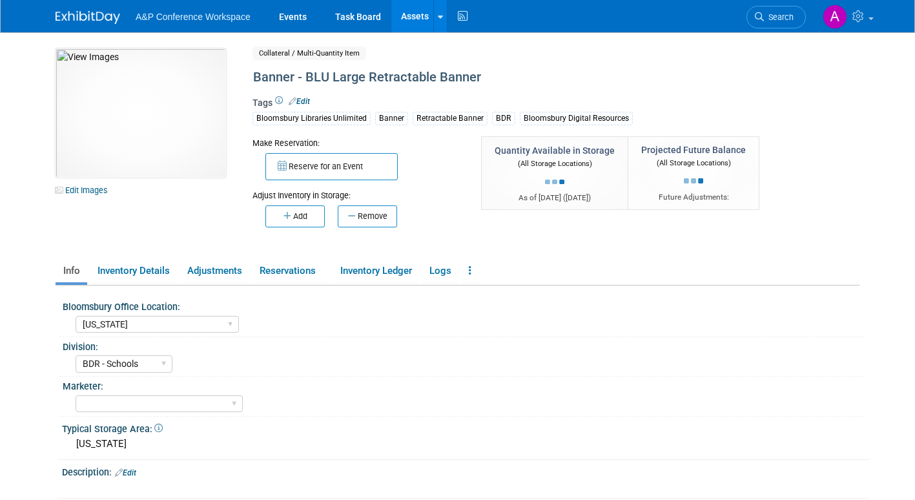
select select "[US_STATE]"
select select "BDR - Schools"
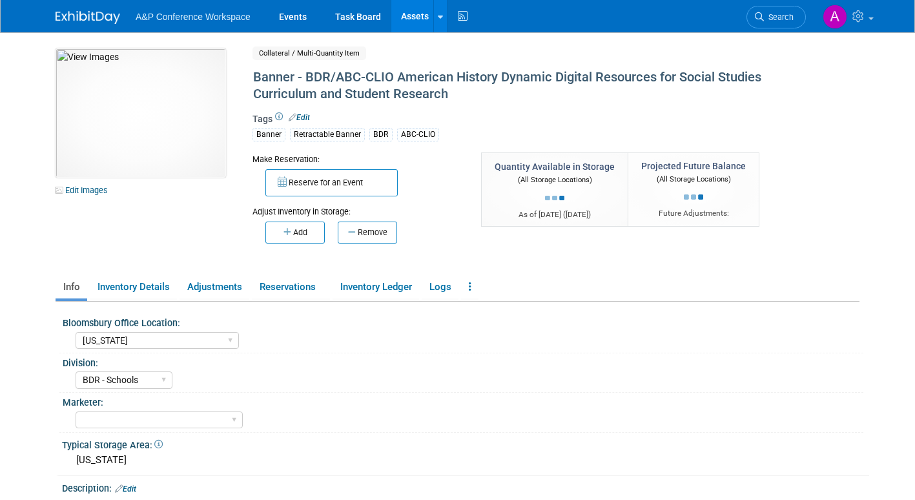
select select "[US_STATE]"
select select "BDR - Schools"
click at [564, 405] on div "Marketer:" at bounding box center [463, 401] width 801 height 16
select select "[US_STATE]"
select select "BDR - Schools"
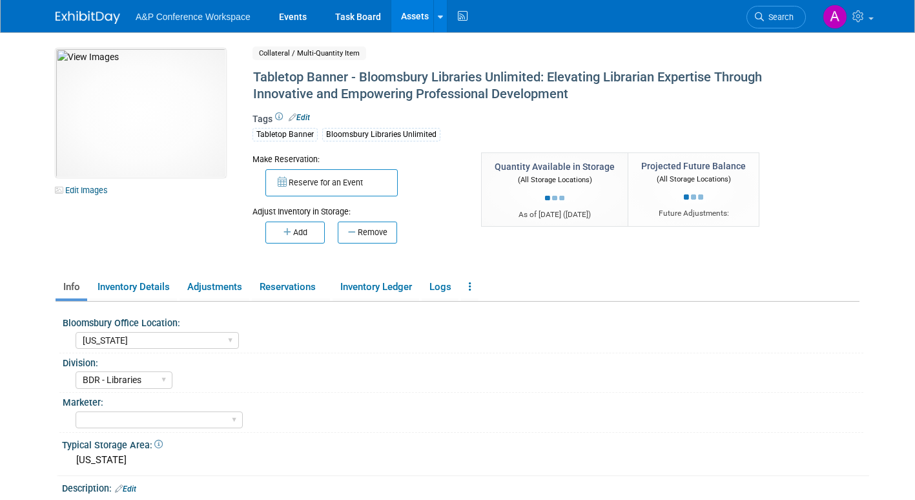
select select "[US_STATE]"
select select "BDR - Libraries"
click at [632, 408] on div "Abigail Larkin Alice Billington Ami Reitmeier Amy Suratia Andy Boyd Anna Robert…" at bounding box center [470, 418] width 788 height 21
click at [407, 18] on link "Assets" at bounding box center [414, 16] width 47 height 32
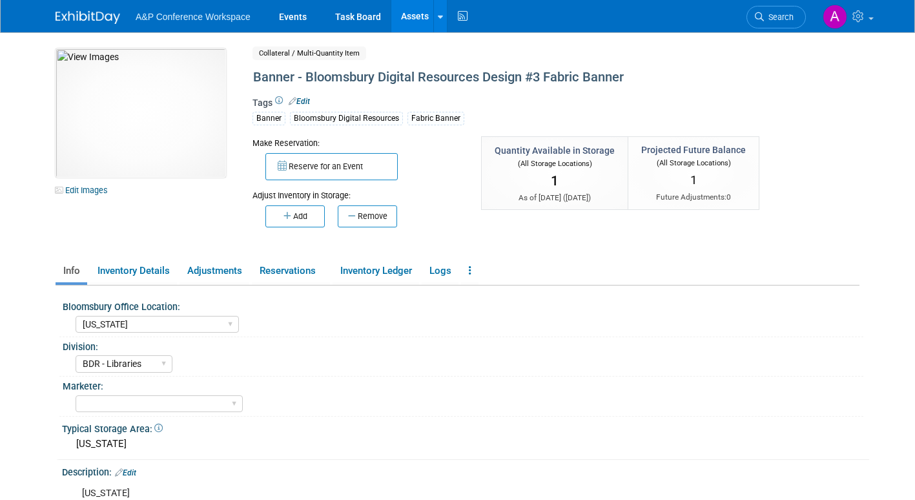
select select "[US_STATE]"
select select "BDR - Libraries"
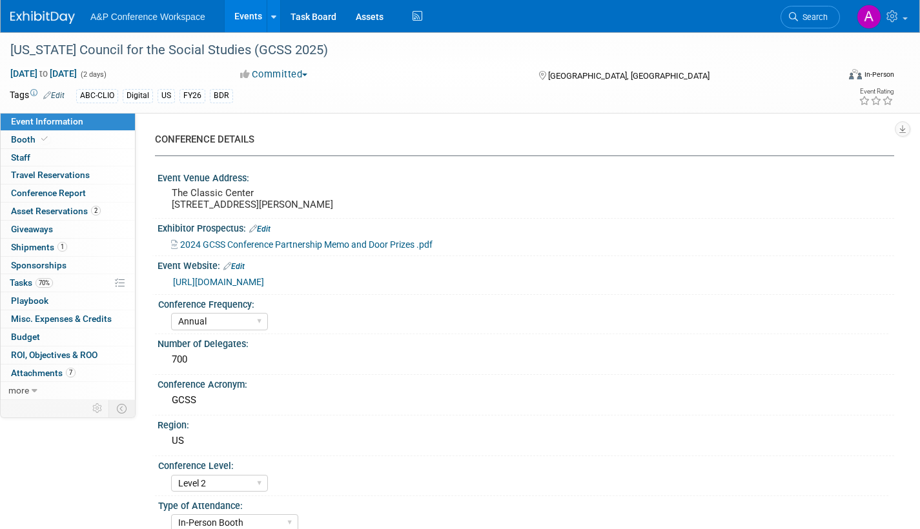
select select "Annual"
select select "Level 2"
select select "In-Person Booth"
select select "Schools"
select select "Bloomsbury Digital Resources"
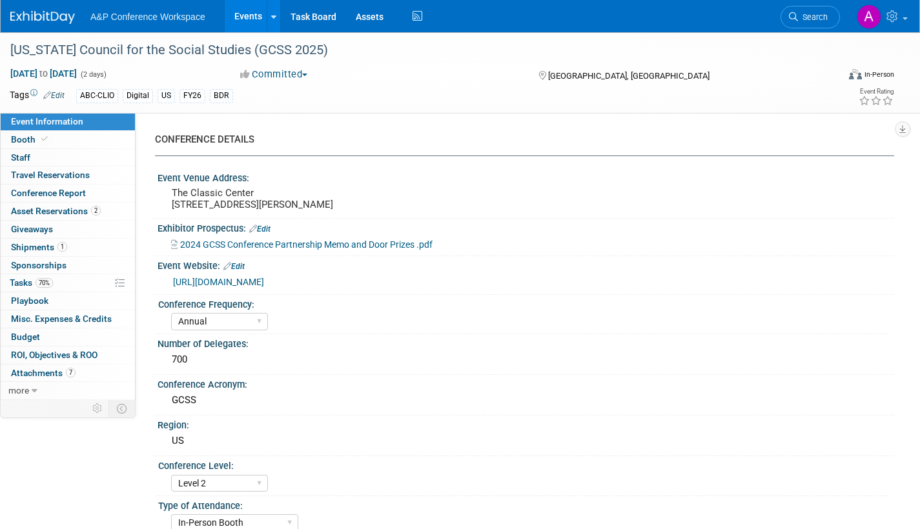
select select "[PERSON_NAME]"
select select "BDR Product Awareness and Trial Generation​"
click at [23, 371] on span "Attachments 7" at bounding box center [43, 373] width 65 height 10
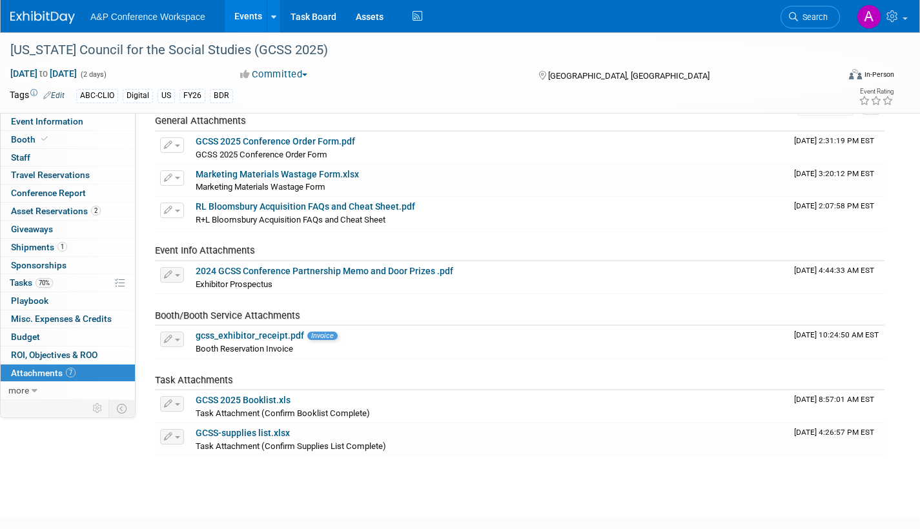
scroll to position [138, 0]
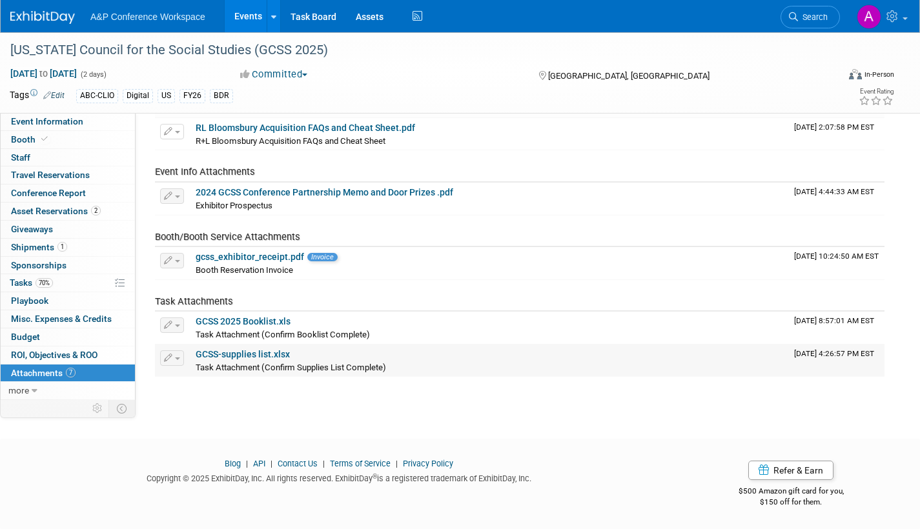
click at [247, 356] on link "GCSS-supplies list.xlsx" at bounding box center [243, 354] width 94 height 10
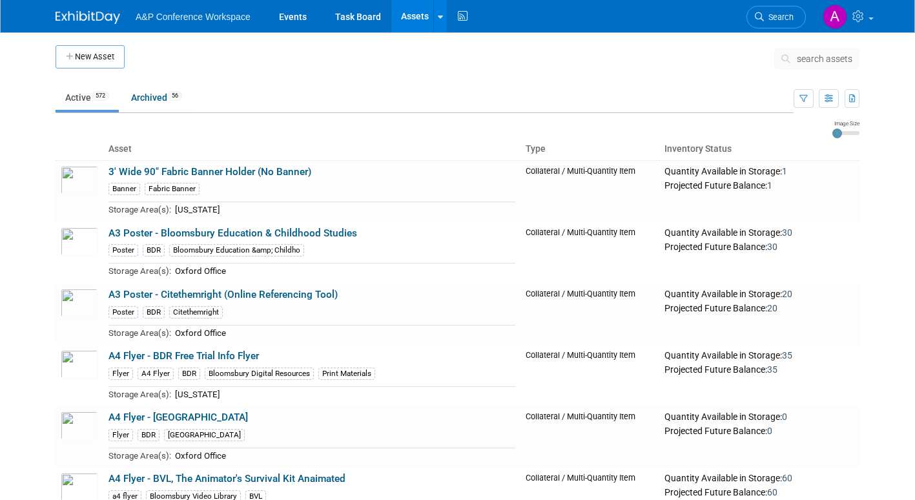
click at [793, 58] on icon at bounding box center [788, 58] width 14 height 9
click at [815, 59] on span "search assets" at bounding box center [825, 59] width 56 height 10
click at [806, 58] on span "search assets" at bounding box center [825, 59] width 56 height 10
click at [793, 59] on icon at bounding box center [788, 58] width 14 height 9
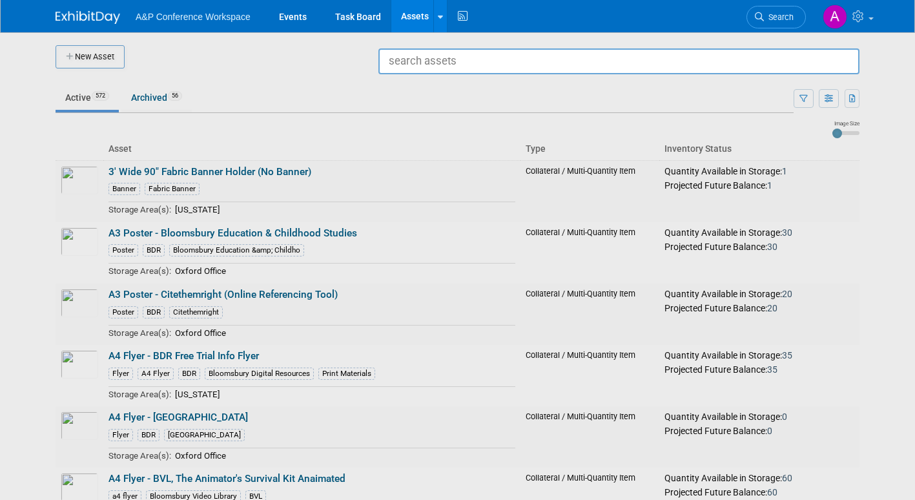
paste input "Banner - BDR/ABC-CLIO All-in-One Solutions for Social Studies Curriculum and St…"
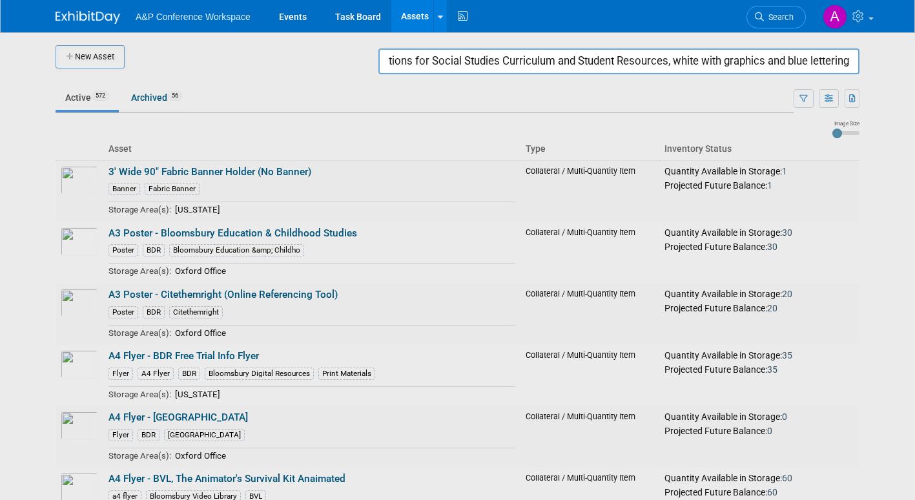
scroll to position [0, 192]
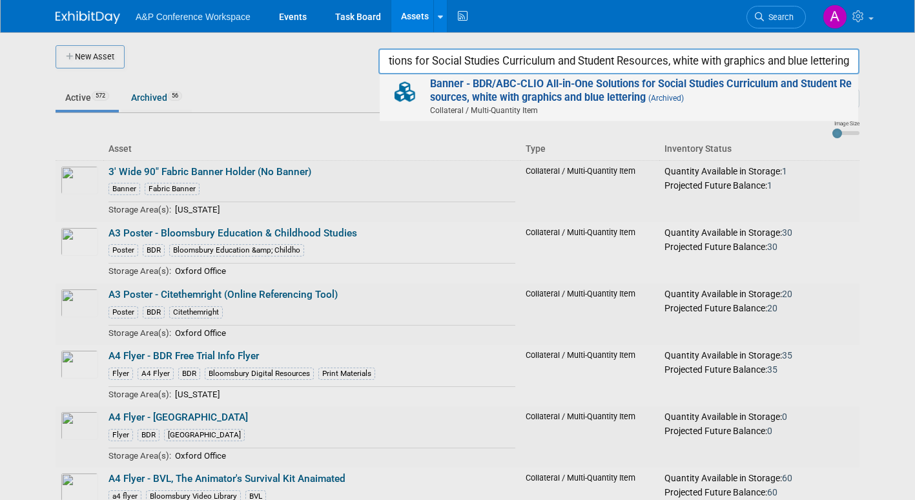
type input "Banner - BDR/ABC-CLIO All-in-One Solutions for Social Studies Curriculum and St…"
click at [542, 96] on strong "Banner - BDR/ABC-CLIO All-in-One Solutions for Social Studies Curriculum and St…" at bounding box center [641, 90] width 422 height 26
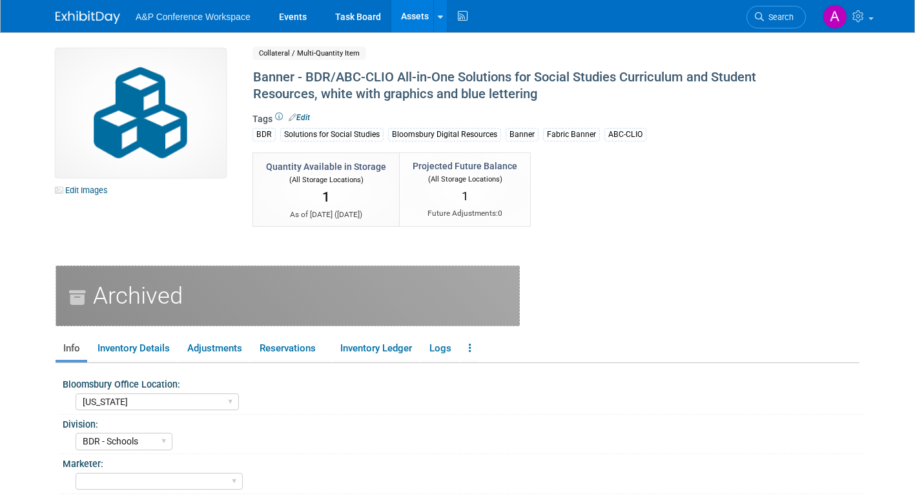
select select "[US_STATE]"
select select "BDR - Schools"
